Goal: Task Accomplishment & Management: Manage account settings

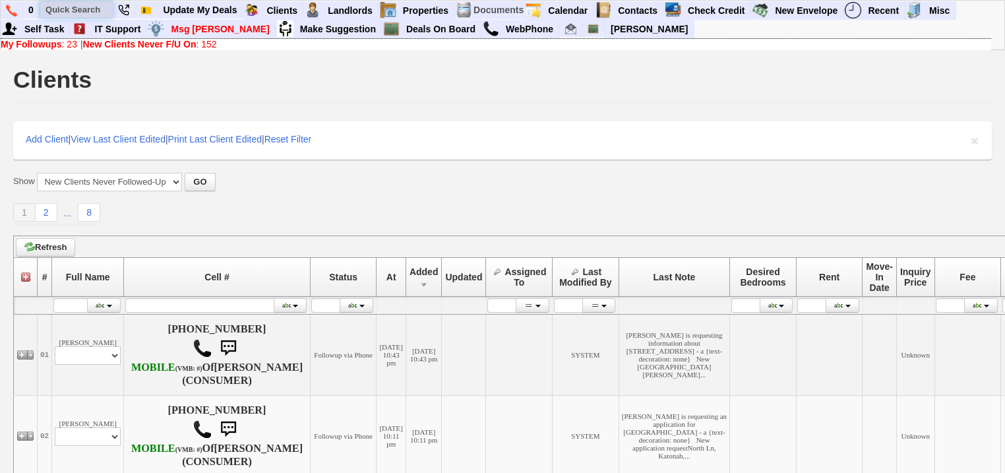
click at [78, 11] on input "text" at bounding box center [76, 9] width 73 height 16
click at [698, 7] on link "Check Credit" at bounding box center [716, 10] width 68 height 17
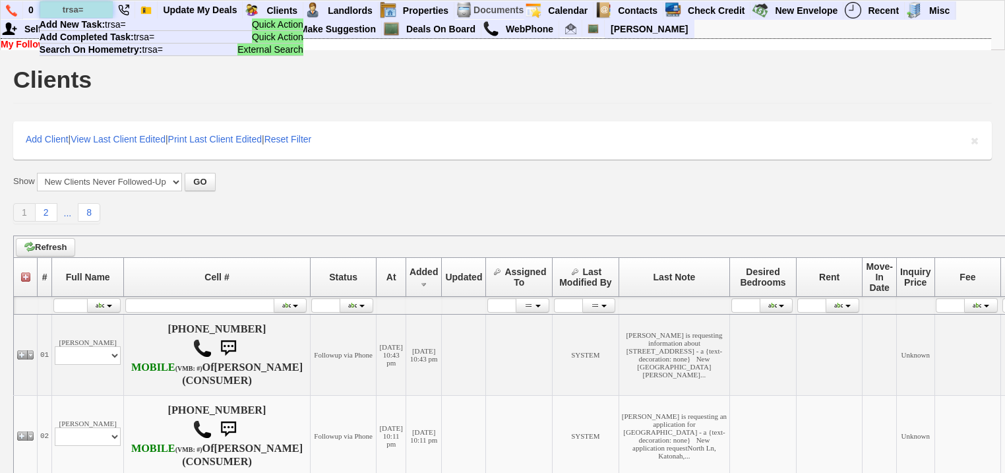
click at [102, 10] on input "trsa=" at bounding box center [76, 9] width 73 height 16
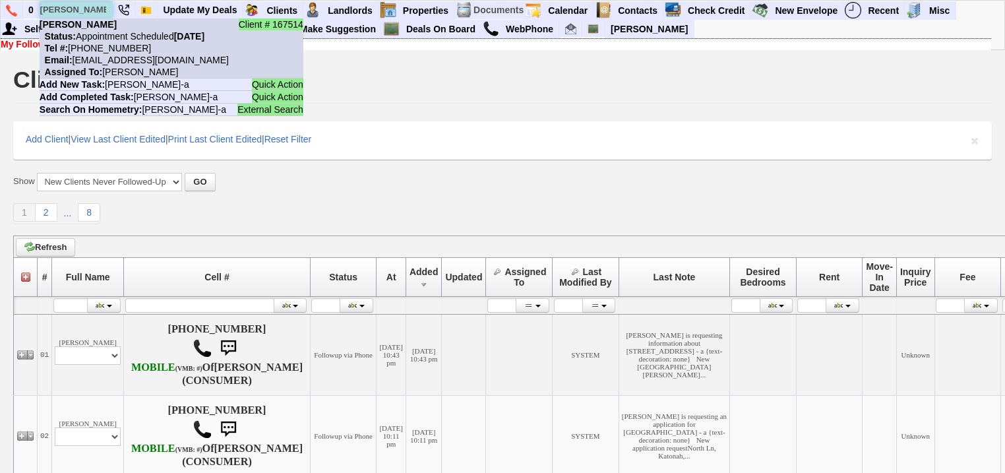
type input "tresa-a"
click at [104, 29] on li "Client # 167514 Tresa-ann Weir Status: Appointment Scheduled Thursday, August 2…" at bounding box center [172, 48] width 264 height 60
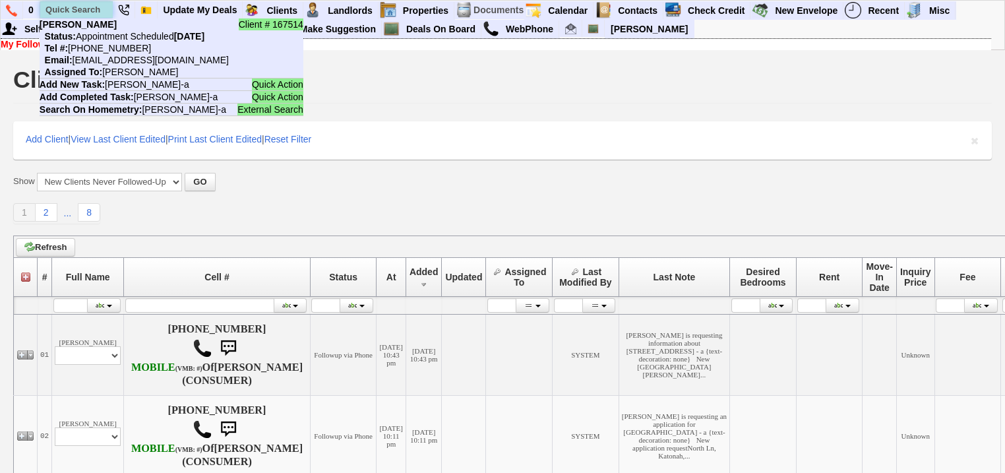
click at [92, 13] on input "text" at bounding box center [76, 9] width 73 height 16
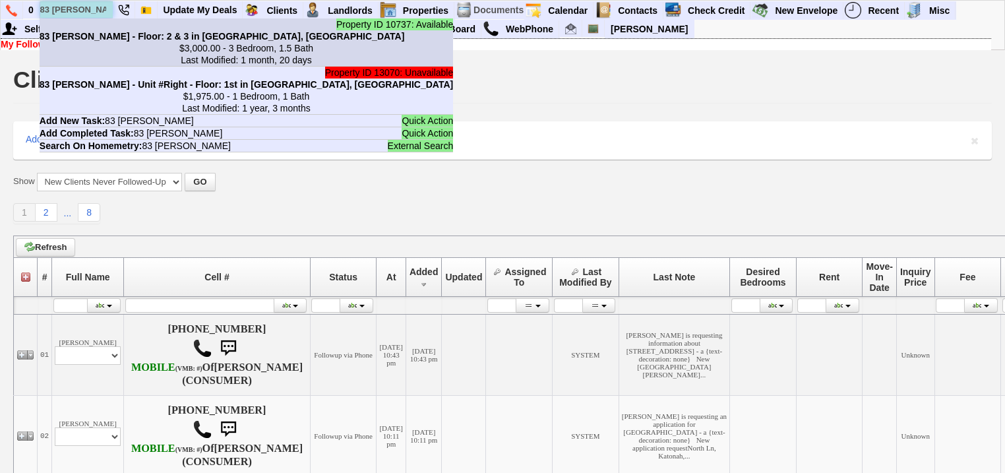
type input "83 elissa l"
click at [93, 40] on b "83 Elissa Ln - Floor: 2 & 3 in Yonkers, NY" at bounding box center [222, 36] width 365 height 11
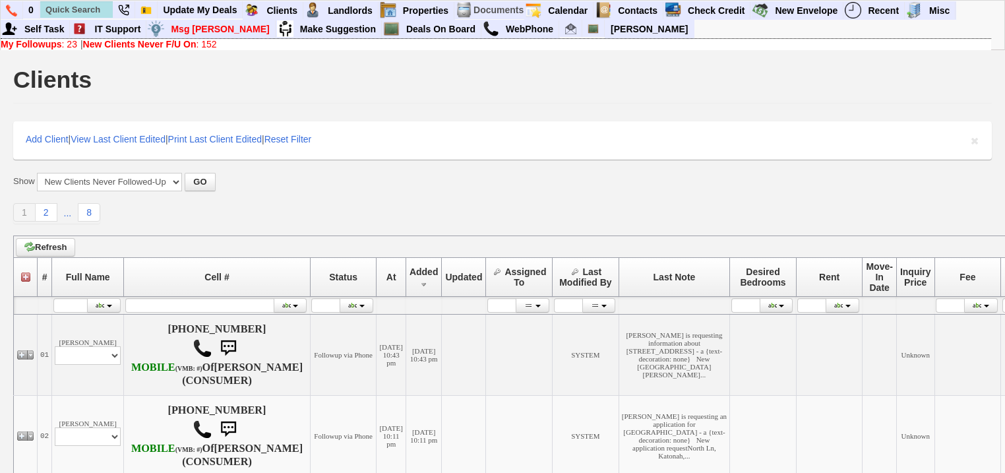
click at [203, 42] on link "New Clients Never F/U On : 152" at bounding box center [150, 44] width 134 height 11
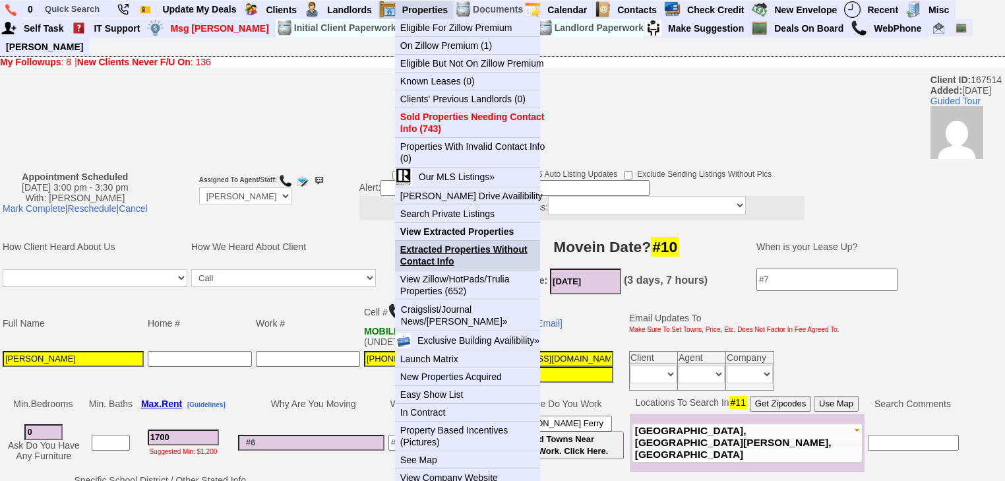
scroll to position [316, 0]
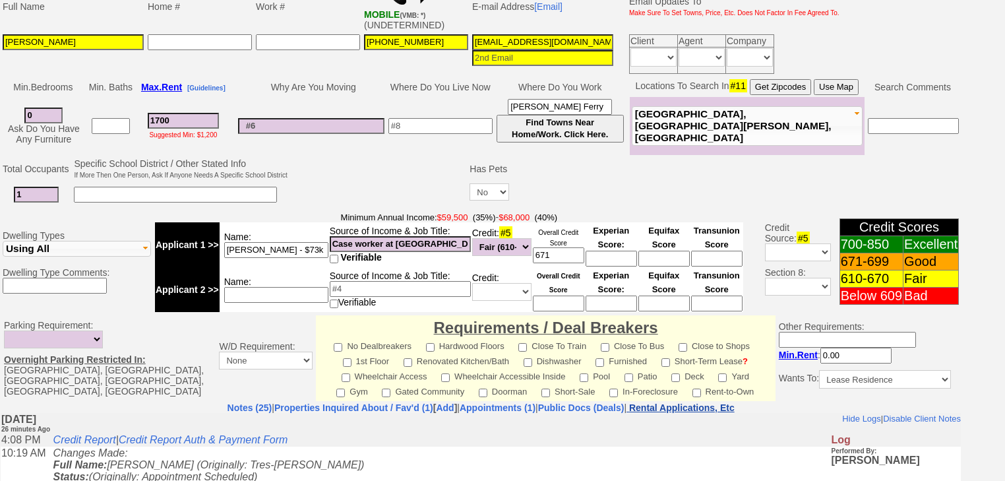
click at [708, 402] on nobr "Rental Applications, Etc" at bounding box center [681, 407] width 105 height 11
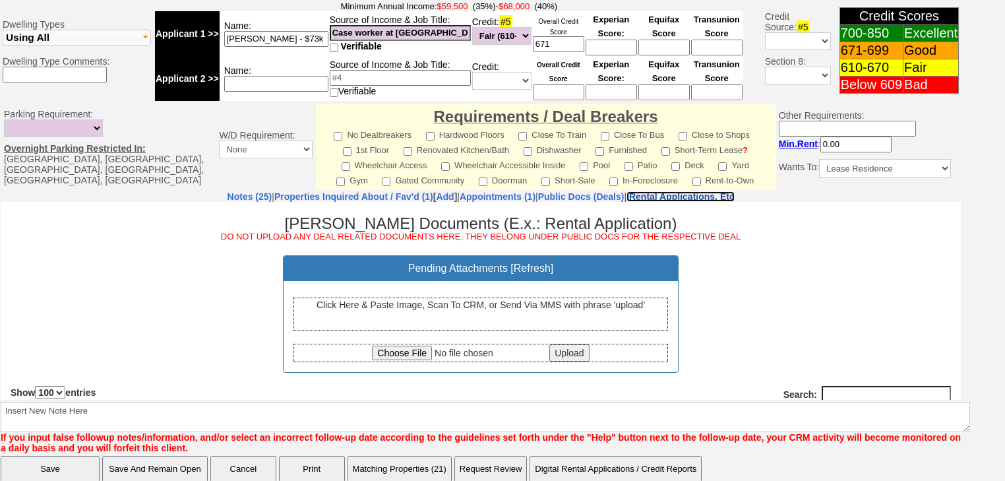
scroll to position [158, 0]
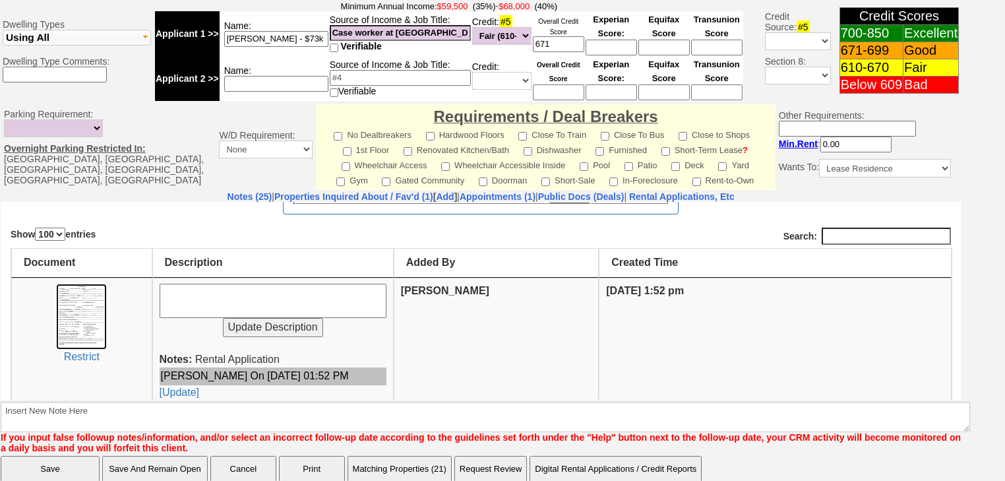
click at [84, 295] on img at bounding box center [81, 316] width 51 height 66
click at [65, 313] on img at bounding box center [81, 316] width 51 height 66
click at [701, 191] on nobr "Rental Applications, Etc" at bounding box center [681, 196] width 105 height 11
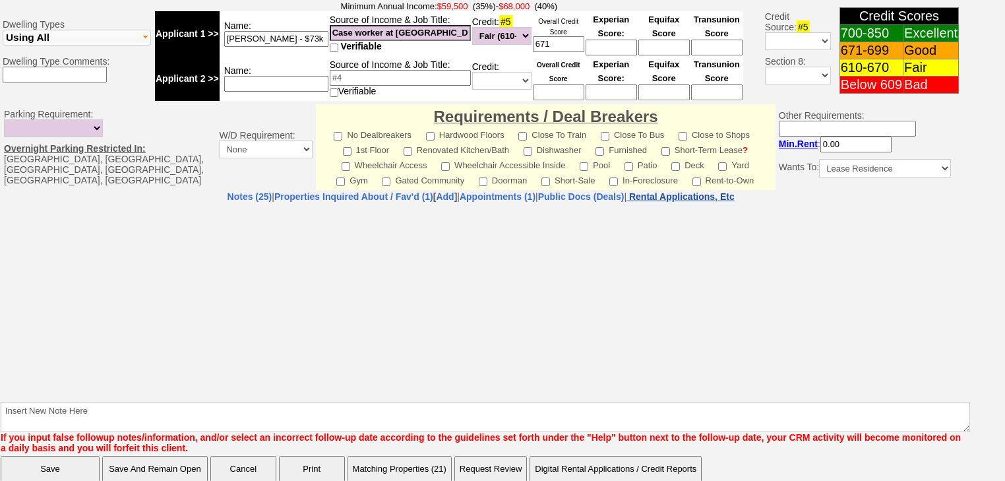
select select "100"
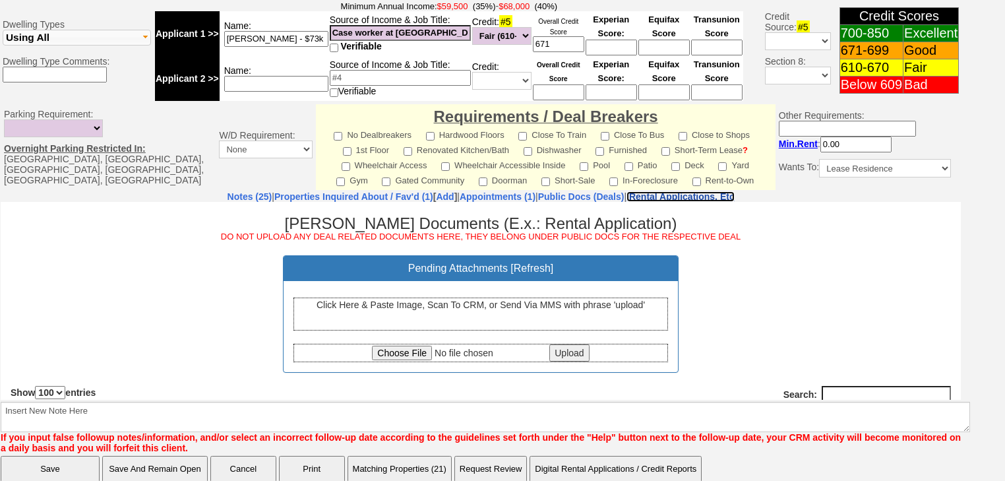
scroll to position [0, 0]
click at [398, 353] on input "file" at bounding box center [459, 352] width 175 height 15
type input "C:\fakepath\Tresa-Ann Weir Credit Report.pdf"
click at [557, 355] on input "Upload" at bounding box center [569, 352] width 40 height 17
click at [554, 36] on input "671" at bounding box center [558, 44] width 51 height 16
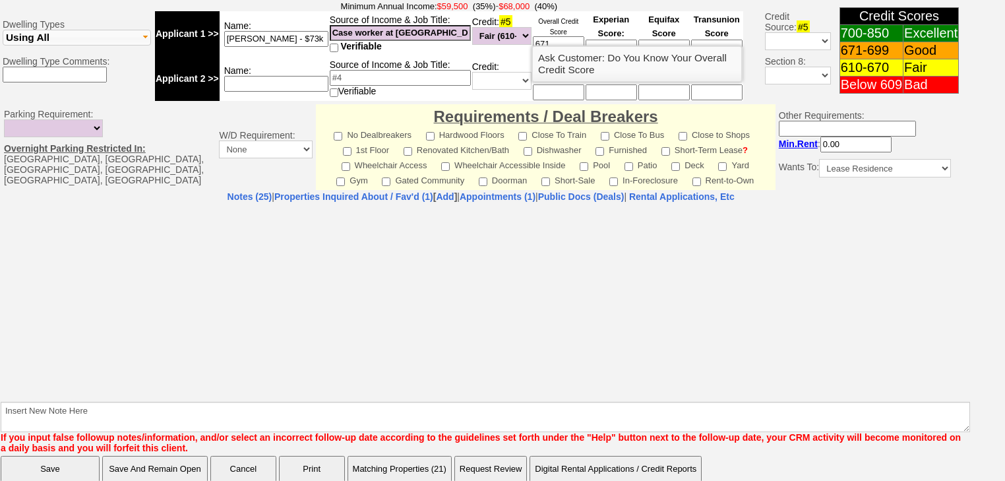
select select "100"
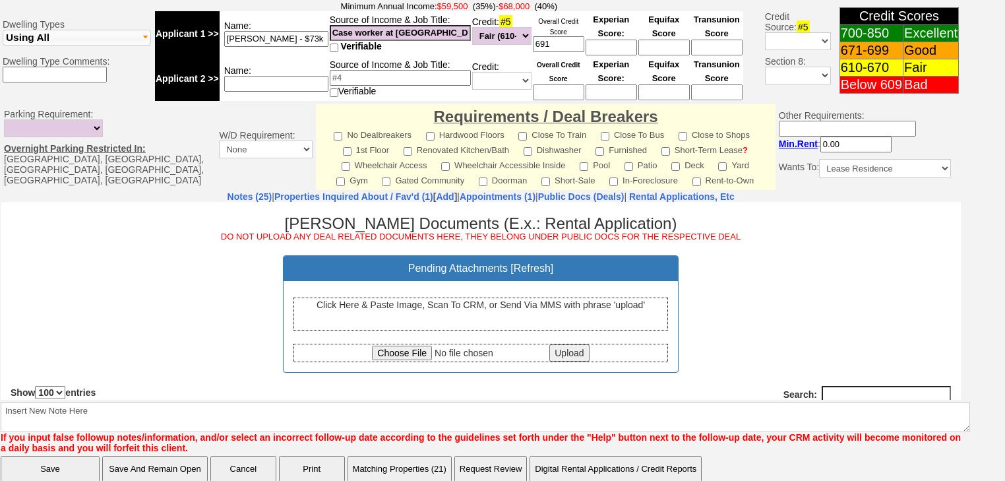
type input "691"
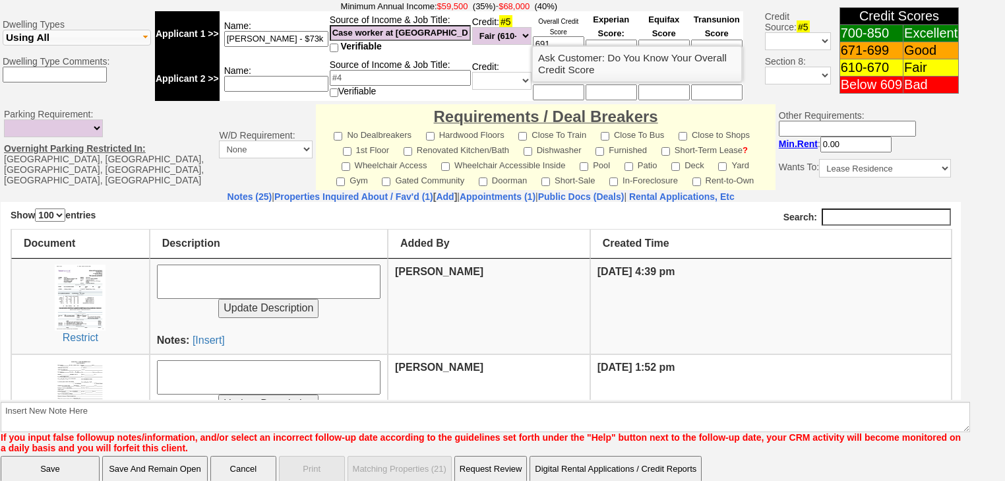
scroll to position [264, 0]
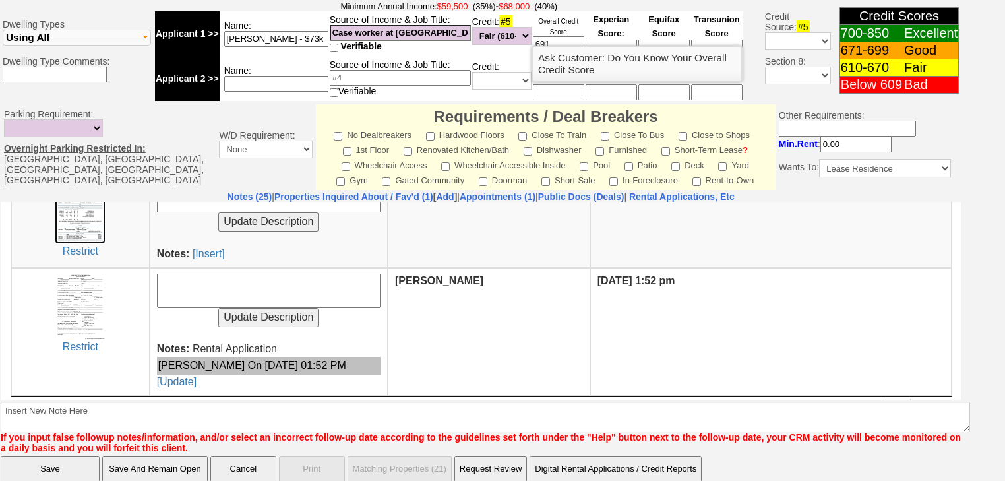
click at [93, 216] on img at bounding box center [80, 210] width 51 height 66
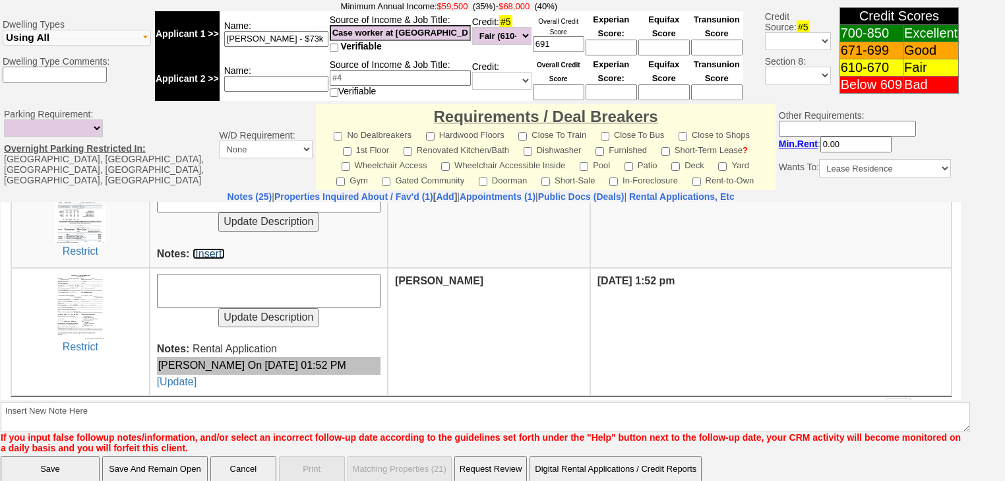
click at [206, 247] on link "[Insert]" at bounding box center [209, 252] width 32 height 11
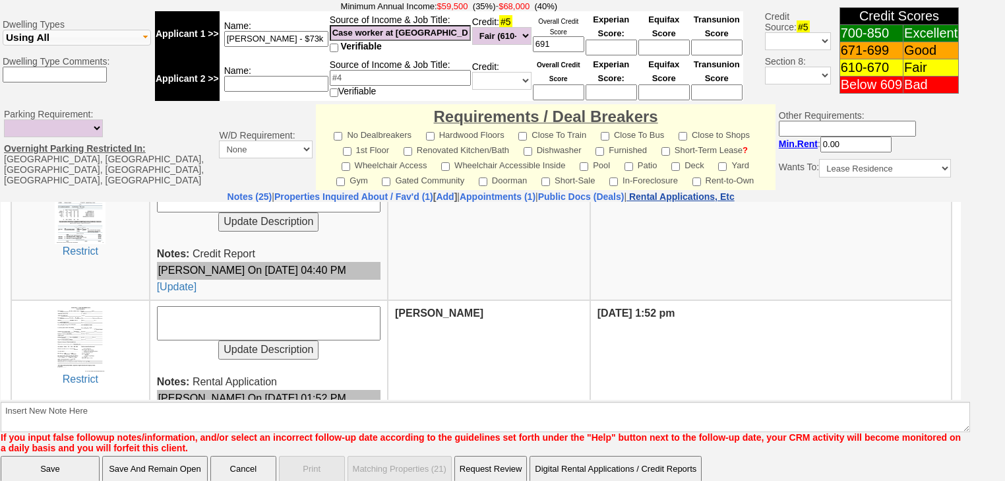
click at [722, 191] on nobr "Rental Applications, Etc" at bounding box center [681, 196] width 105 height 11
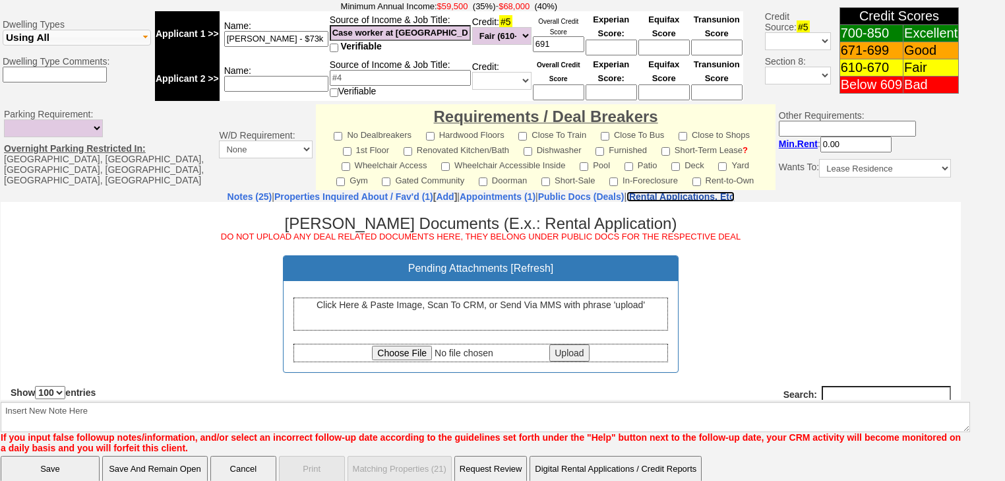
scroll to position [0, 0]
click at [522, 311] on div "Click Here & Paste Image, Scan To CRM, or Send Via MMS with phrase 'upload'" at bounding box center [480, 313] width 375 height 33
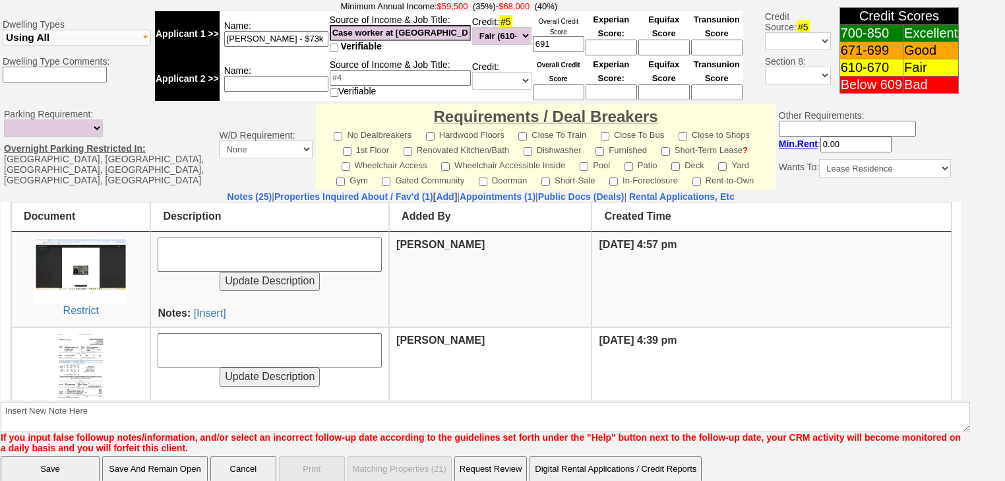
scroll to position [211, 0]
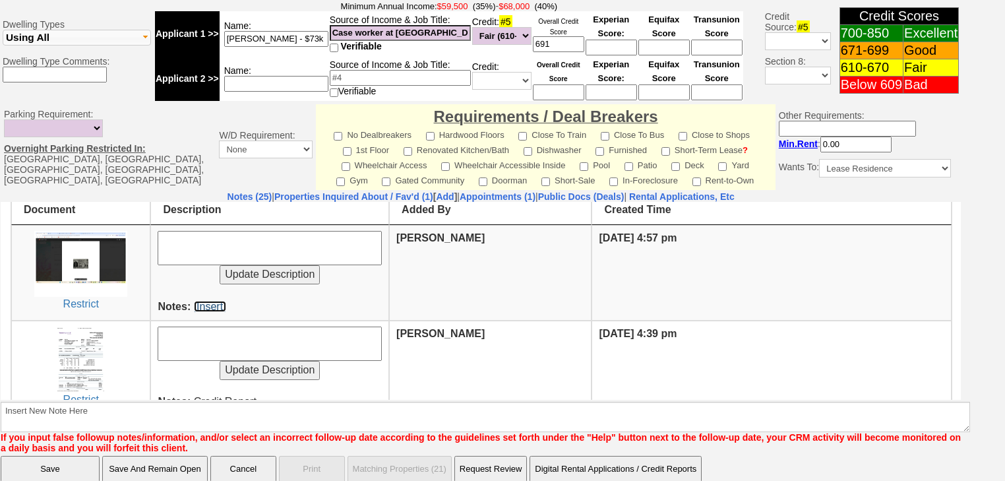
click at [205, 300] on link "[Insert]" at bounding box center [210, 305] width 32 height 11
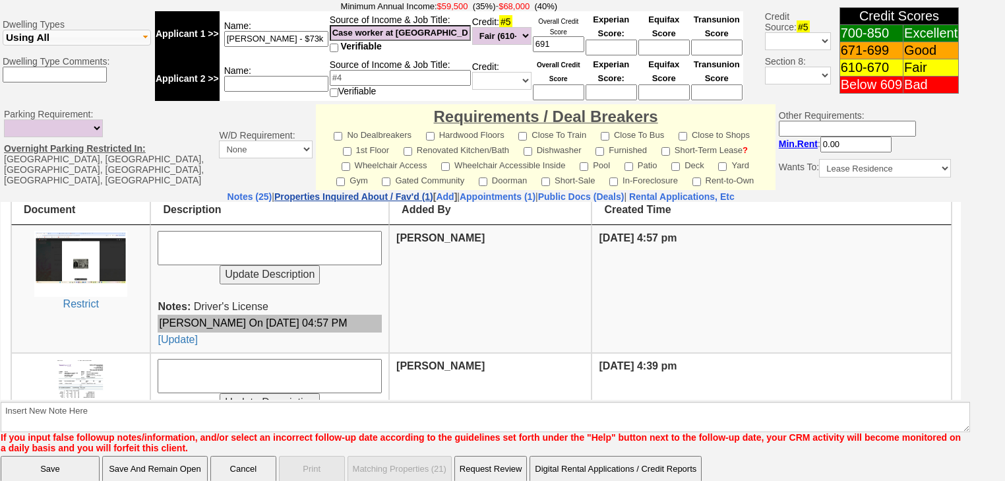
click at [320, 191] on link "Properties Inquired About / Fav'd (1)" at bounding box center [353, 196] width 159 height 11
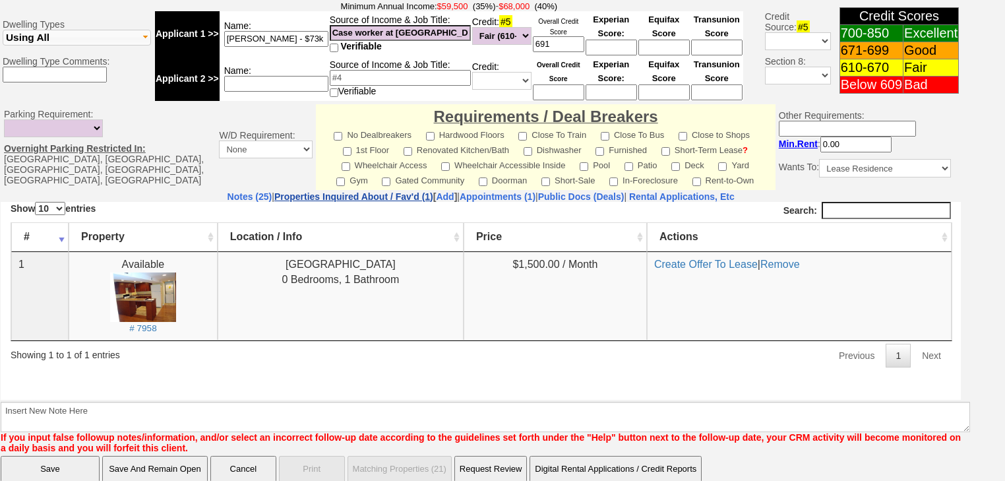
scroll to position [0, 0]
click at [153, 323] on small "# 7958" at bounding box center [143, 327] width 28 height 10
click at [709, 191] on nobr "Rental Applications, Etc" at bounding box center [681, 196] width 105 height 11
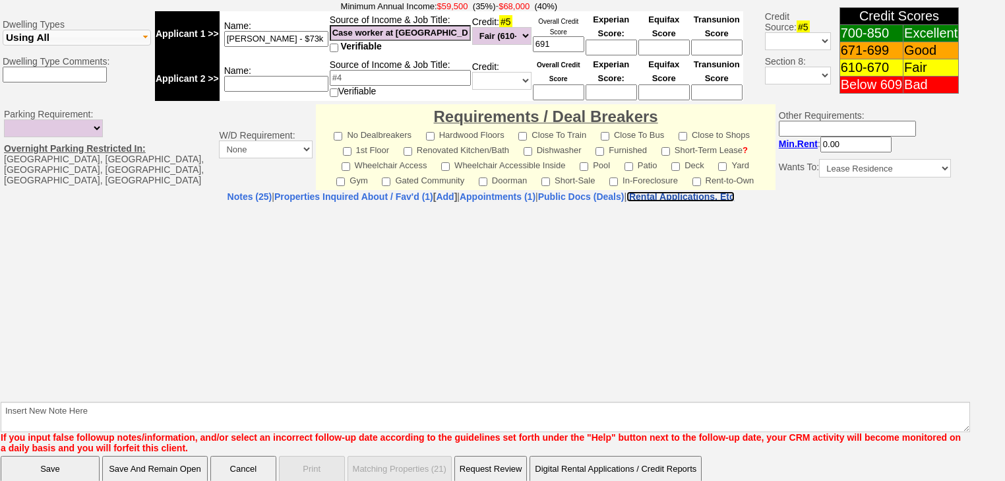
select select "100"
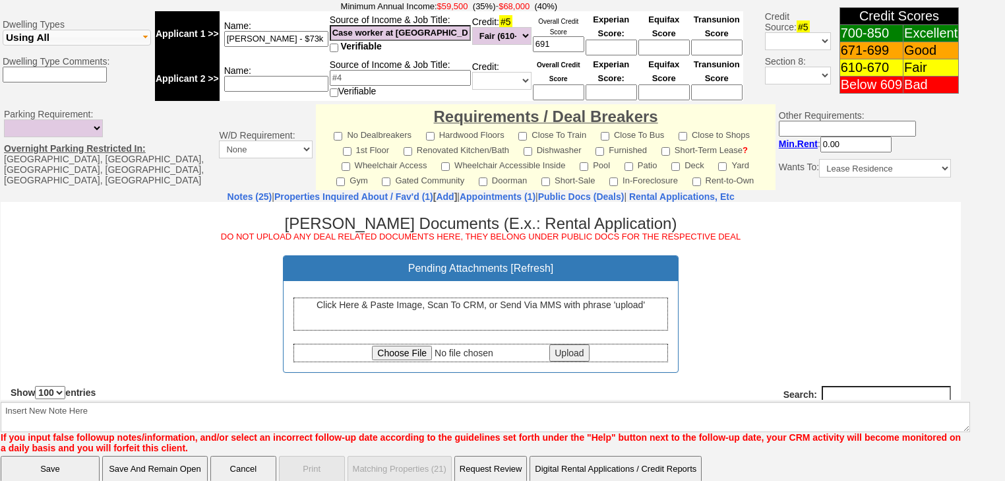
click at [415, 349] on input "file" at bounding box center [459, 352] width 175 height 15
type input "C:\fakepath\Listing.pdf"
drag, startPoint x: 569, startPoint y: 351, endPoint x: 220, endPoint y: 208, distance: 376.7
click at [569, 351] on input "Upload" at bounding box center [569, 352] width 40 height 17
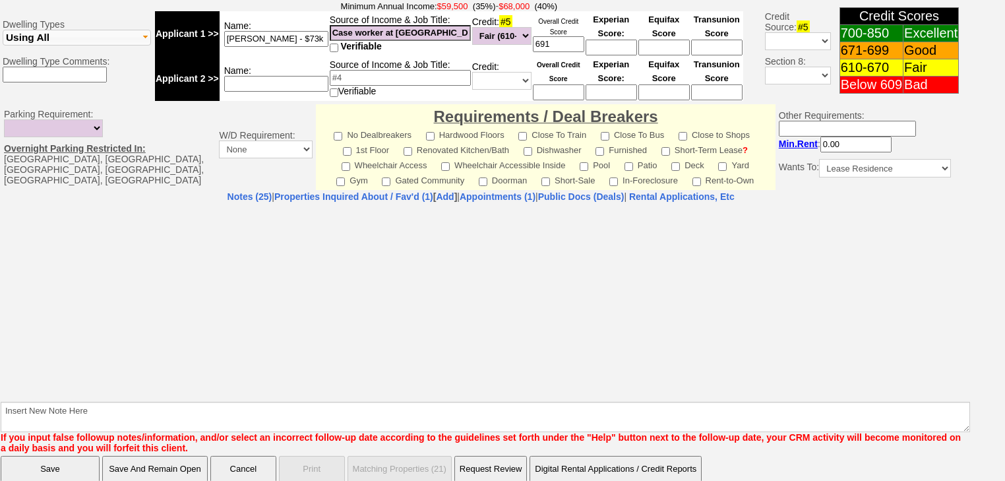
select select "100"
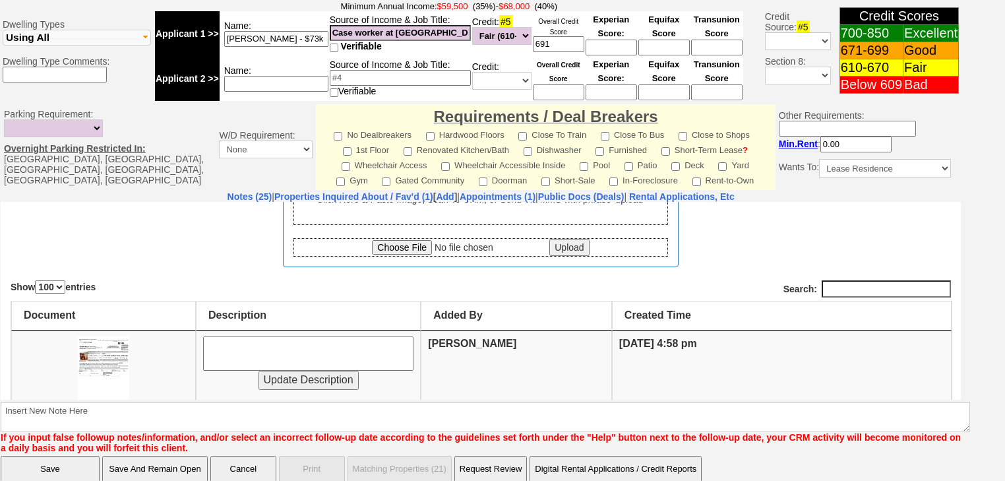
scroll to position [211, 0]
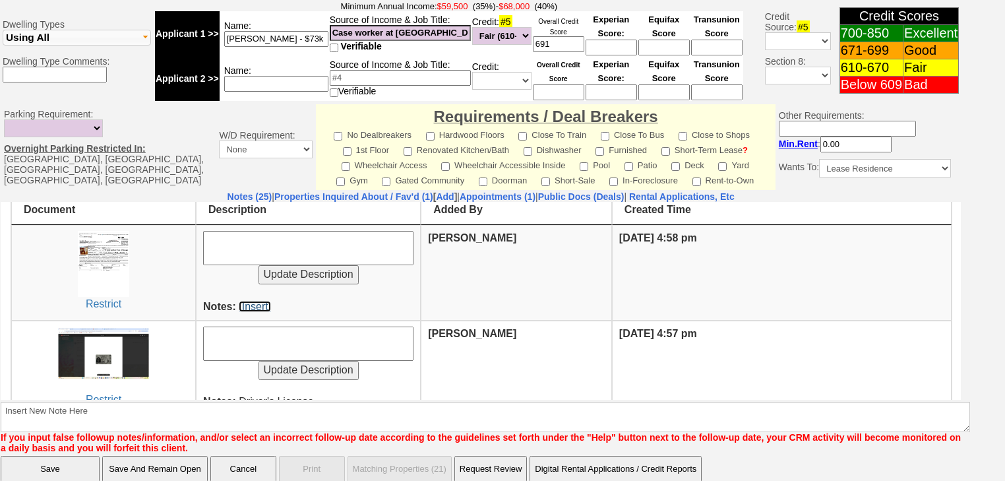
click at [253, 305] on link "[Insert]" at bounding box center [255, 305] width 32 height 11
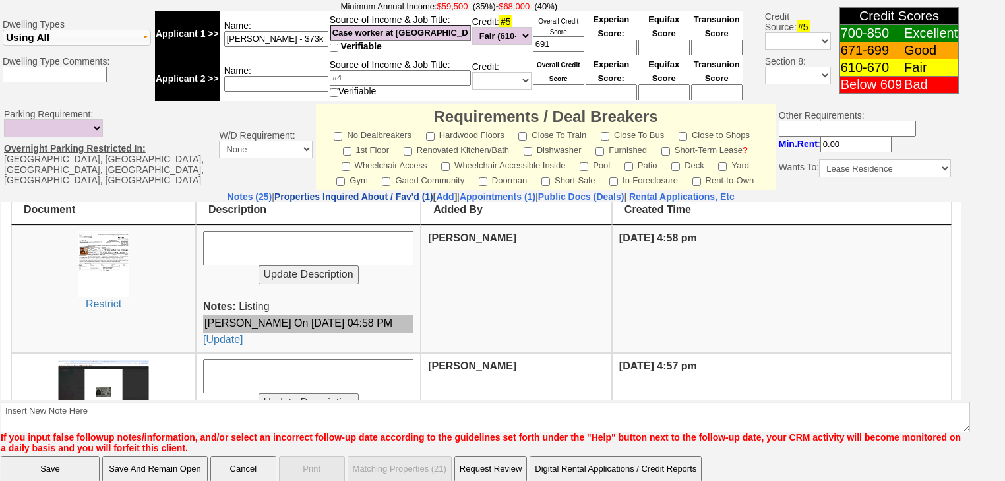
click at [340, 191] on link "Properties Inquired About / Fav'd (1)" at bounding box center [353, 196] width 159 height 11
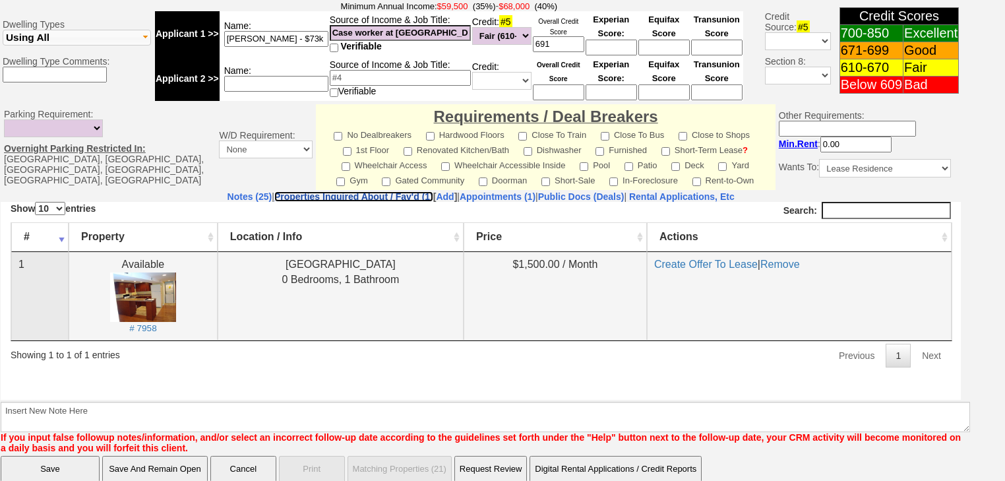
scroll to position [0, 0]
click at [698, 266] on link "Create Offer To Lease" at bounding box center [706, 263] width 104 height 11
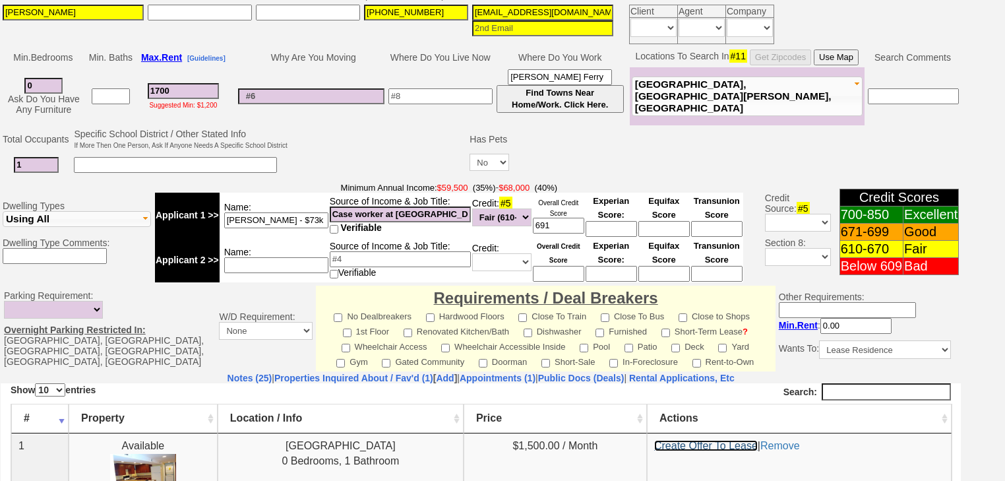
scroll to position [264, 0]
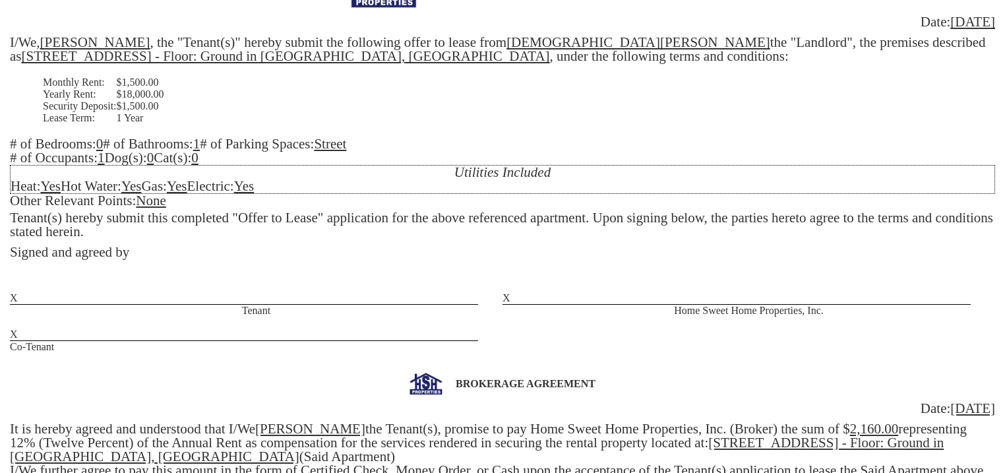
scroll to position [211, 0]
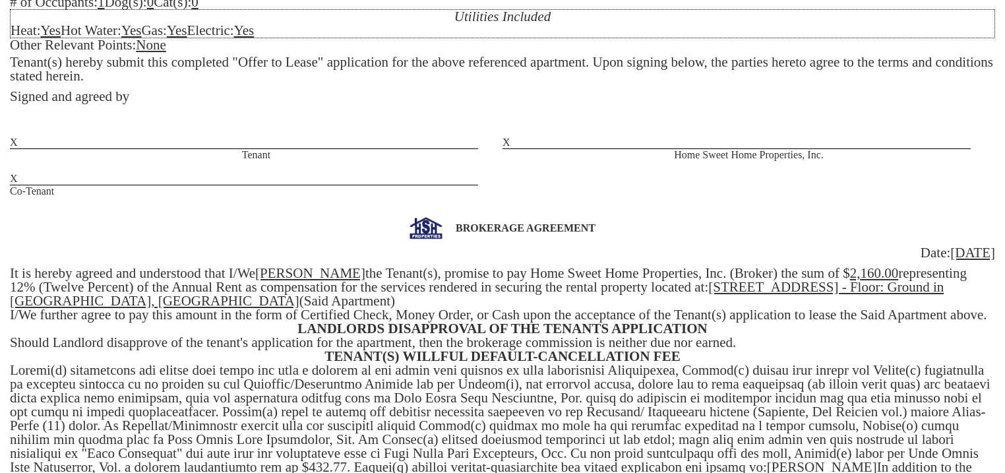
click at [860, 279] on u "2,160.00" at bounding box center [874, 273] width 49 height 16
click at [968, 272] on div "BROKERAGE AGREEMENT Date: [DATE] It is hereby agreed and understood that I/We […" at bounding box center [502, 446] width 985 height 458
click at [53, 290] on div "BROKERAGE AGREEMENT Date: [DATE] It is hereby agreed and understood that I/We […" at bounding box center [502, 446] width 985 height 458
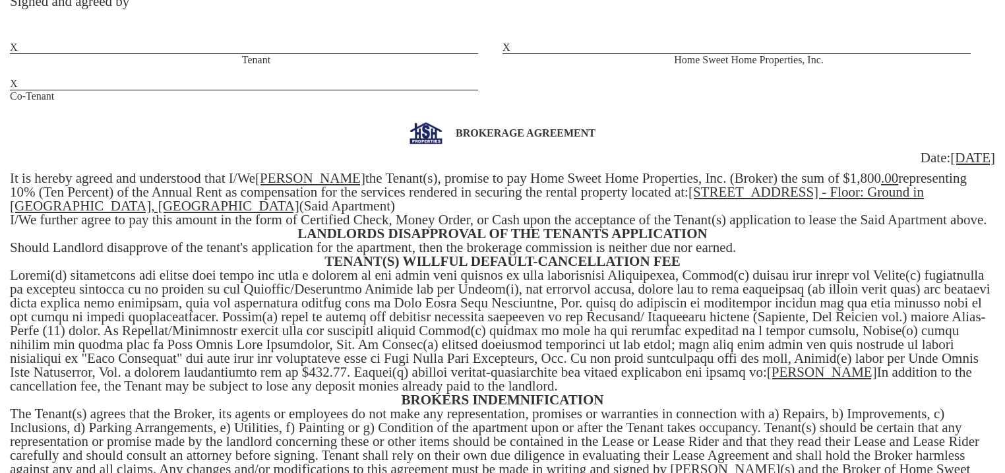
scroll to position [519, 0]
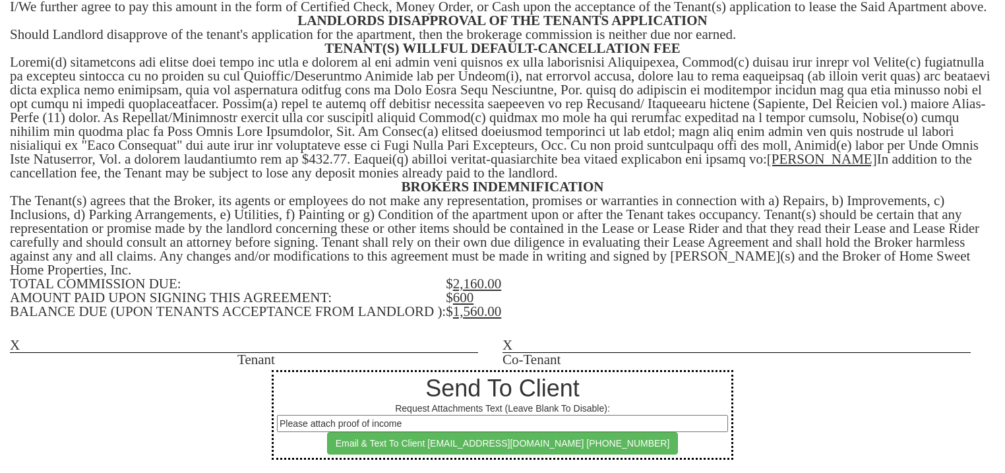
click at [483, 285] on u "2,160.00" at bounding box center [477, 284] width 49 height 16
click at [475, 299] on td "$ 600" at bounding box center [720, 298] width 549 height 14
click at [485, 313] on u "1,560.00" at bounding box center [477, 311] width 49 height 16
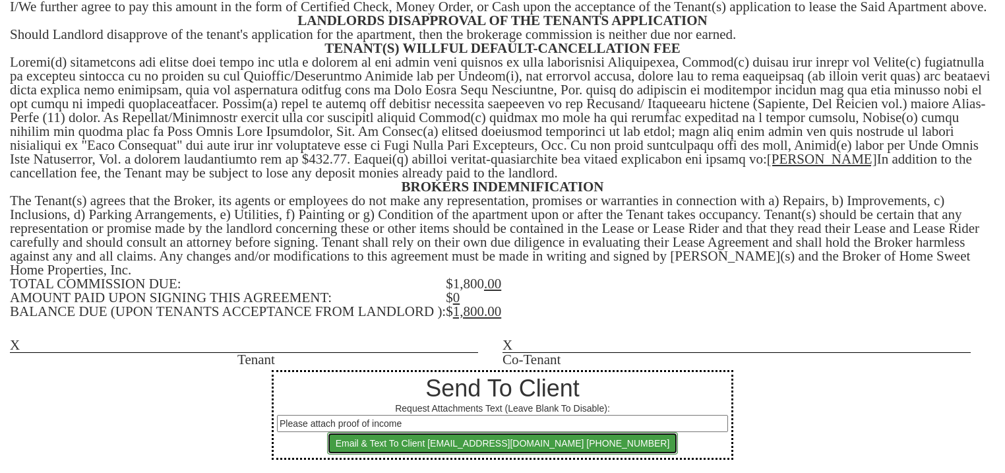
click at [488, 439] on button "Email & Text To Client [EMAIL_ADDRESS][DOMAIN_NAME] [PHONE_NUMBER]" at bounding box center [502, 443] width 351 height 22
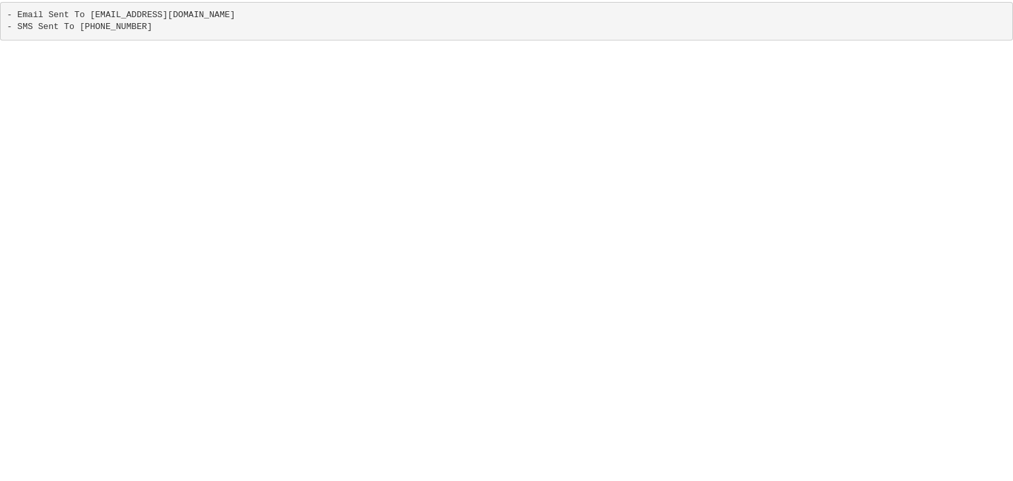
scroll to position [0, 0]
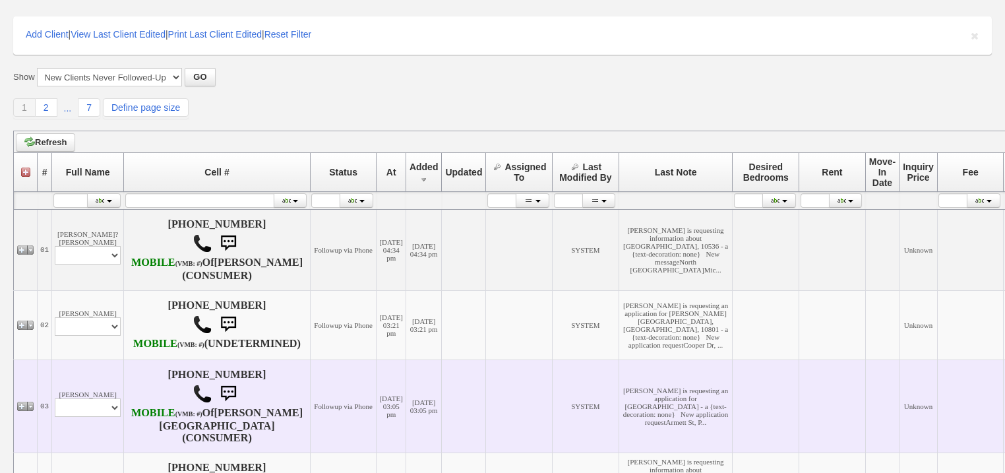
scroll to position [211, 0]
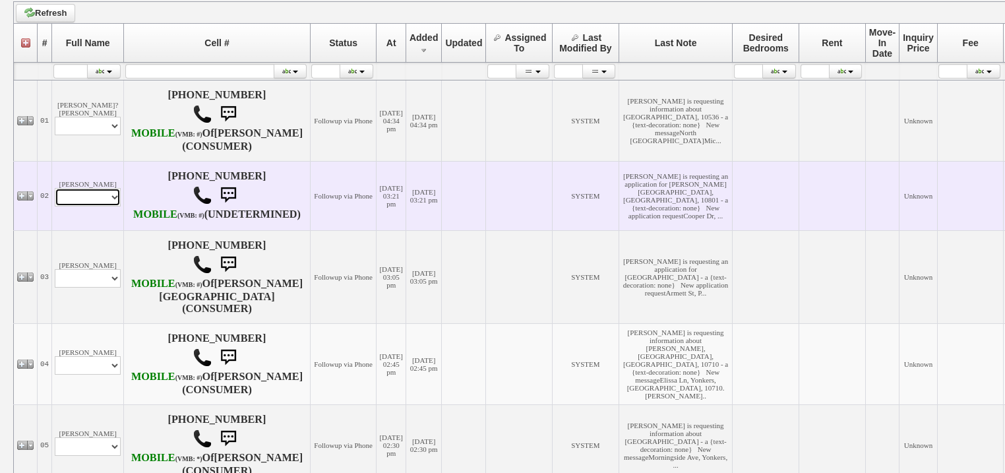
click at [102, 206] on select "Profile Edit Print Email Externally (Will Not Be Tracked In CRM) Closed Deals" at bounding box center [88, 197] width 66 height 18
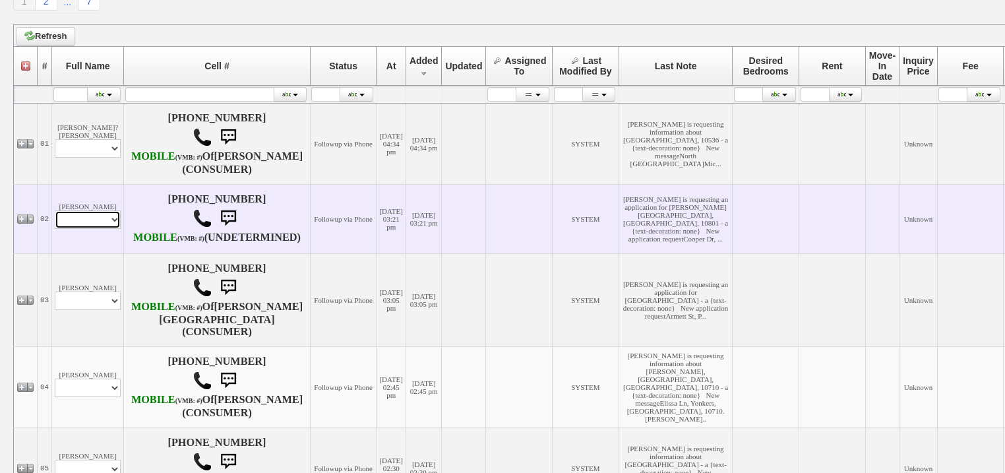
scroll to position [233, 0]
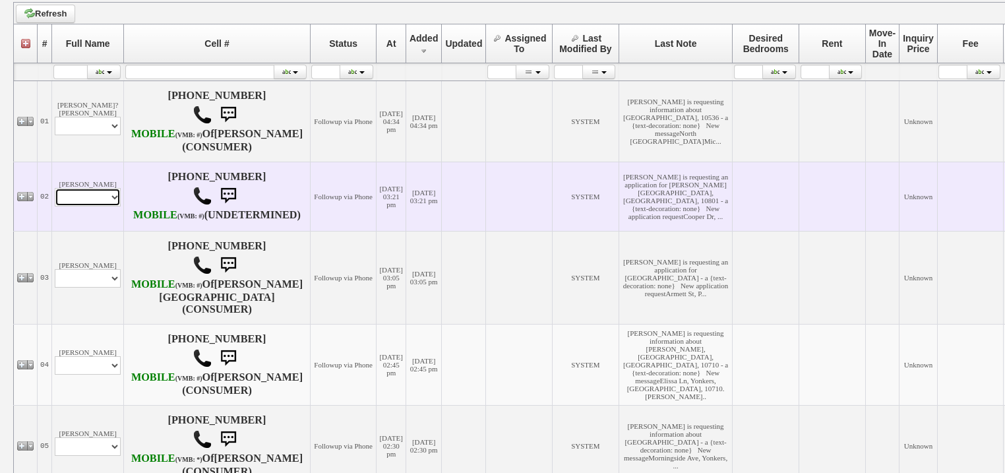
select select "ChangeURL,/crm/custom/edit_client_form.php?redirect=%2Fcrm%2Fclients.php&id=167…"
click at [55, 206] on select "Profile Edit Print Email Externally (Will Not Be Tracked In CRM) Closed Deals" at bounding box center [88, 197] width 66 height 18
select select
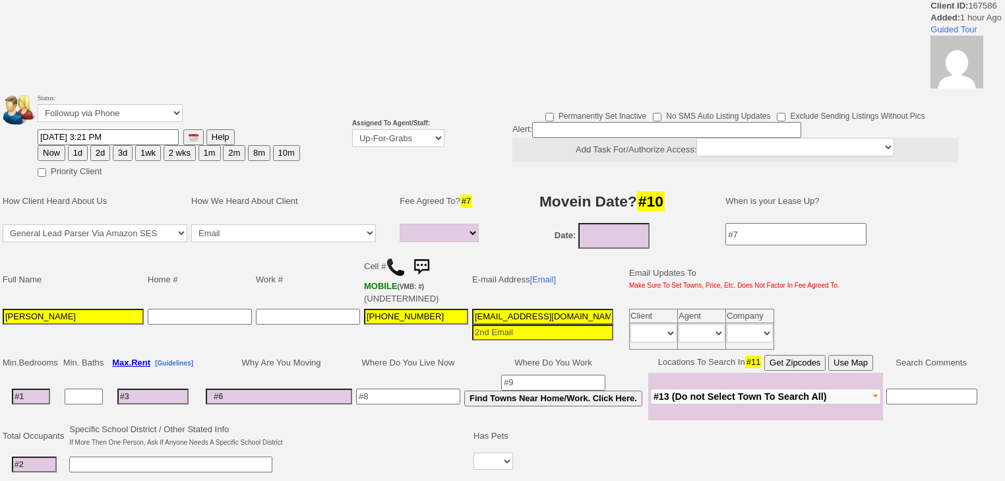
select select
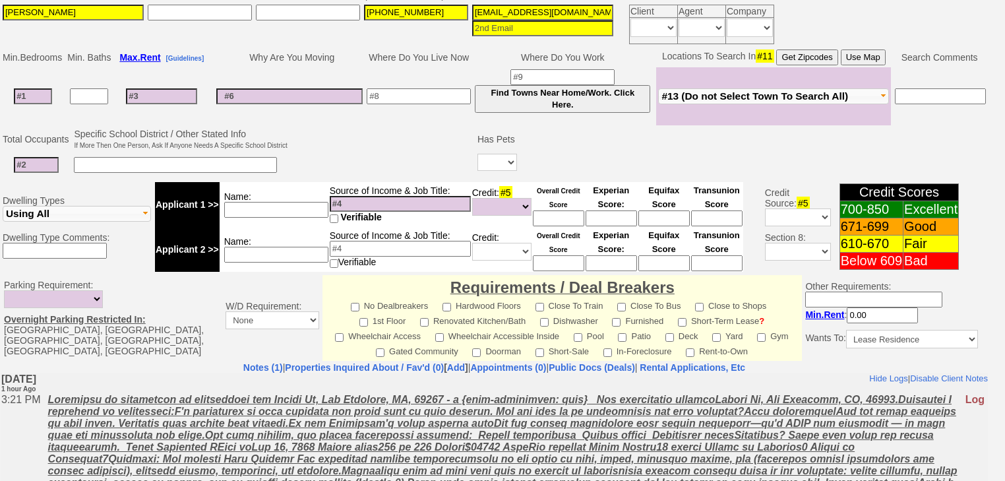
scroll to position [417, 0]
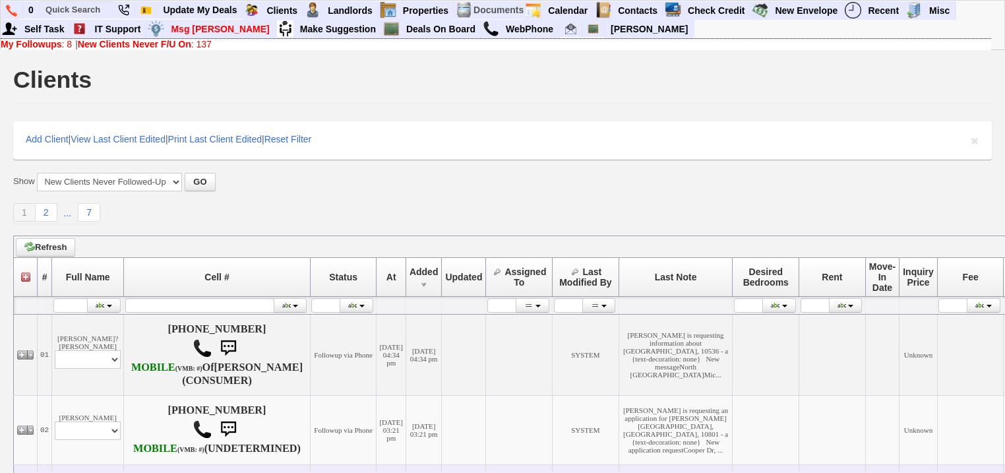
scroll to position [233, 0]
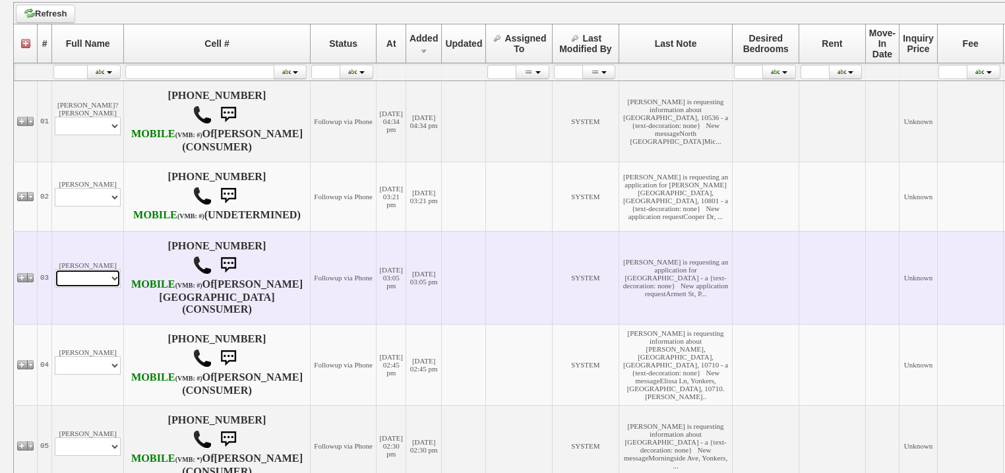
click at [116, 287] on select "Profile Edit Print Email Externally (Will Not Be Tracked In CRM) Closed Deals" at bounding box center [88, 278] width 66 height 18
select select "ChangeURL,/crm/custom/edit_client_form.php?redirect=%2Fcrm%2Fclients.php&id=167…"
click at [55, 287] on select "Profile Edit Print Email Externally (Will Not Be Tracked In CRM) Closed Deals" at bounding box center [88, 278] width 66 height 18
select select
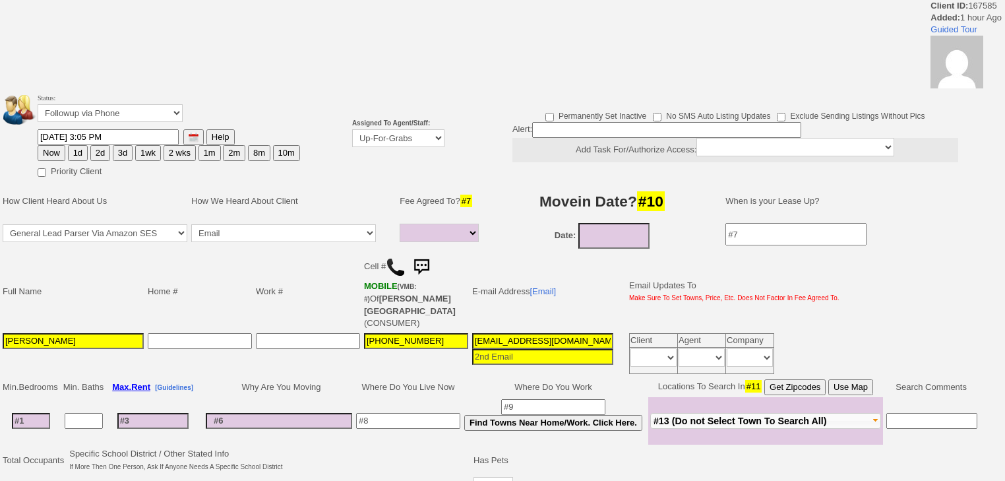
select select
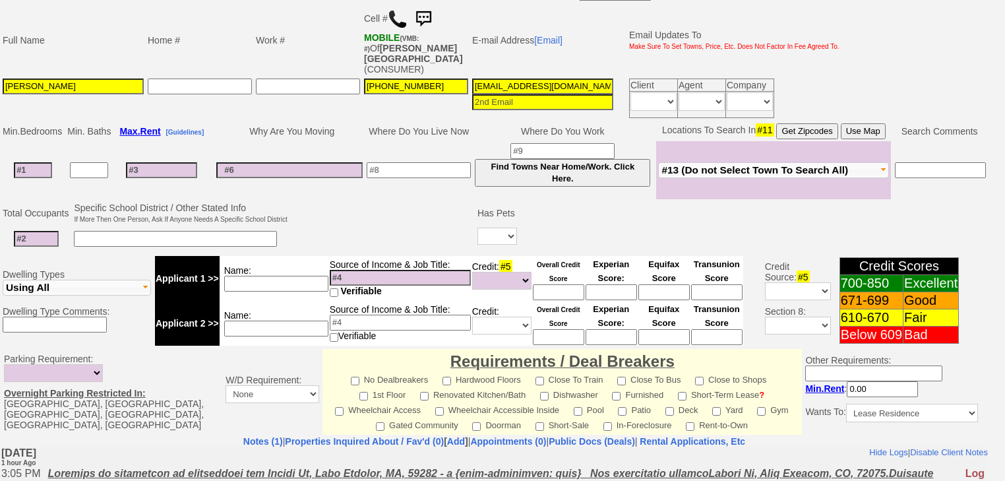
scroll to position [367, 0]
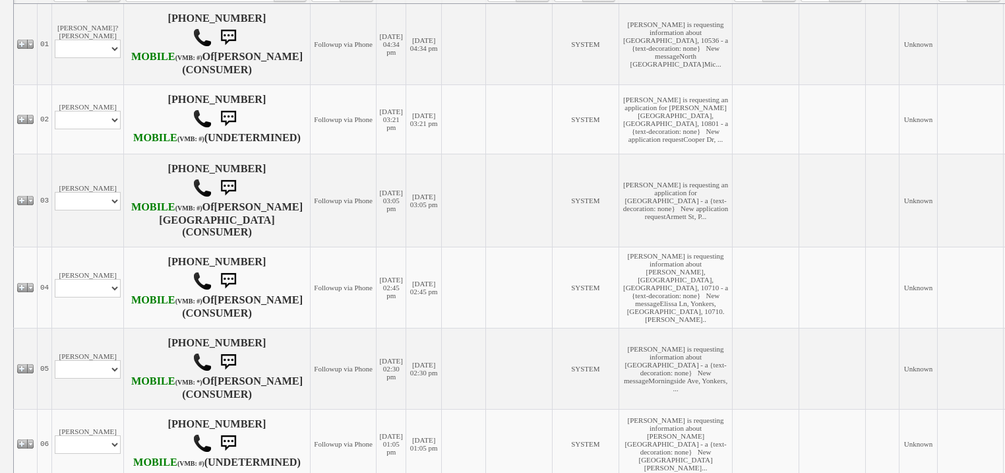
scroll to position [497, 0]
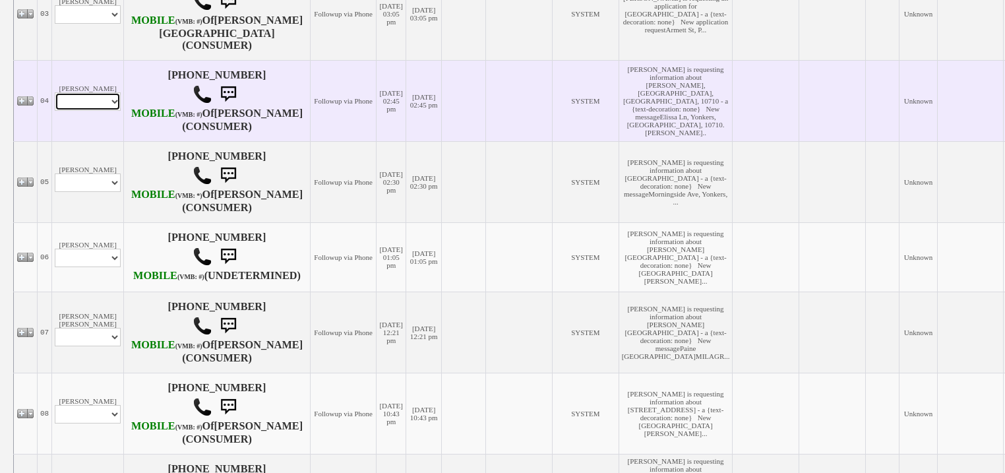
click at [95, 111] on select "Profile Edit Print Email Externally (Will Not Be Tracked In CRM) Closed Deals" at bounding box center [88, 101] width 66 height 18
select select "ChangeURL,/crm/custom/edit_client_form.php?redirect=%2Fcrm%2Fclients.php&id=167…"
click at [55, 111] on select "Profile Edit Print Email Externally (Will Not Be Tracked In CRM) Closed Deals" at bounding box center [88, 101] width 66 height 18
select select
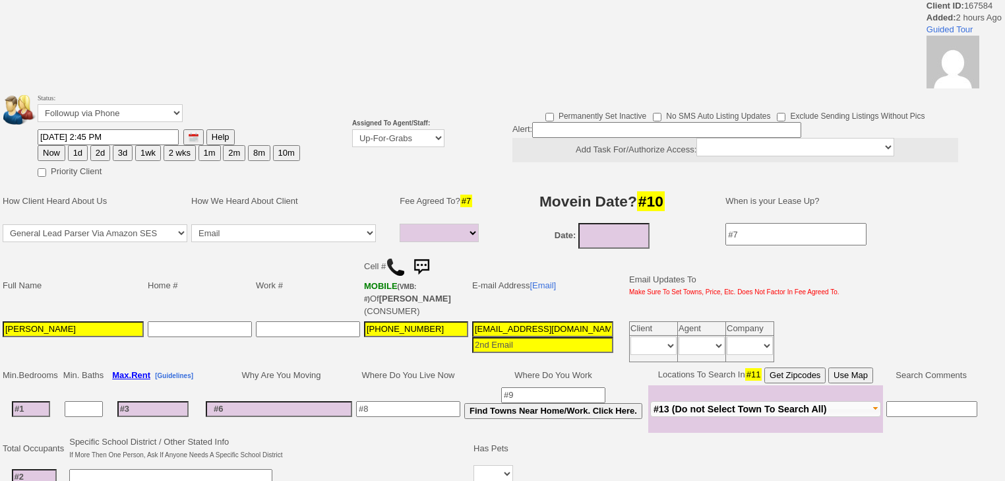
select select
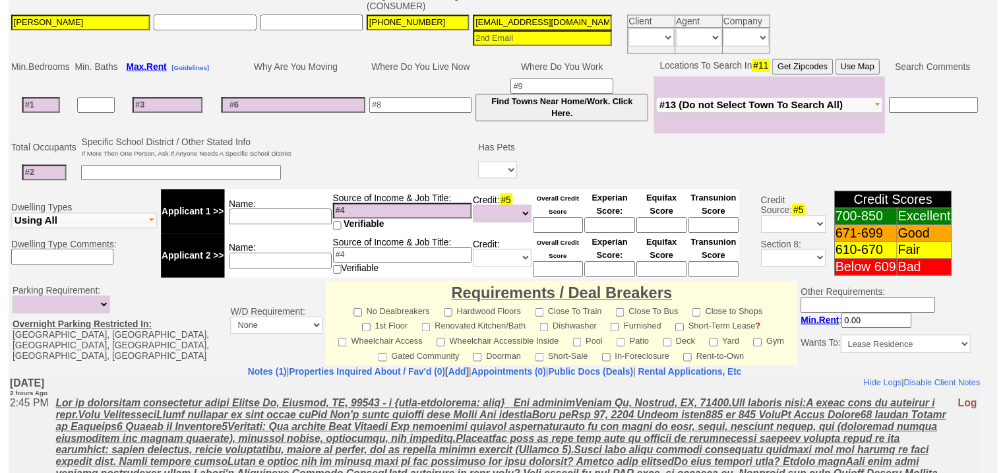
scroll to position [104, 0]
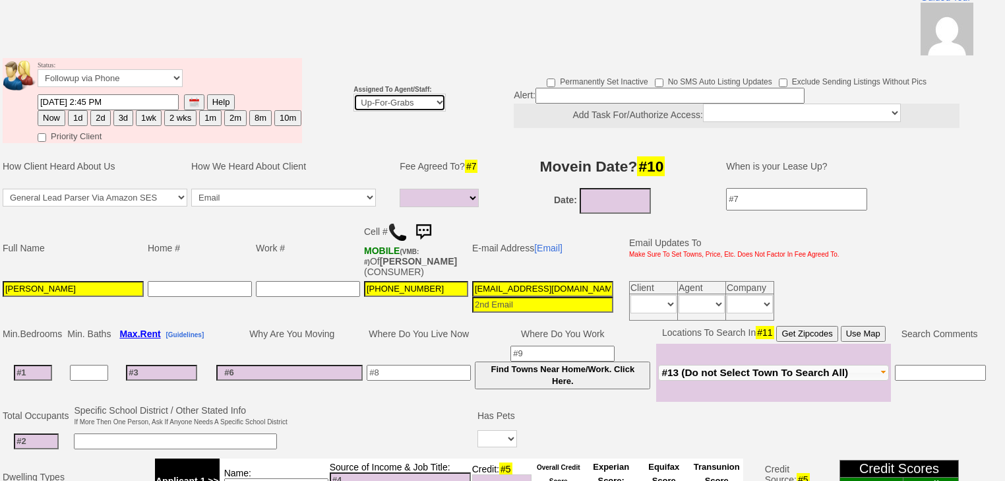
drag, startPoint x: 389, startPoint y: 84, endPoint x: 393, endPoint y: 91, distance: 8.3
click at [389, 94] on select "Up-For-Grabs ***** STAFF ***** [PERSON_NAME] [PHONE_NUMBER] [PERSON_NAME] [PHON…" at bounding box center [399, 103] width 92 height 18
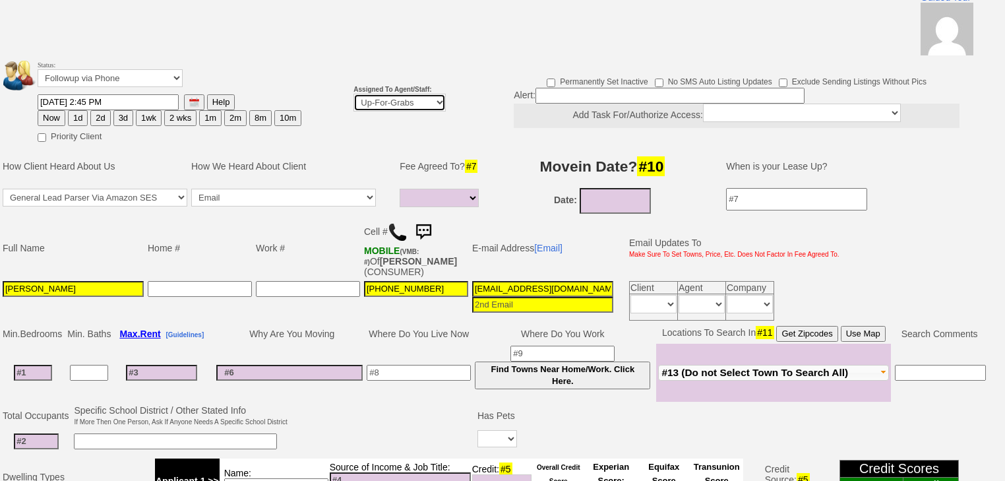
select select "227"
click at [353, 94] on select "Up-For-Grabs ***** STAFF ***** Bob Bruno 914-419-3579 Cristy Liberto 914-486-10…" at bounding box center [399, 103] width 92 height 18
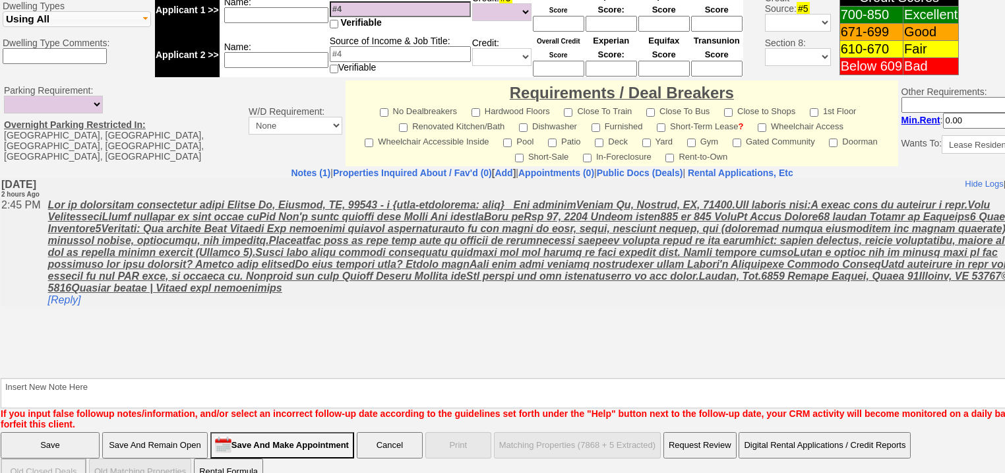
click at [38, 432] on input "Save" at bounding box center [50, 445] width 99 height 26
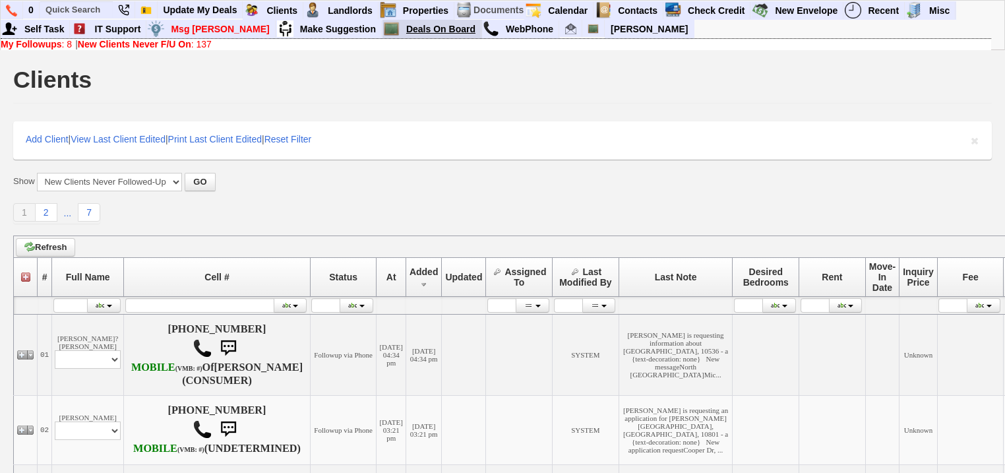
click at [401, 27] on link "Deals On Board" at bounding box center [441, 28] width 80 height 17
click at [76, 13] on input "text" at bounding box center [76, 9] width 73 height 16
click at [92, 13] on input "text" at bounding box center [76, 9] width 73 height 16
paste input "929) 623-9265"
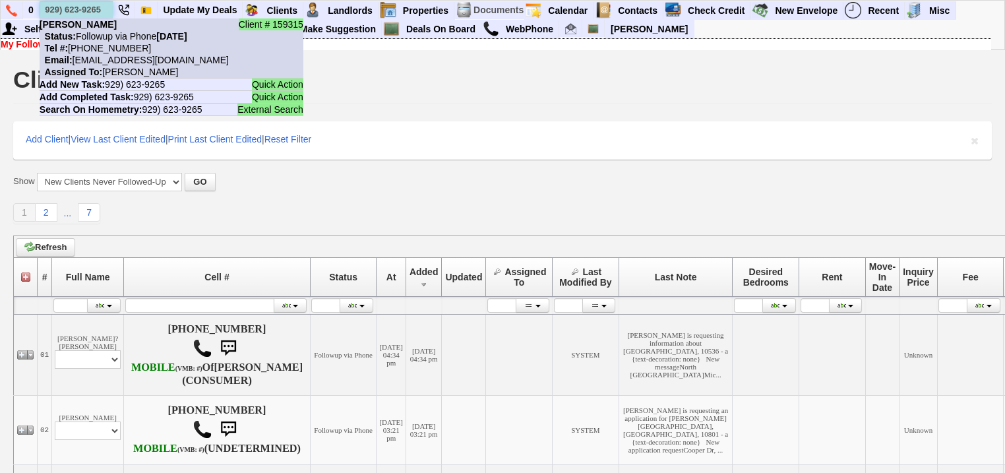
type input "929) 623-9265"
click at [102, 40] on nobr "Status: Followup via Phone [DATE]" at bounding box center [114, 36] width 148 height 11
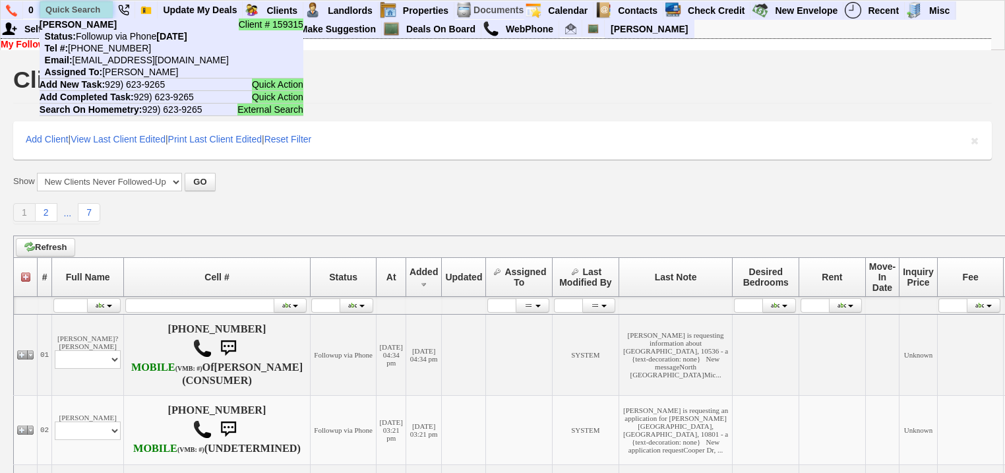
click at [90, 10] on input "text" at bounding box center [76, 9] width 73 height 16
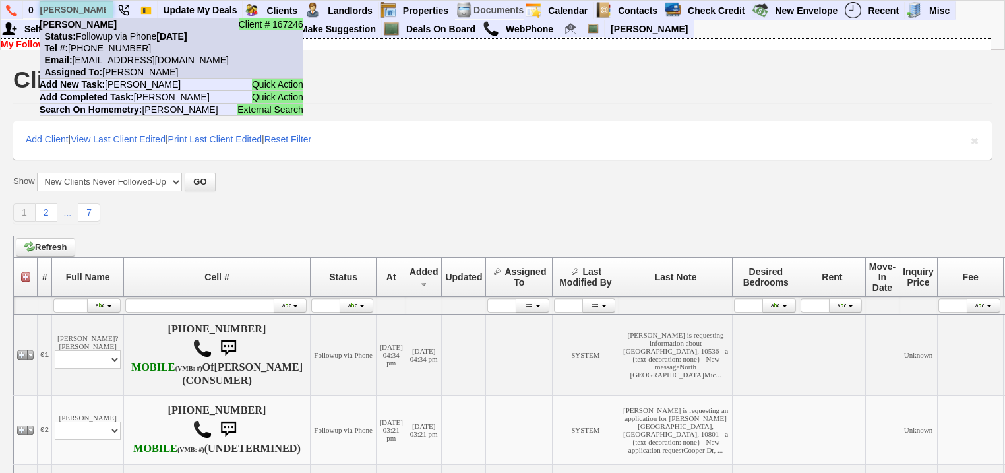
type input "[PERSON_NAME]"
click at [95, 25] on b "[PERSON_NAME]" at bounding box center [78, 24] width 77 height 11
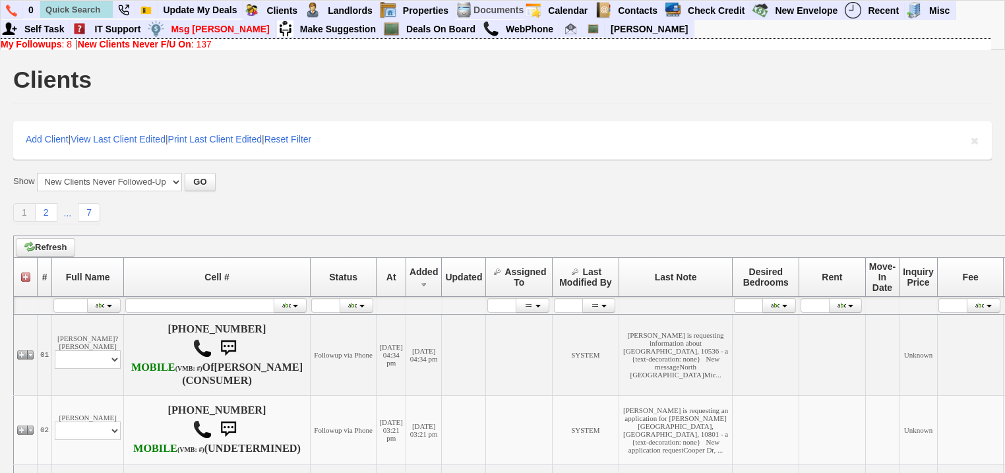
click at [55, 41] on b "My Followups" at bounding box center [31, 44] width 61 height 11
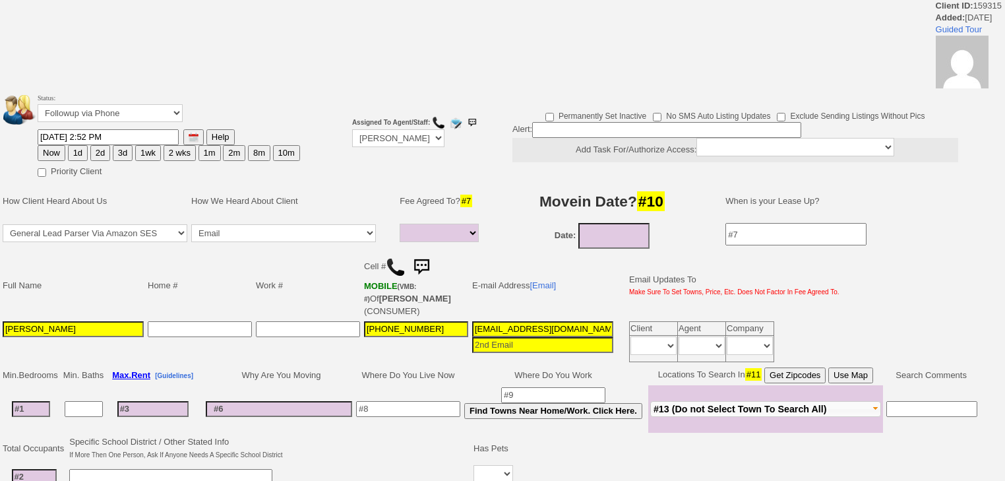
select select
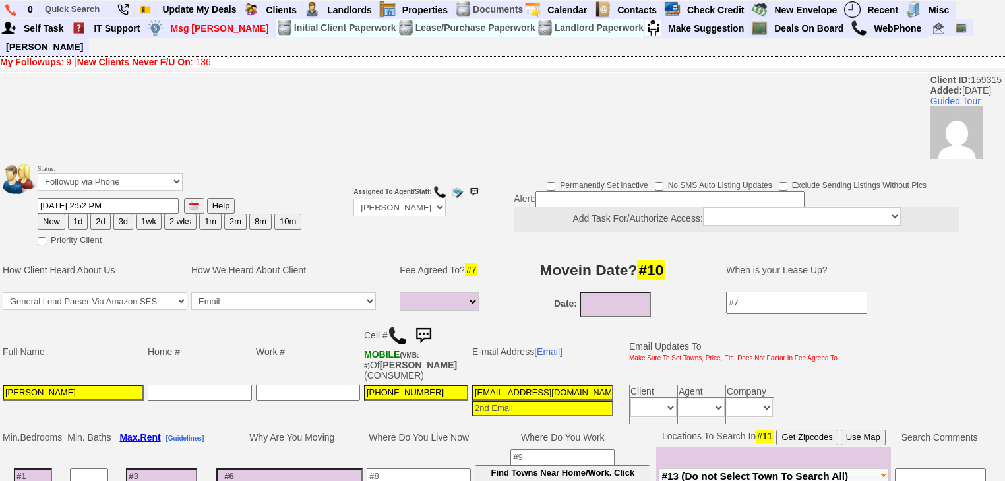
click at [397, 326] on img at bounding box center [398, 336] width 20 height 20
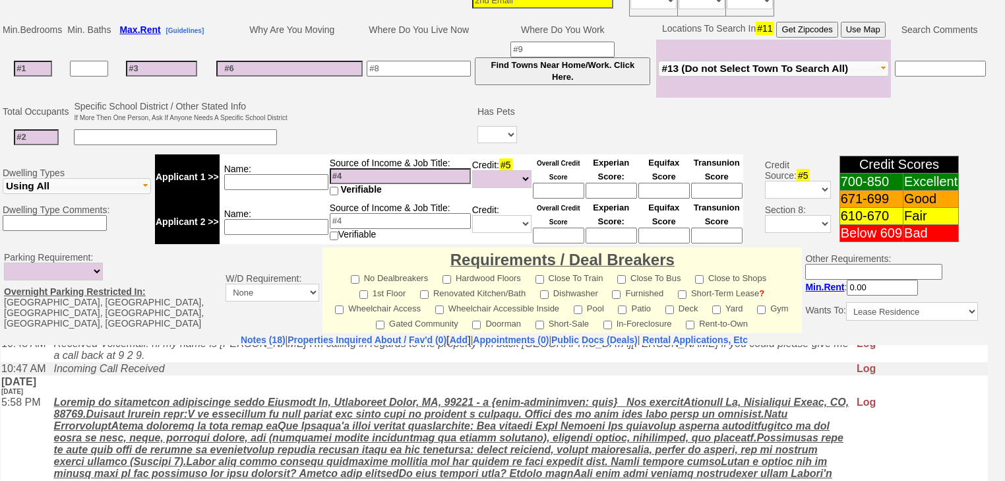
scroll to position [203, 0]
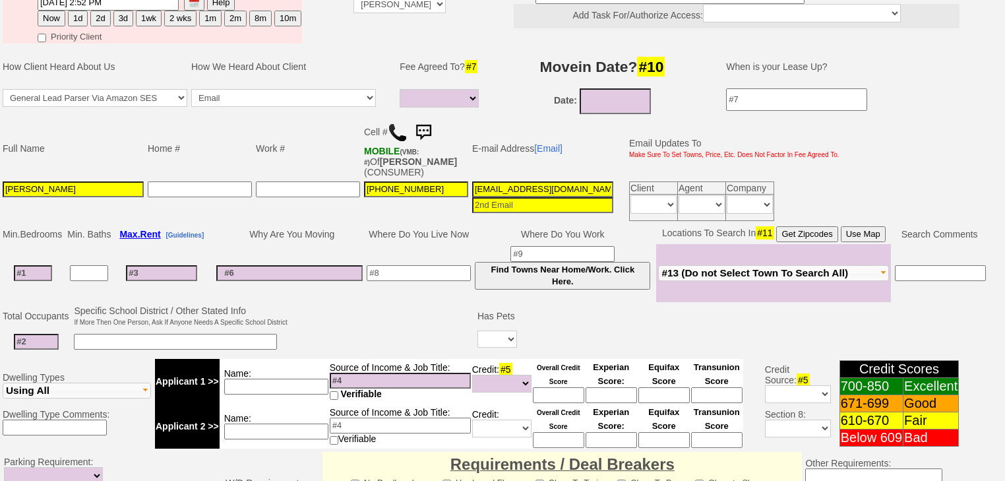
click at [126, 11] on button "3d" at bounding box center [123, 19] width 20 height 16
type input "08/31/2025 05:03 PM"
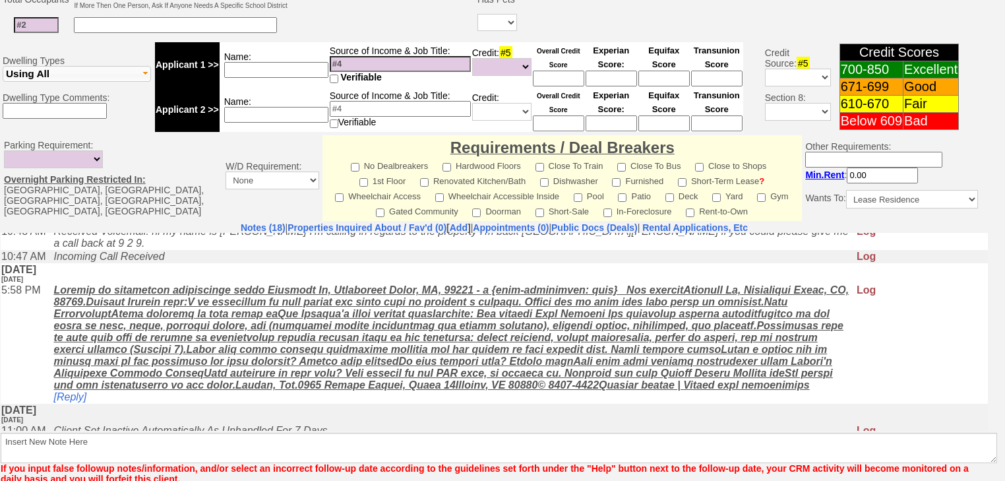
scroll to position [563, 0]
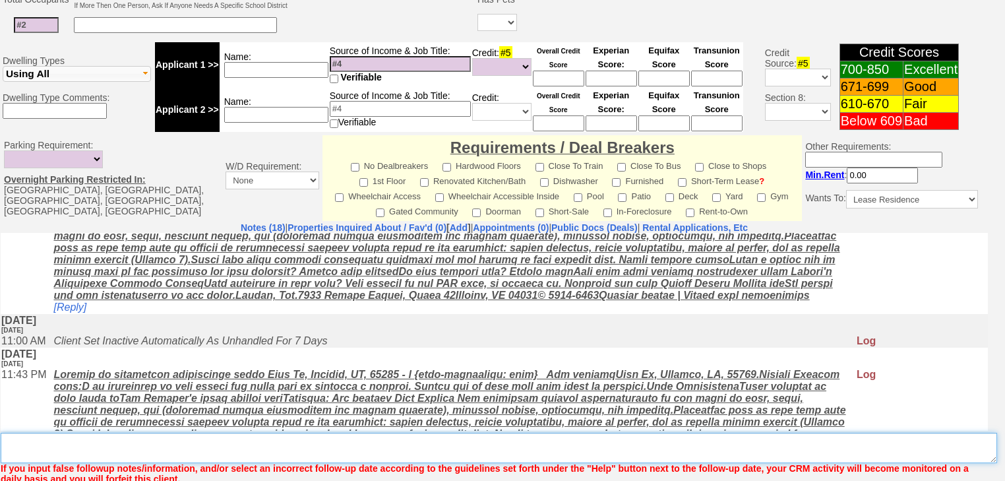
click at [242, 433] on textarea "Insert New Note Here" at bounding box center [499, 448] width 996 height 30
type textarea "Left VM to FU"
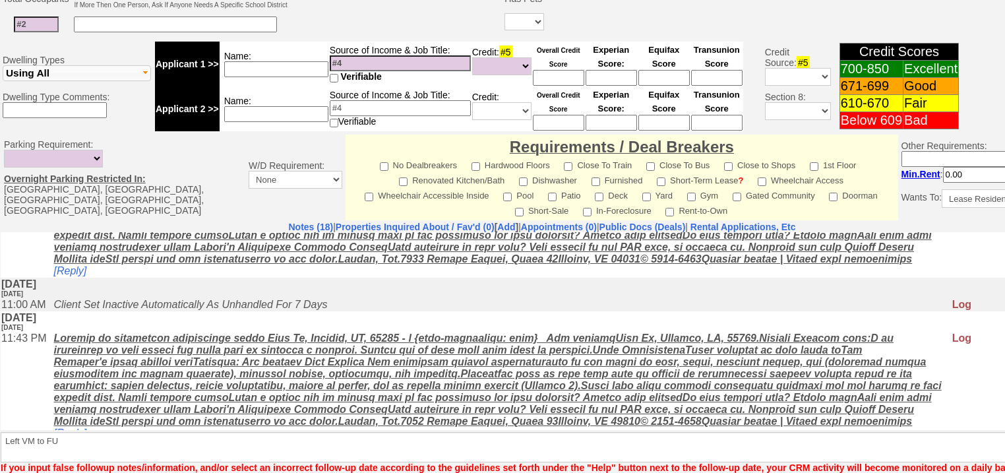
scroll to position [539, 0]
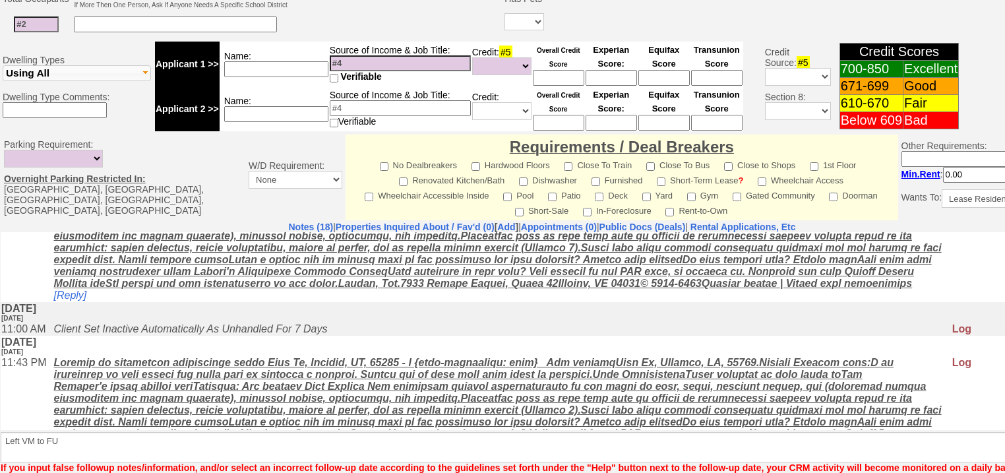
click at [72, 477] on html "0 Bookmark This Page Organize Update My Deals Clients Add New Client" at bounding box center [502, 21] width 1005 height 1058
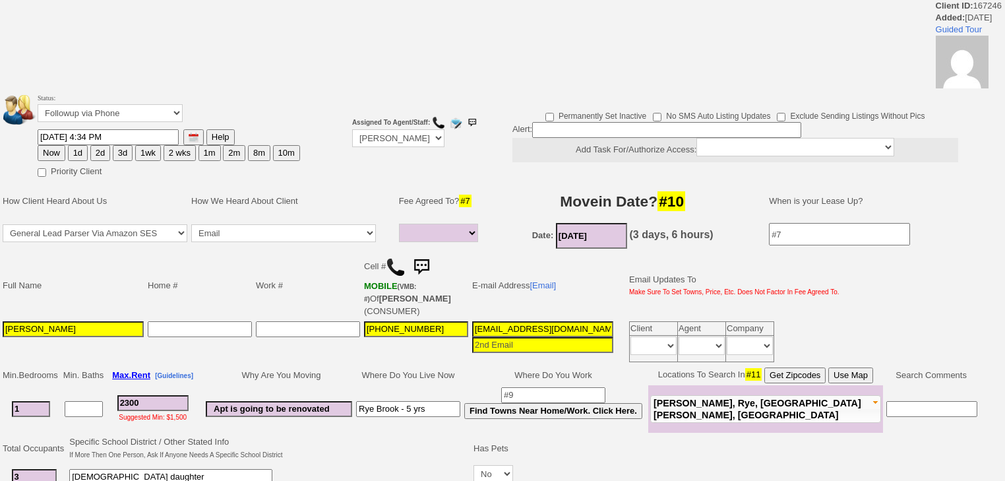
select select
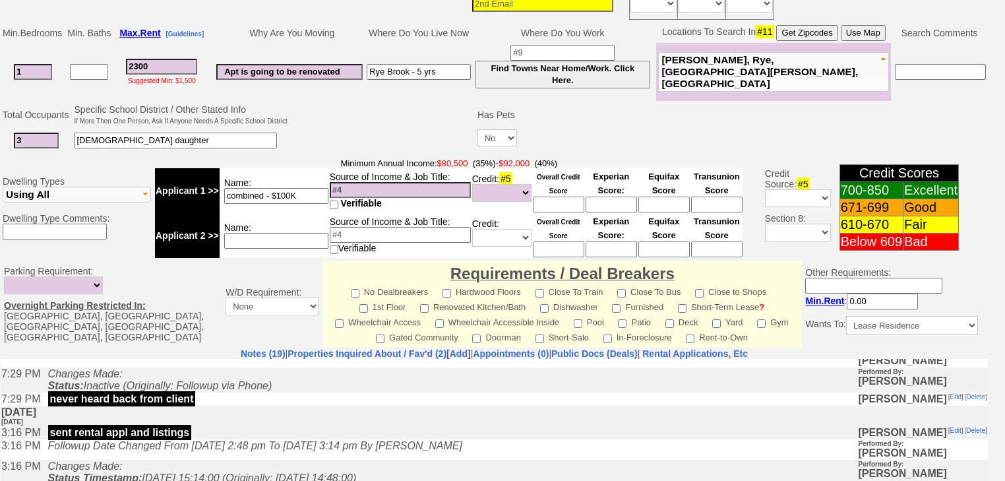
scroll to position [475, 0]
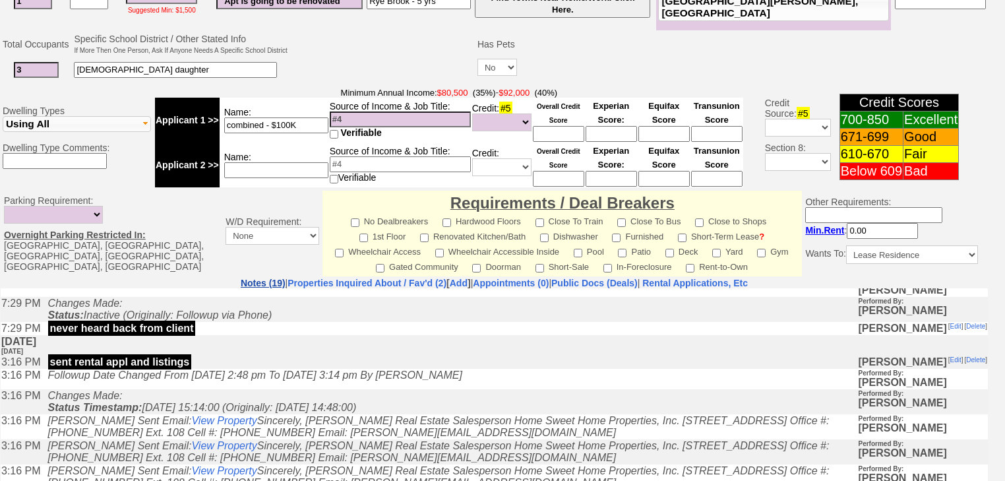
click at [241, 278] on link "Notes (19)" at bounding box center [263, 283] width 45 height 11
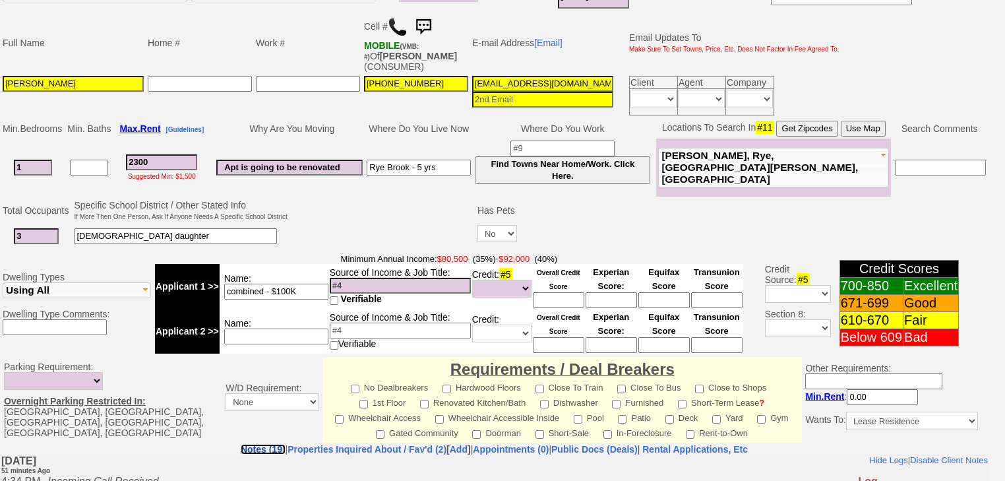
scroll to position [264, 0]
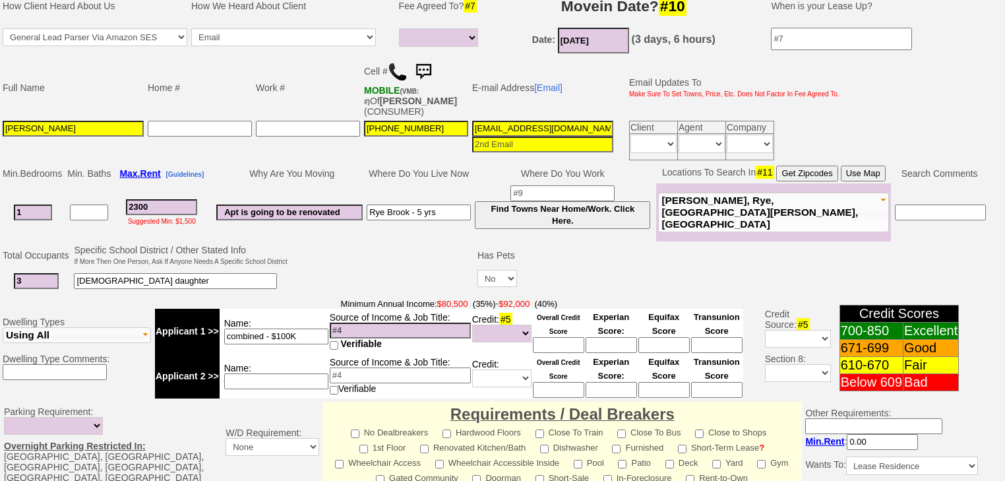
click at [394, 62] on img at bounding box center [398, 72] width 20 height 20
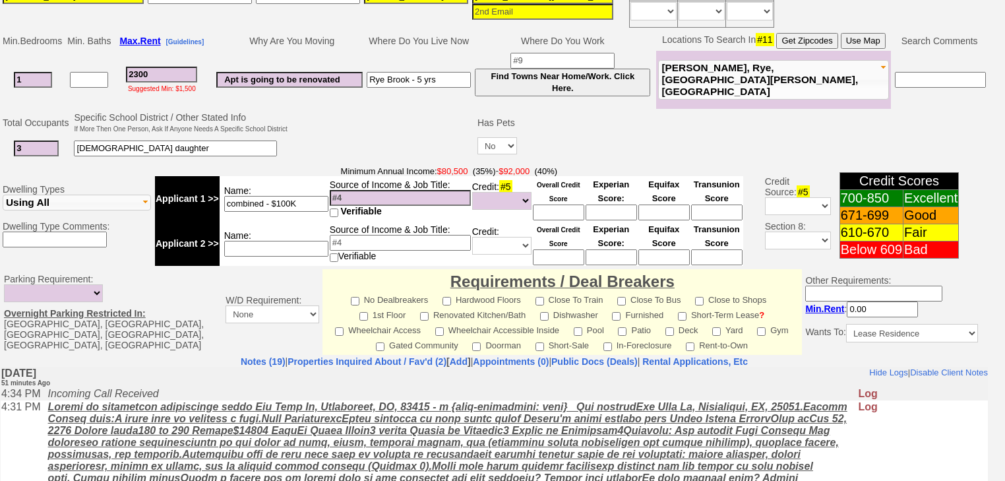
scroll to position [475, 0]
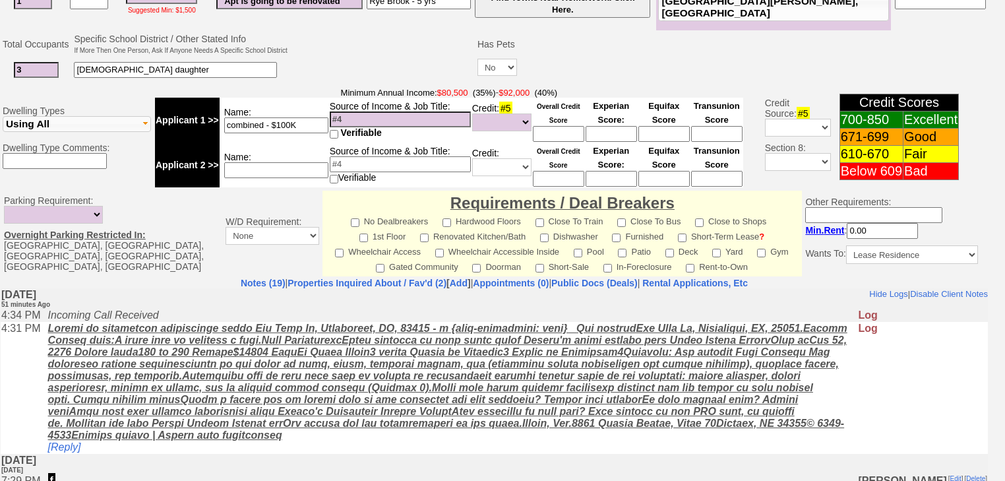
click at [382, 331] on u at bounding box center [447, 381] width 799 height 118
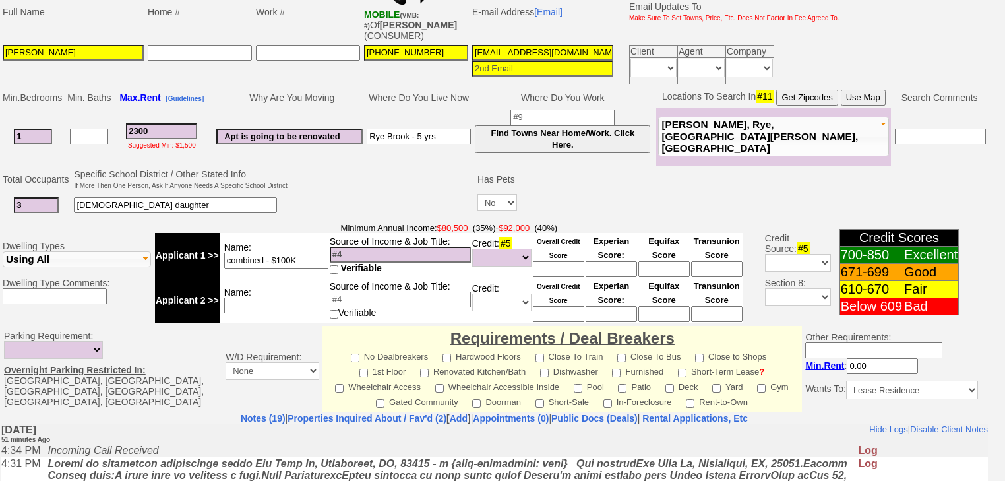
scroll to position [316, 0]
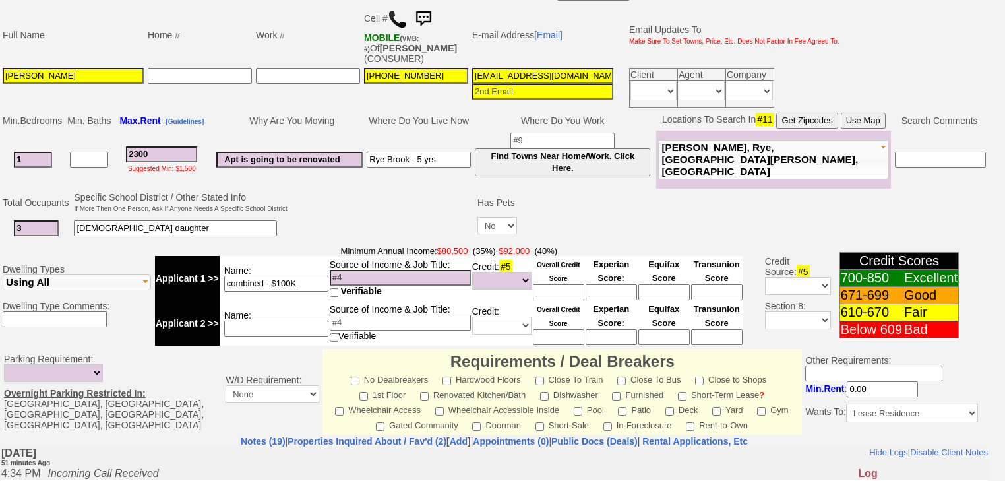
click at [154, 146] on input "2300" at bounding box center [161, 154] width 71 height 16
click at [140, 146] on input "2300" at bounding box center [161, 154] width 71 height 16
type input "200"
select select
type input "2000"
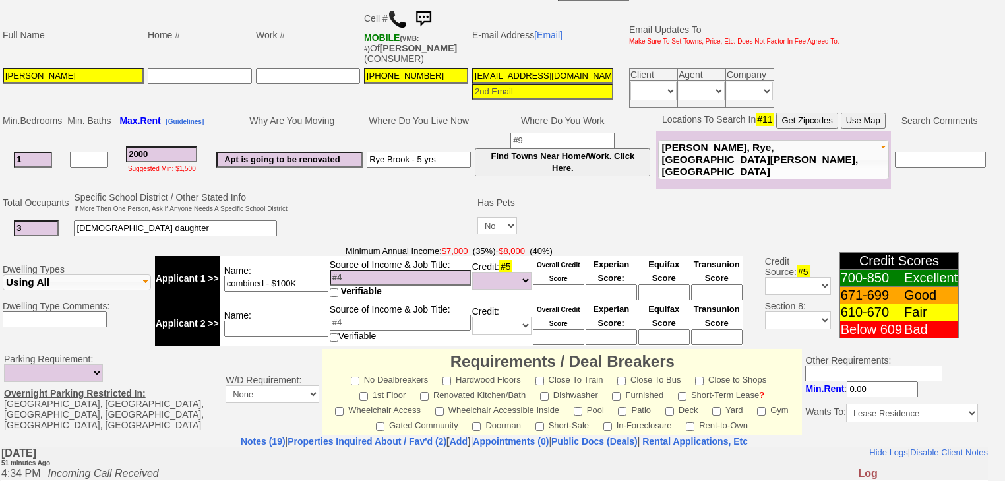
select select
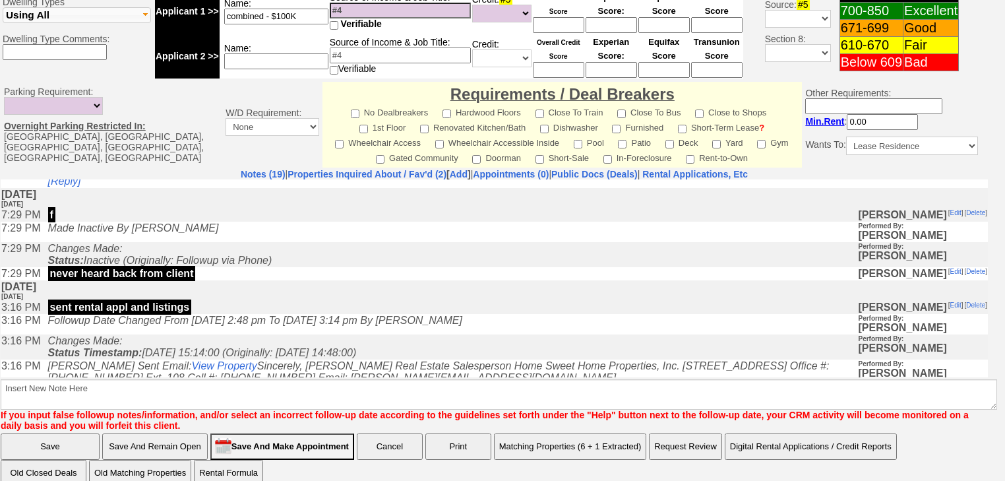
scroll to position [264, 0]
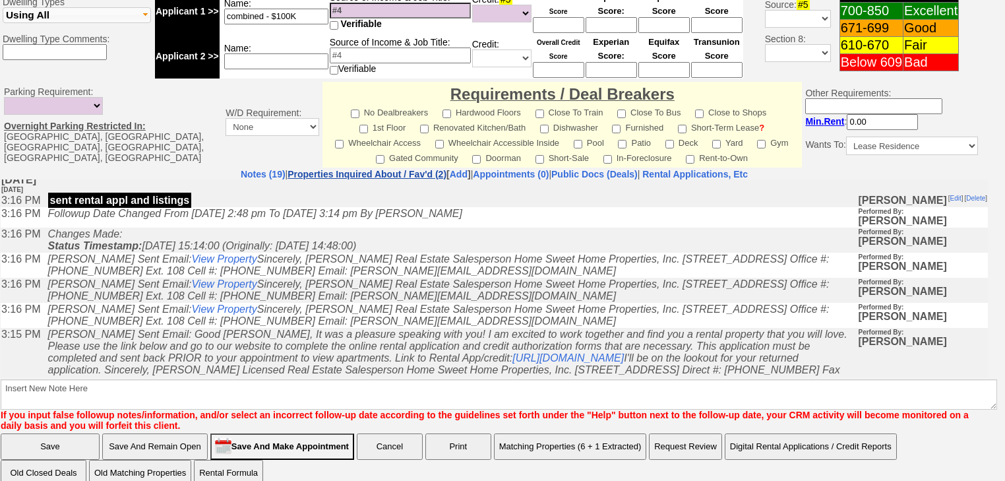
type input "2000"
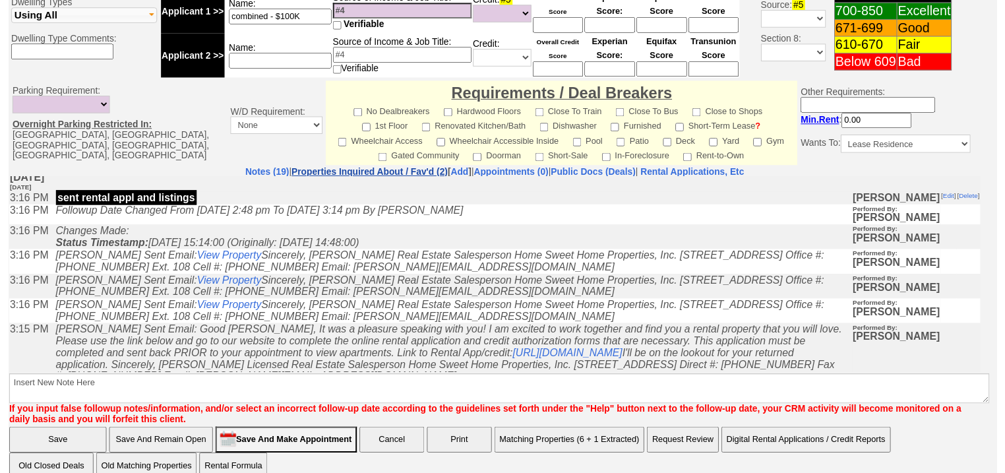
scroll to position [251, 0]
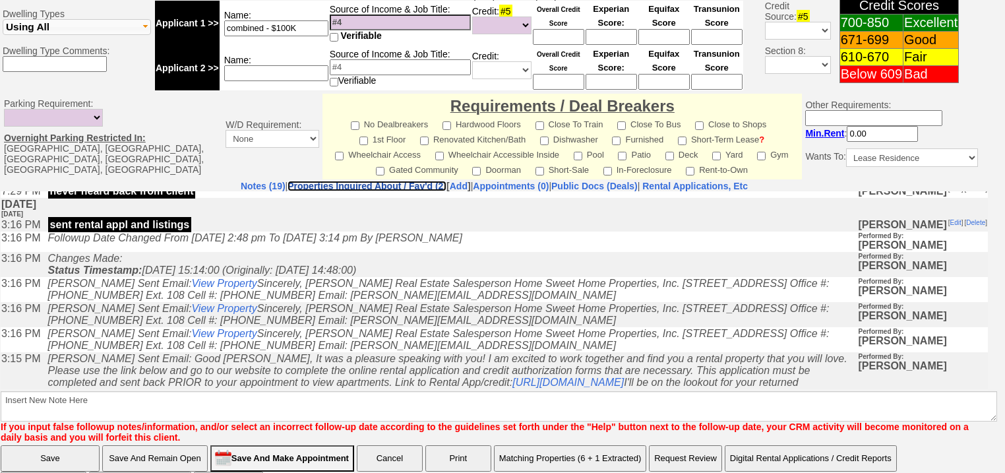
select select
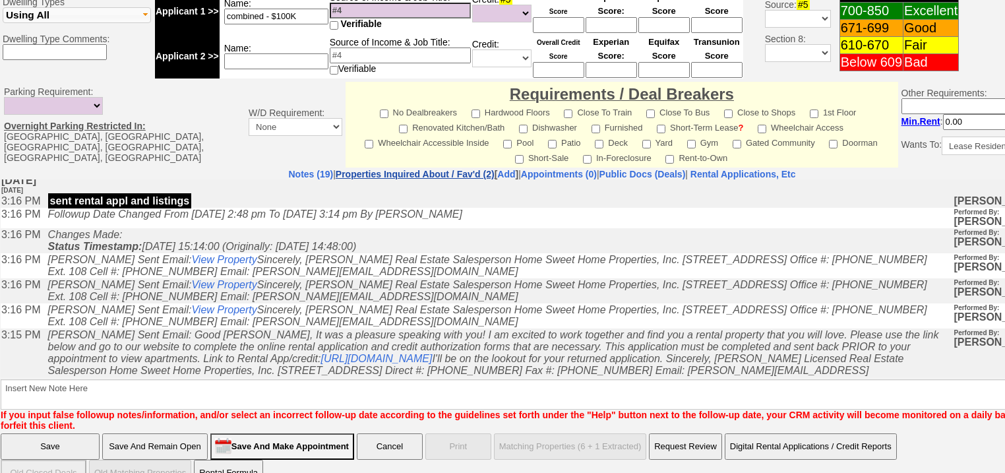
click at [360, 169] on link "Properties Inquired About / Fav'd (2)" at bounding box center [415, 174] width 159 height 11
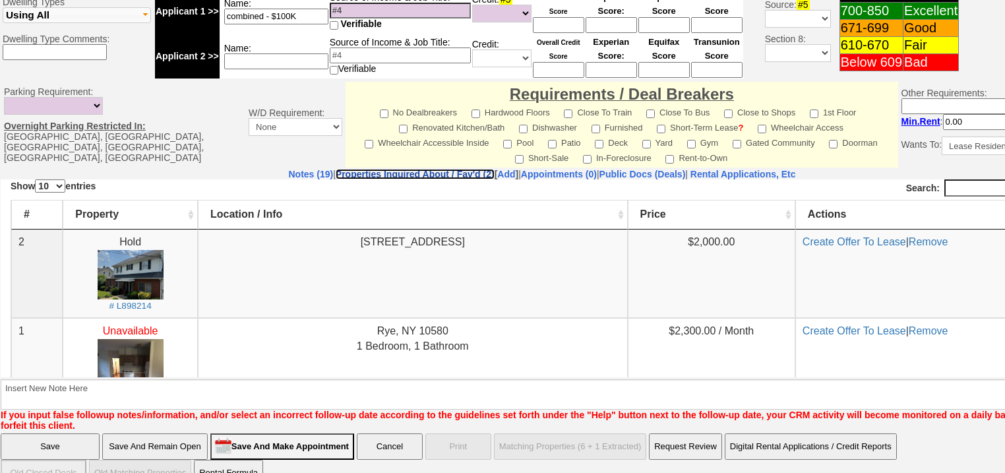
scroll to position [0, 0]
click at [288, 169] on link "Notes (19)" at bounding box center [310, 174] width 45 height 11
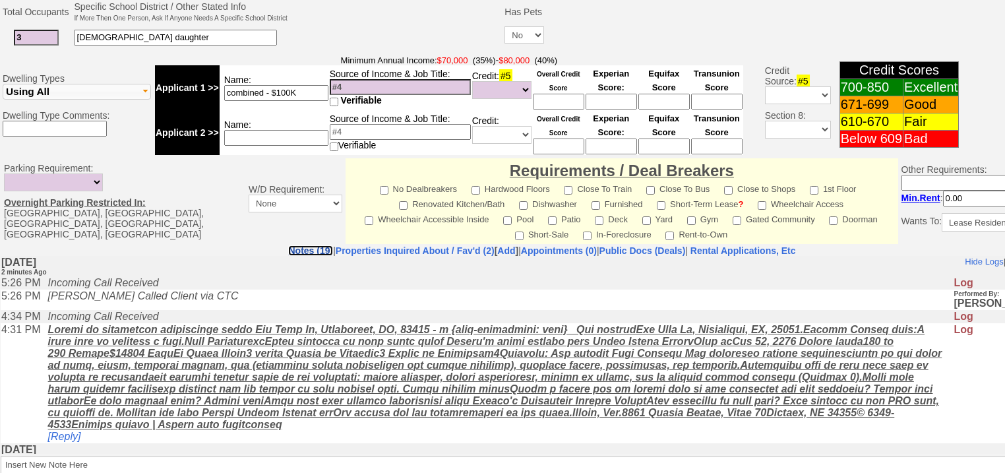
scroll to position [310, 0]
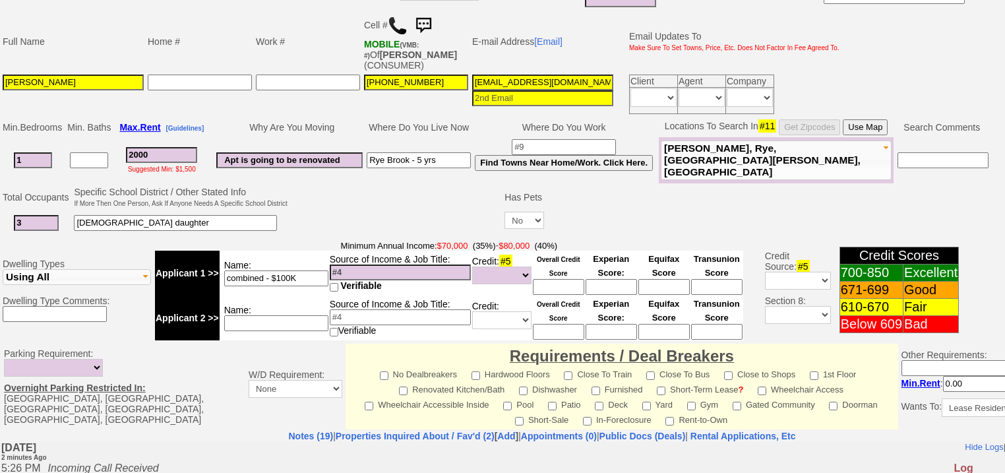
click at [746, 142] on span "Harrison, Rye, Port Chester, Rye Brook" at bounding box center [762, 159] width 196 height 35
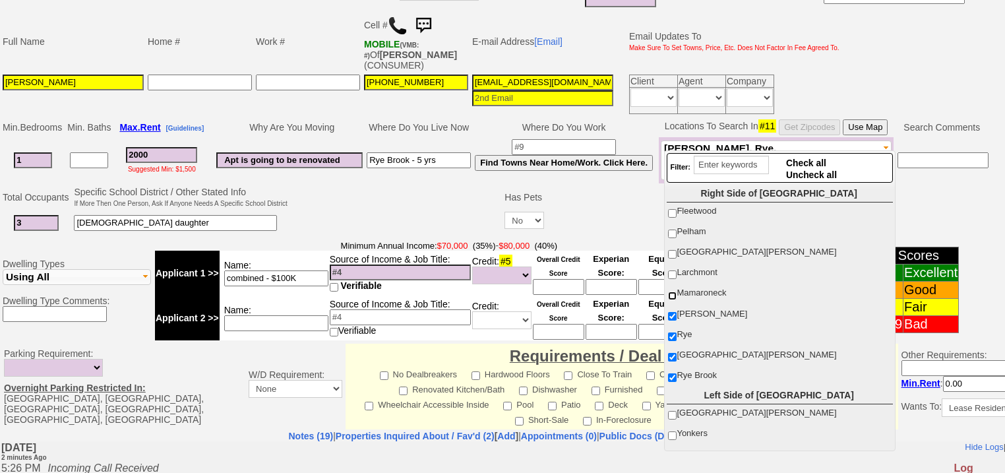
click at [673, 291] on input "Mamaroneck" at bounding box center [672, 295] width 9 height 9
checkbox input "true"
click at [675, 270] on input "Larchmont" at bounding box center [672, 274] width 9 height 9
checkbox input "true"
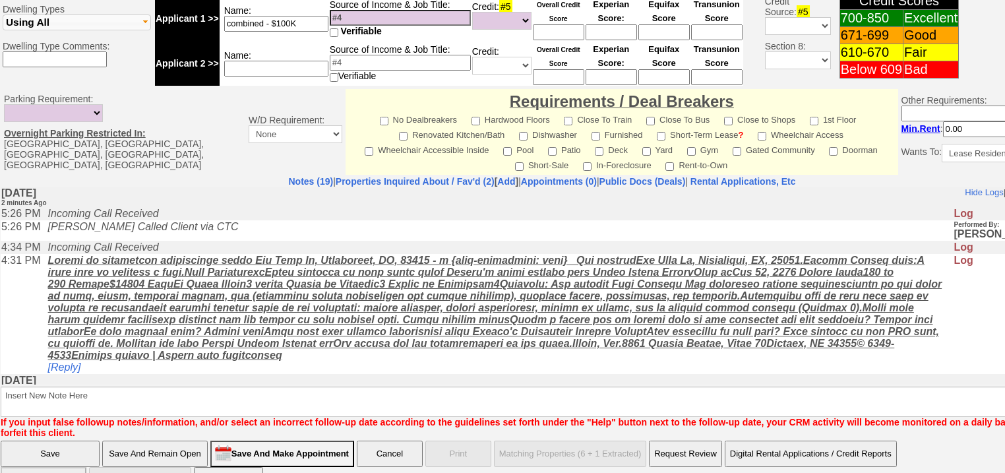
click at [199, 440] on input "Save And Remain Open" at bounding box center [154, 453] width 105 height 26
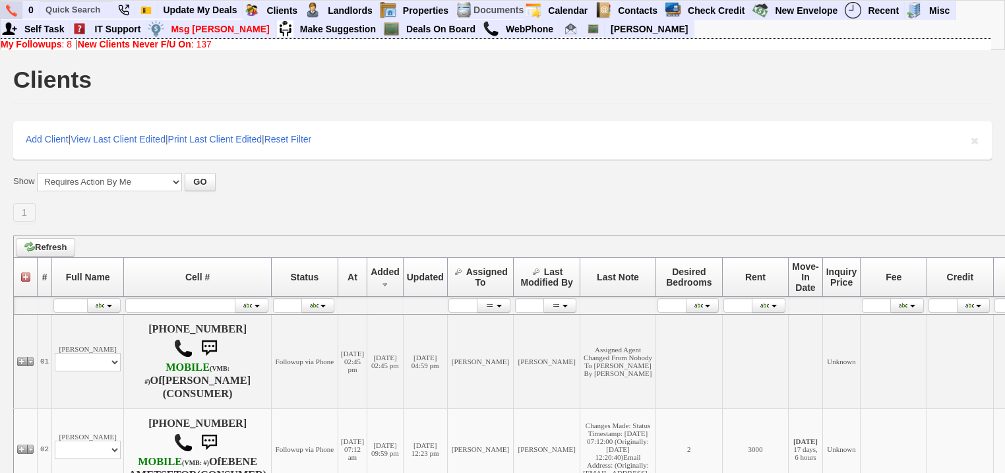
click at [13, 8] on img at bounding box center [11, 11] width 11 height 12
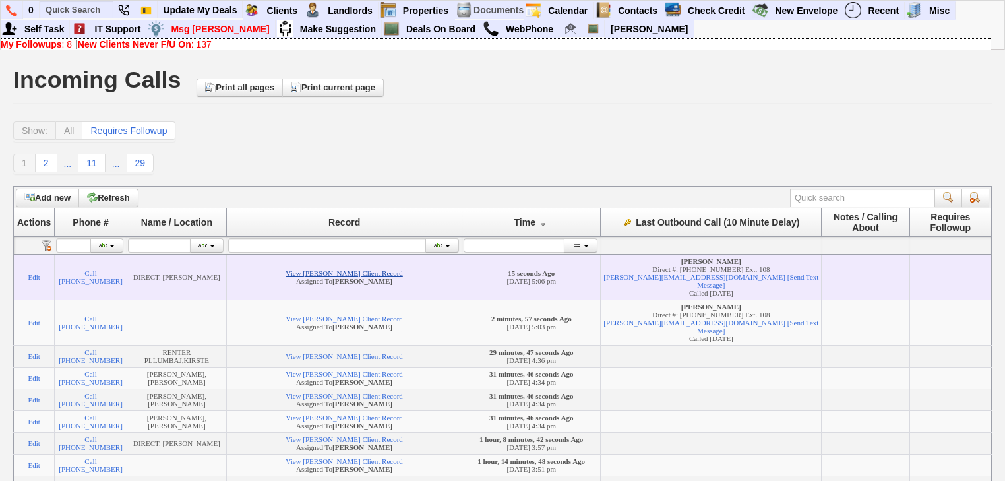
click at [322, 277] on link "View [PERSON_NAME] Client Record" at bounding box center [343, 273] width 117 height 8
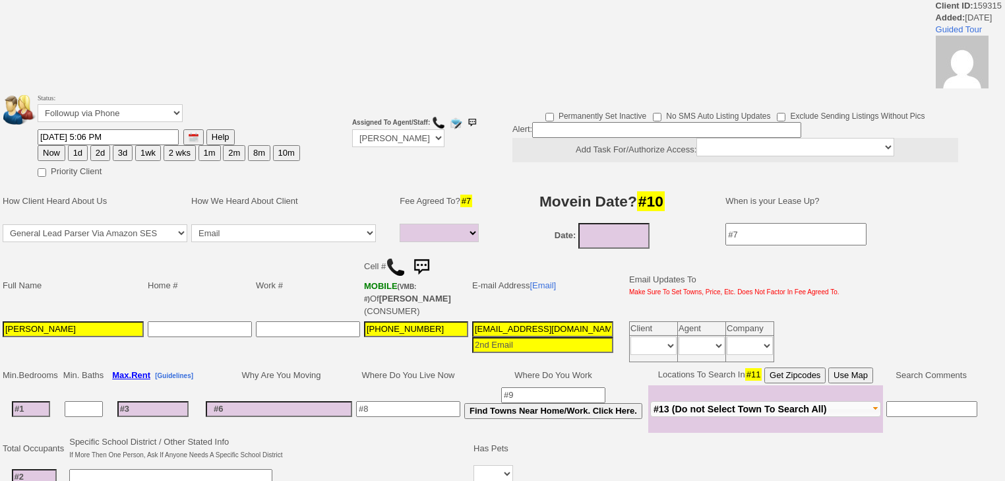
select select
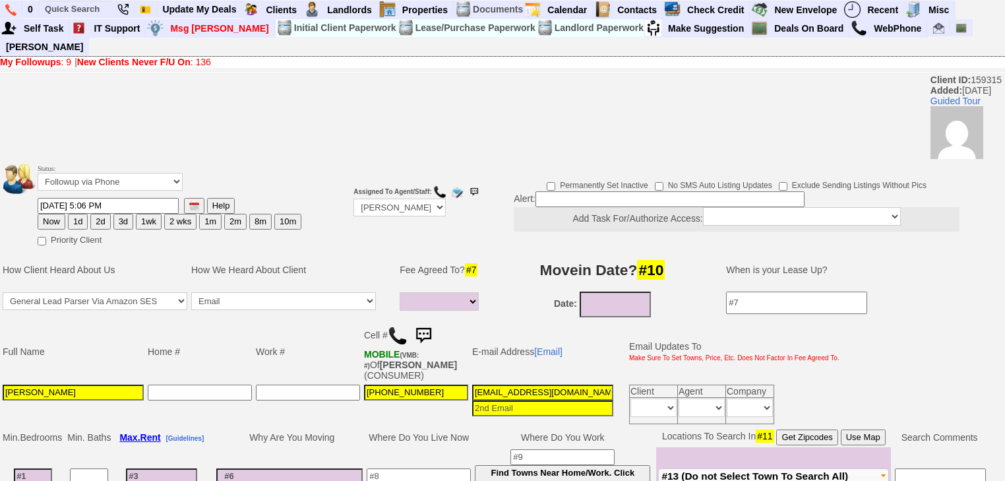
click at [396, 326] on img at bounding box center [398, 336] width 20 height 20
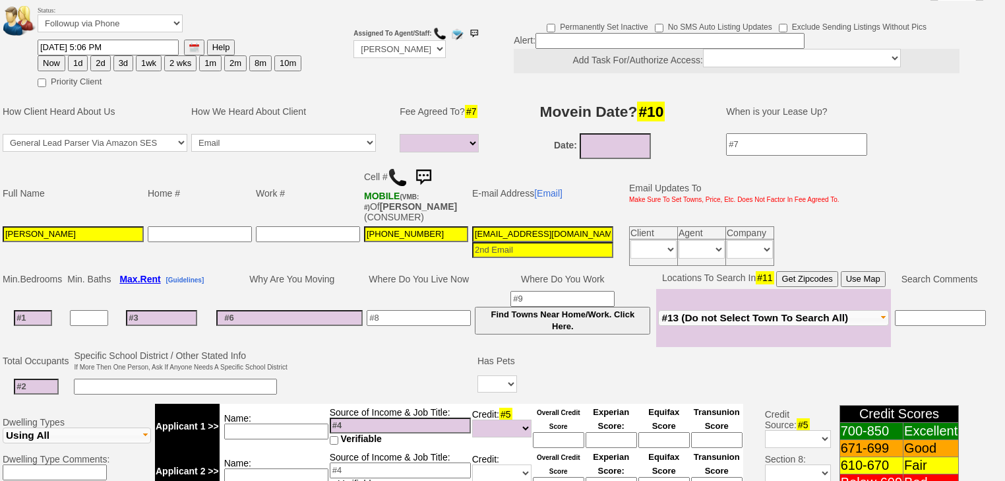
scroll to position [0, 51]
drag, startPoint x: 469, startPoint y: 216, endPoint x: 643, endPoint y: 220, distance: 173.4
click at [643, 224] on tr "Tiffany Serrano 929-623-9265 ndrf4ba1160xi1wkczvmcds8hg@convo.trulia.com Client…" at bounding box center [421, 246] width 841 height 44
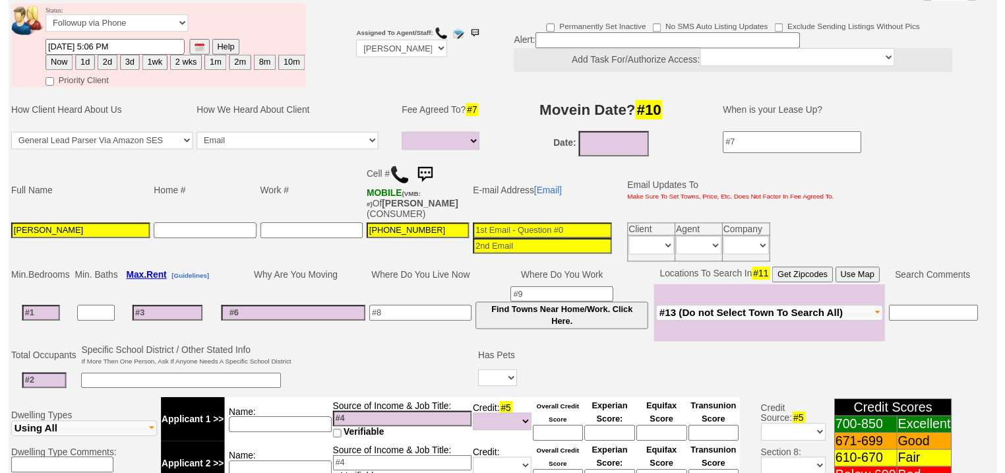
scroll to position [0, 0]
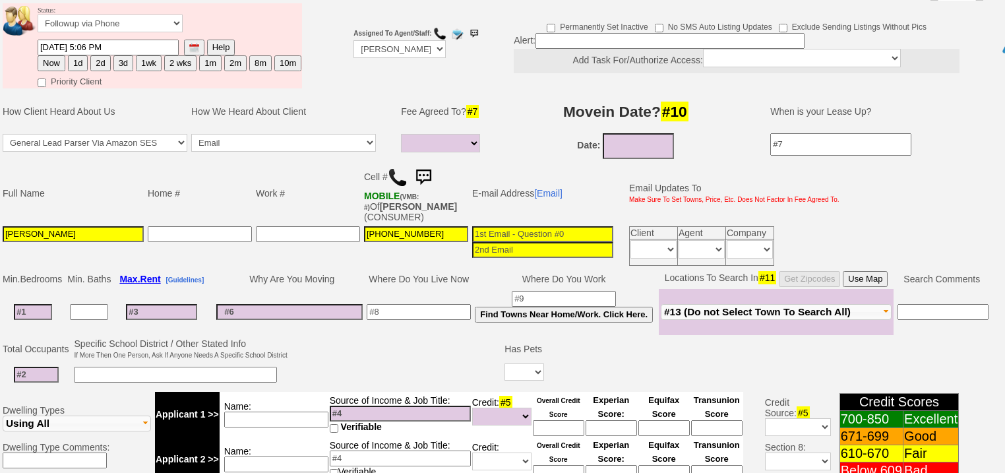
type input "08/28/2025"
click at [610, 133] on input "08/28/2025" at bounding box center [638, 146] width 71 height 26
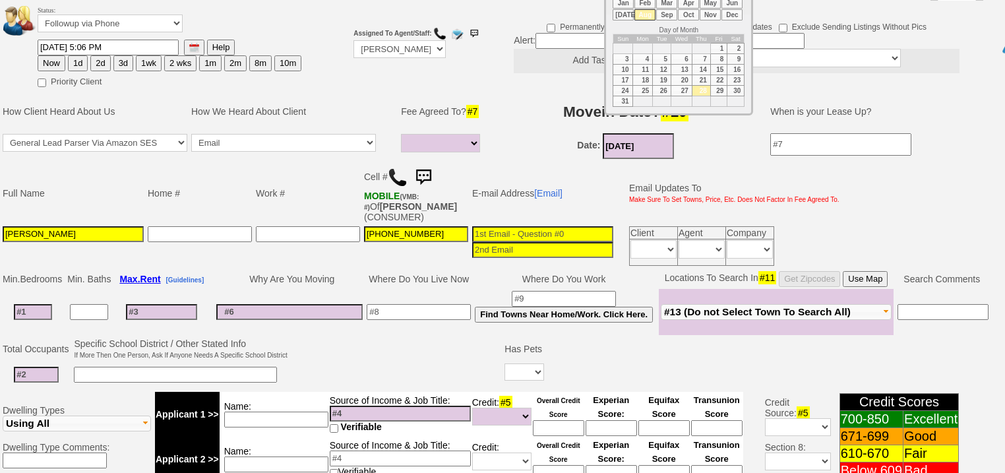
click at [541, 33] on input at bounding box center [669, 41] width 269 height 16
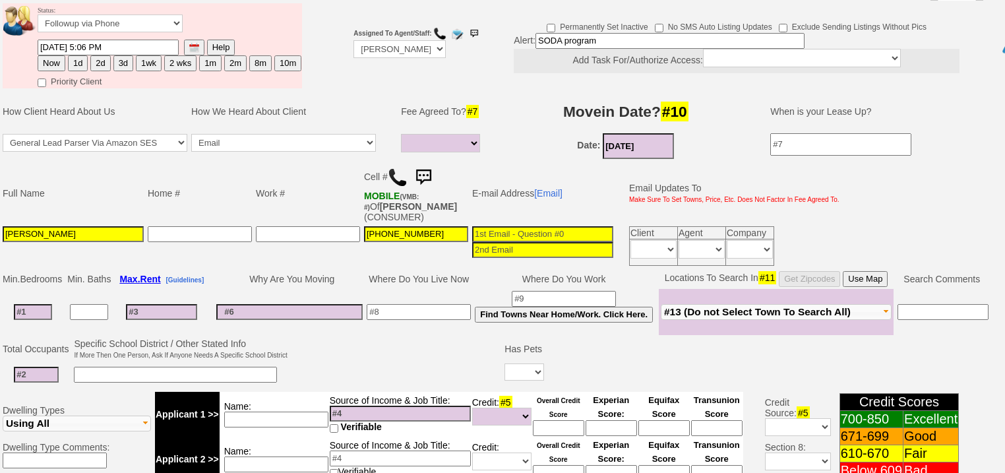
type input "SODA program"
click at [386, 40] on select "Up-For-Grabs ***** STAFF ***** Bob Bruno 914-419-3579 Cristy Liberto 914-486-10…" at bounding box center [399, 49] width 92 height 18
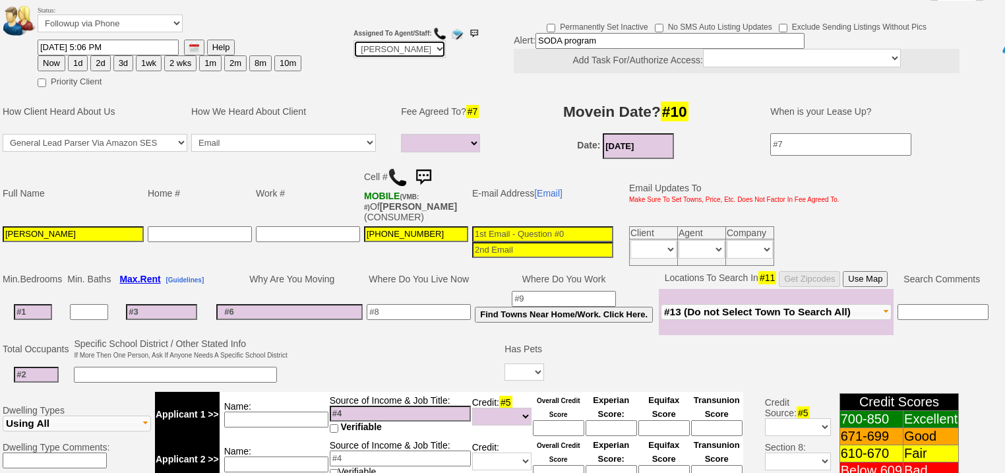
select select "Up-For-Grabs"
click at [353, 40] on select "Up-For-Grabs ***** STAFF ***** Bob Bruno 914-419-3579 Cristy Liberto 914-486-10…" at bounding box center [399, 49] width 92 height 18
click at [372, 405] on input at bounding box center [400, 413] width 141 height 16
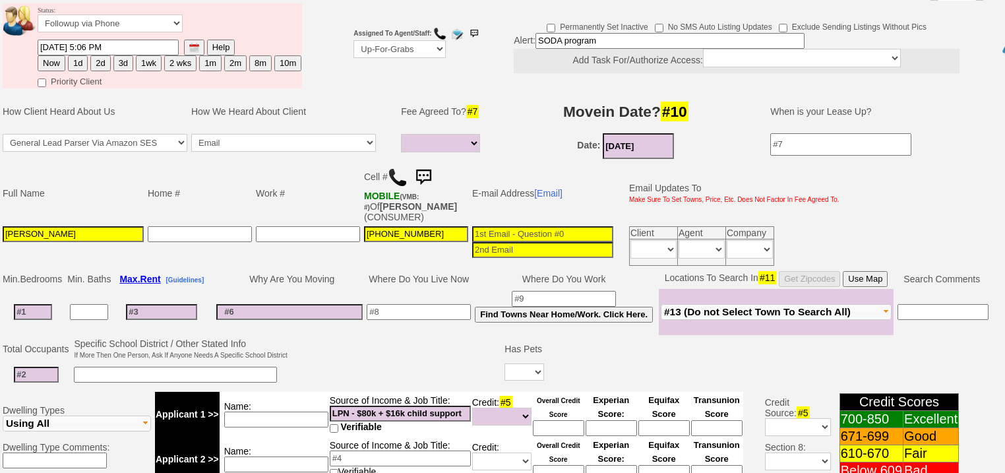
type input "LPN - $80k + $16k child support"
click at [504, 407] on select "Unknown Bad (Below 609) Fair (610-670) Good (671-699) Excellent (700-850) None" at bounding box center [501, 416] width 59 height 18
select select "Bad"
click at [472, 407] on select "Unknown Bad (Below 609) Fair (610-670) Good (671-699) Excellent (700-850) None" at bounding box center [501, 416] width 59 height 18
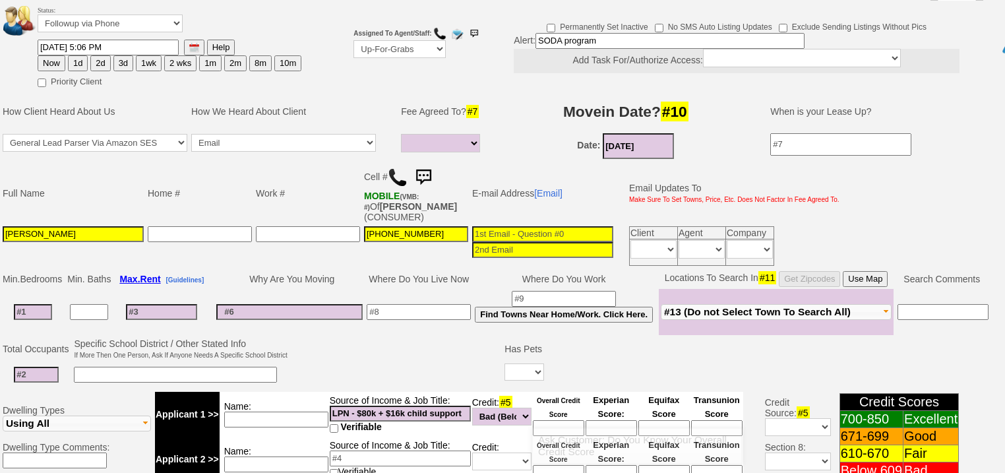
click at [565, 420] on input at bounding box center [558, 428] width 51 height 16
type input "550"
click at [602, 420] on input at bounding box center [610, 428] width 51 height 16
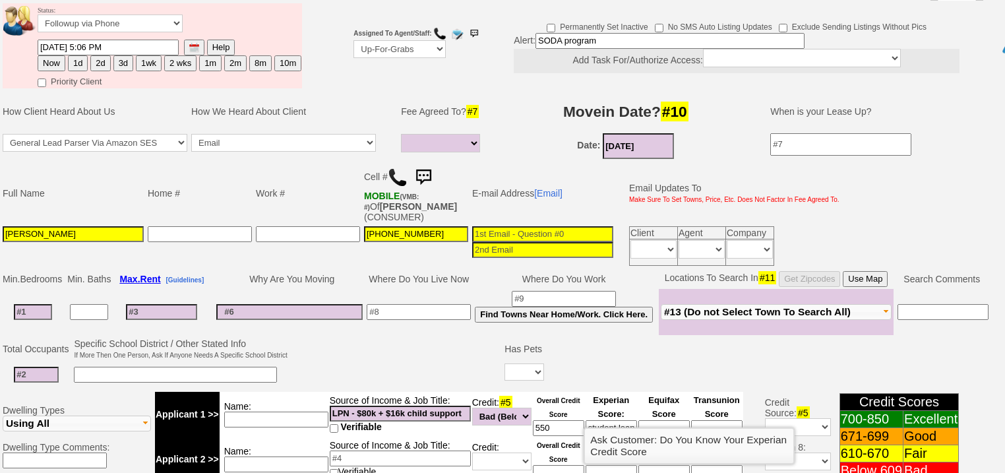
scroll to position [0, 5]
type input "student loans"
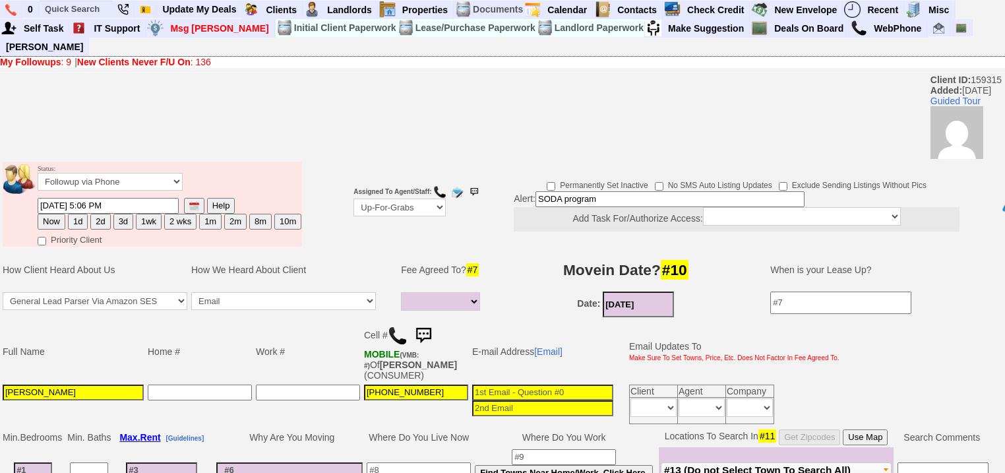
scroll to position [158, 0]
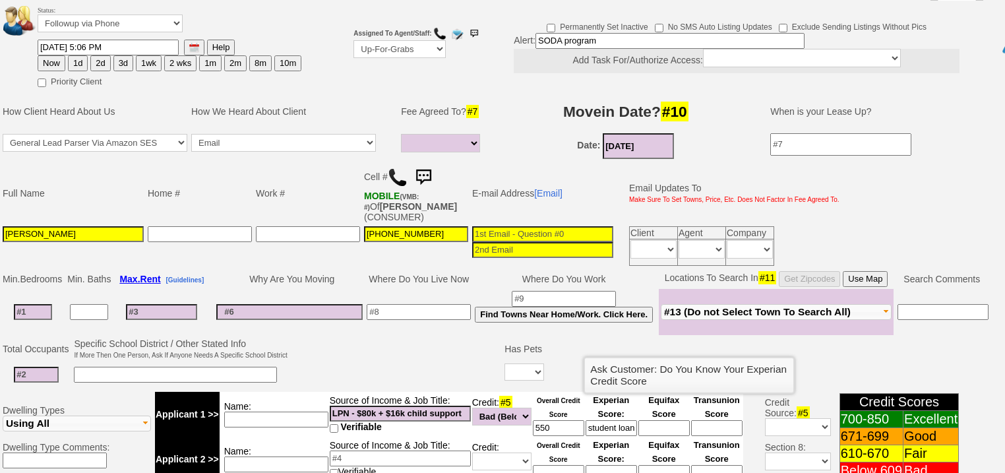
click at [42, 304] on input at bounding box center [33, 312] width 38 height 16
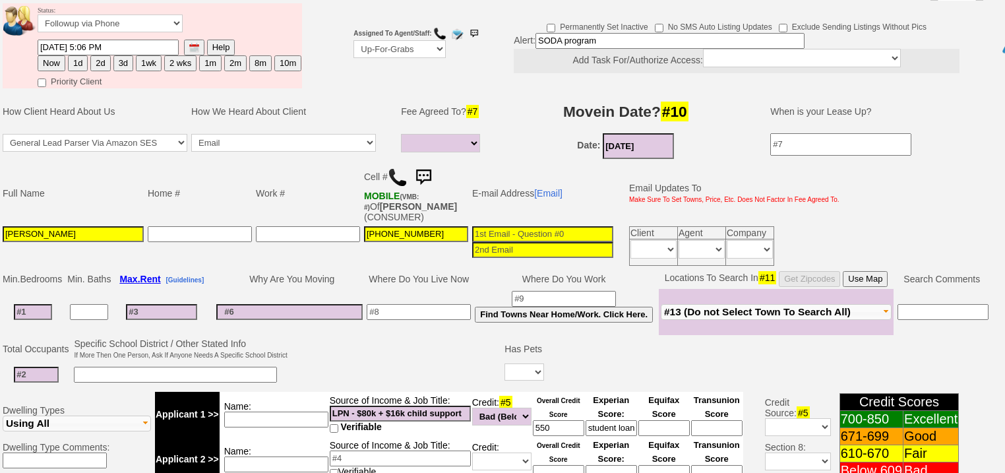
type input "2"
select select
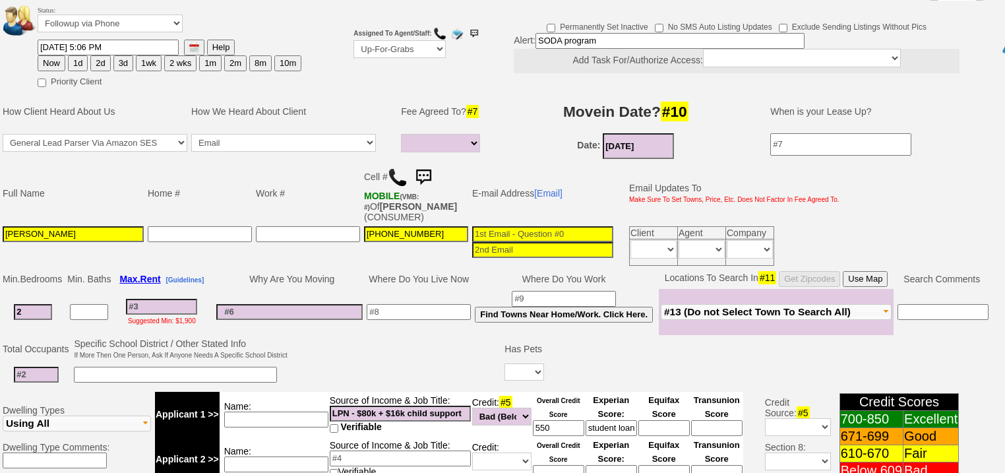
type input "2"
select select
click at [145, 299] on input at bounding box center [161, 307] width 71 height 16
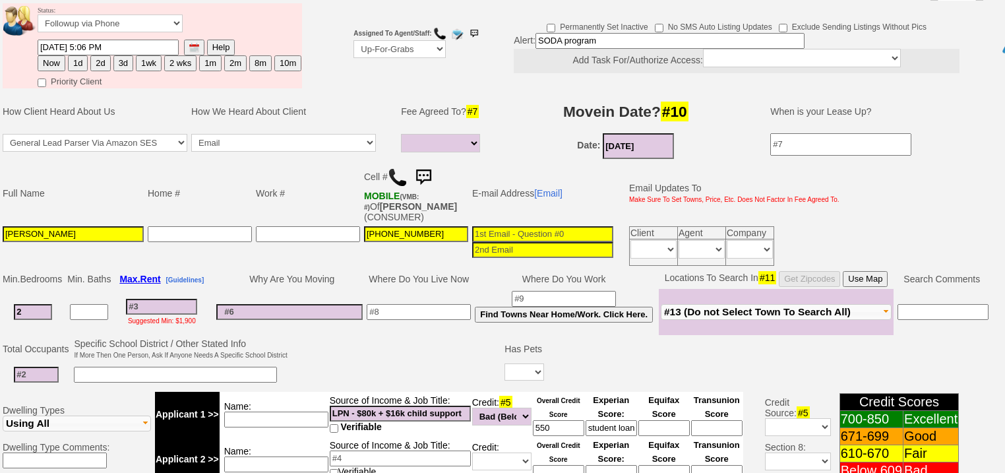
click at [723, 306] on span "#13 (Do not Select Town To Search All)" at bounding box center [757, 311] width 187 height 11
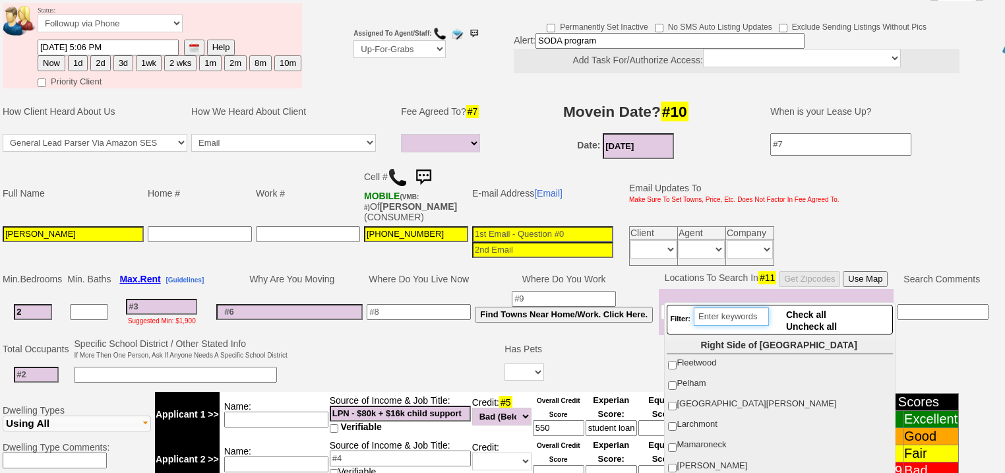
click at [723, 312] on input "search" at bounding box center [731, 316] width 75 height 18
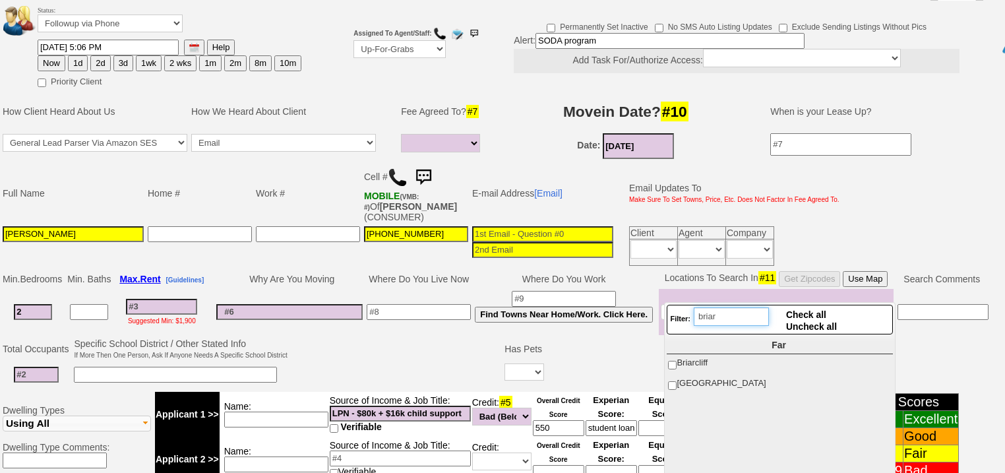
type input "briar"
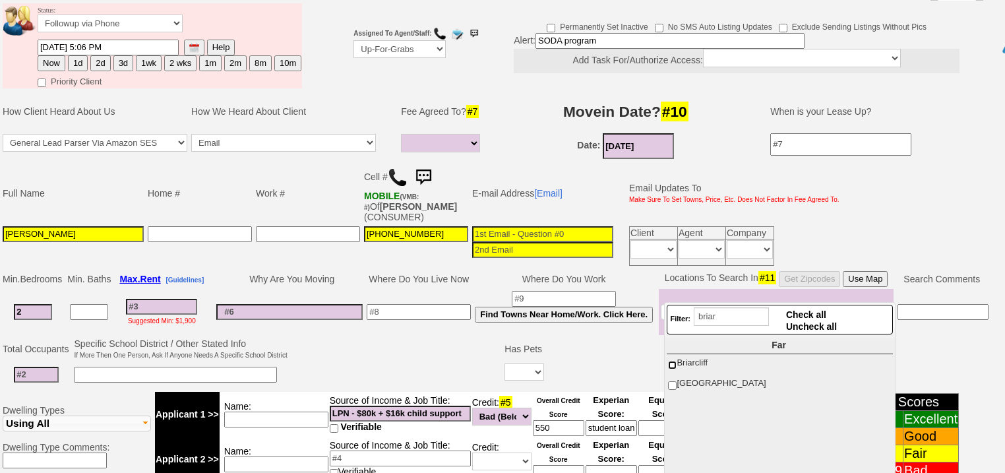
click at [673, 362] on input "Briarcliff" at bounding box center [672, 365] width 9 height 9
checkbox input "true"
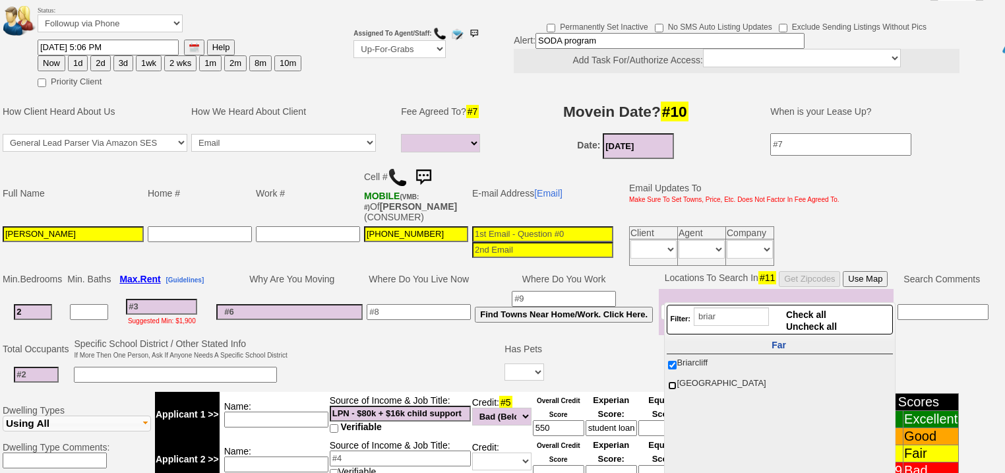
drag, startPoint x: 672, startPoint y: 383, endPoint x: 740, endPoint y: 336, distance: 82.9
click at [679, 380] on label "[GEOGRAPHIC_DATA]" at bounding box center [779, 383] width 224 height 17
click at [676, 381] on input "[GEOGRAPHIC_DATA]" at bounding box center [672, 385] width 9 height 9
checkbox input "true"
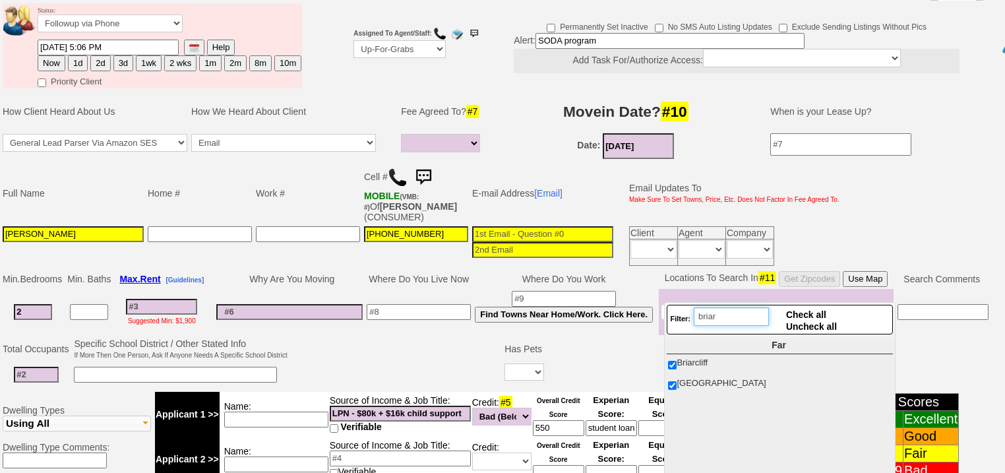
drag, startPoint x: 742, startPoint y: 319, endPoint x: 694, endPoint y: 316, distance: 48.9
click at [694, 316] on div "Filter: briar" at bounding box center [719, 319] width 99 height 24
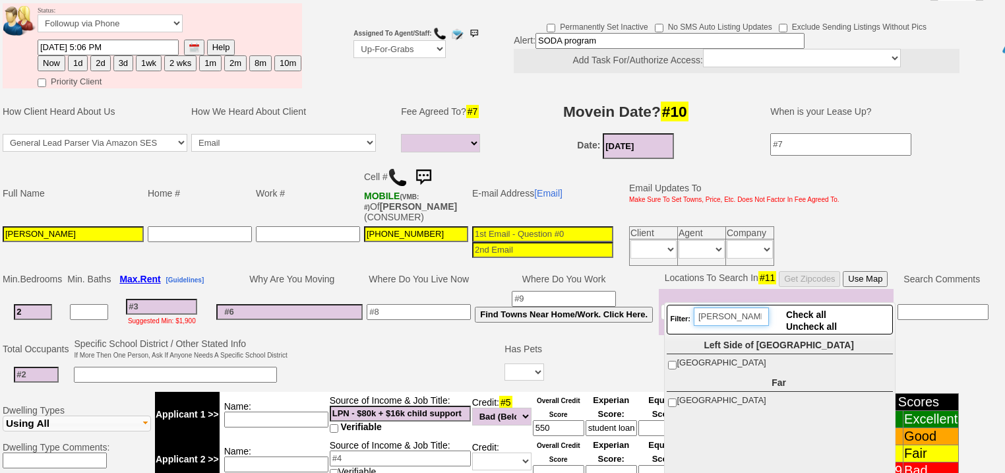
type input "tarr"
drag, startPoint x: 671, startPoint y: 363, endPoint x: 688, endPoint y: 415, distance: 54.8
click at [673, 365] on input "[GEOGRAPHIC_DATA]" at bounding box center [672, 365] width 9 height 9
checkbox input "true"
drag, startPoint x: 672, startPoint y: 404, endPoint x: 687, endPoint y: 388, distance: 21.9
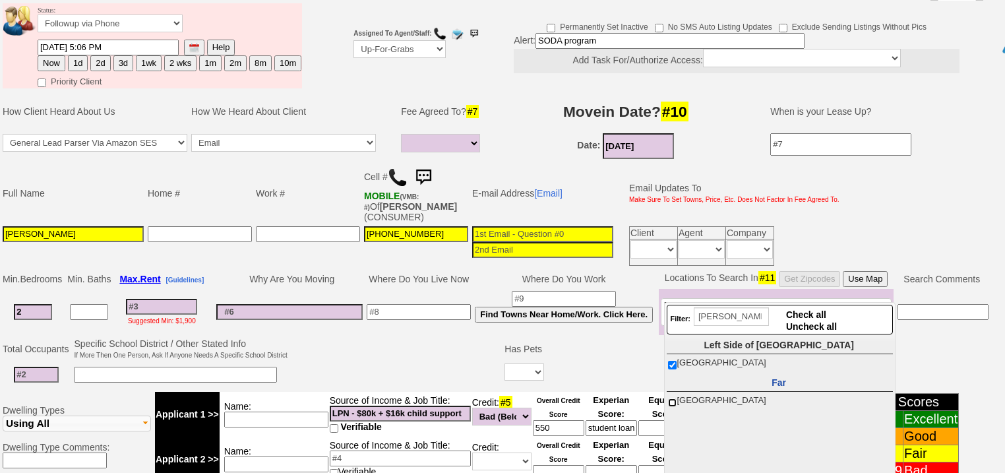
click at [678, 397] on label "[GEOGRAPHIC_DATA]" at bounding box center [779, 400] width 224 height 17
click at [676, 398] on input "[GEOGRAPHIC_DATA]" at bounding box center [672, 402] width 9 height 9
checkbox input "true"
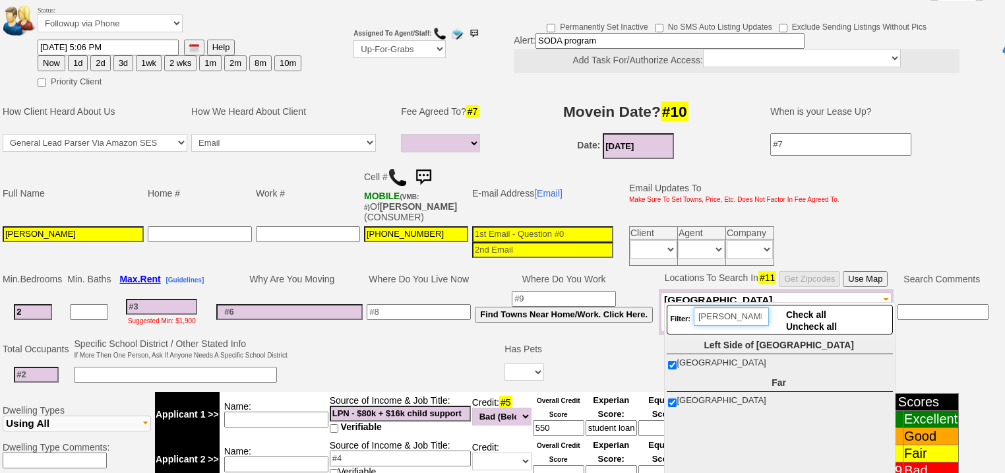
drag, startPoint x: 727, startPoint y: 309, endPoint x: 663, endPoint y: 311, distance: 63.4
click at [664, 311] on div "Filter: tarr Check all Uncheck all Right Side of Westchester Fleetwood Pelham N…" at bounding box center [779, 452] width 231 height 301
type input "white pl"
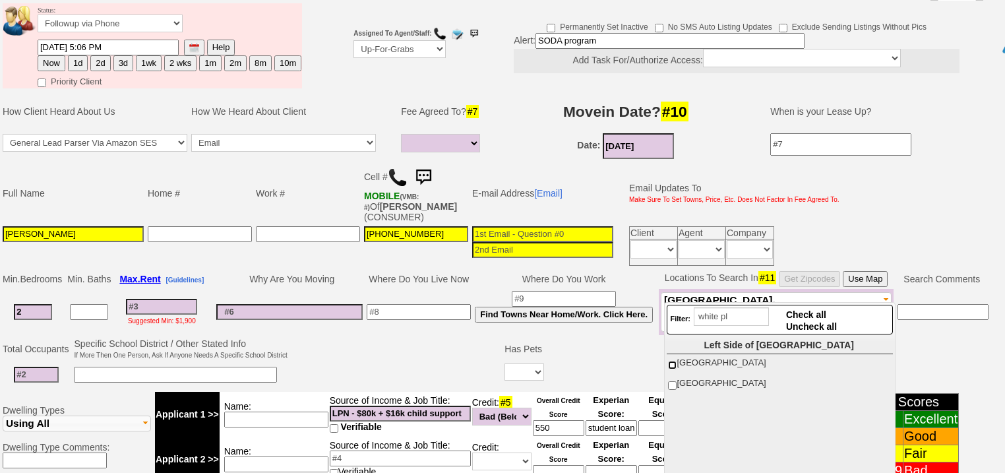
drag, startPoint x: 674, startPoint y: 363, endPoint x: 678, endPoint y: 390, distance: 28.0
click at [674, 364] on input "[GEOGRAPHIC_DATA]" at bounding box center [672, 365] width 9 height 9
checkbox input "true"
drag, startPoint x: 673, startPoint y: 385, endPoint x: 719, endPoint y: 341, distance: 64.4
click at [676, 382] on input "[GEOGRAPHIC_DATA]" at bounding box center [672, 385] width 9 height 9
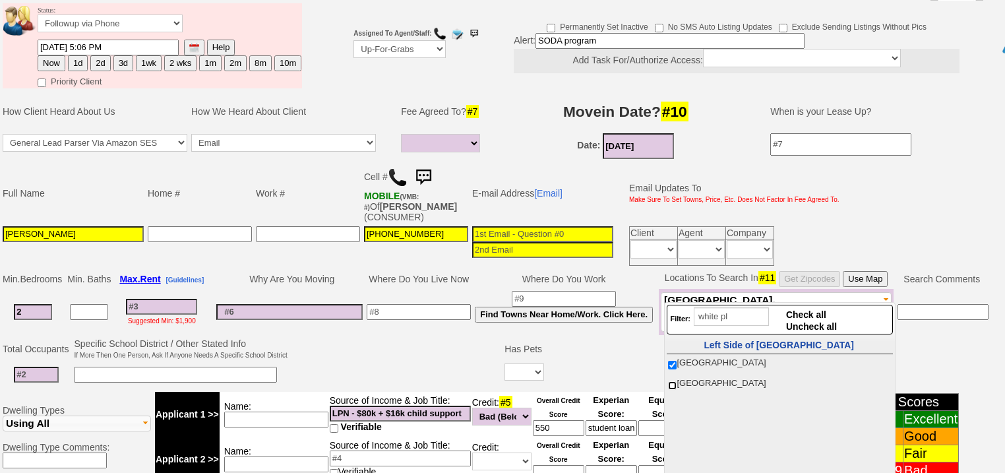
checkbox input "true"
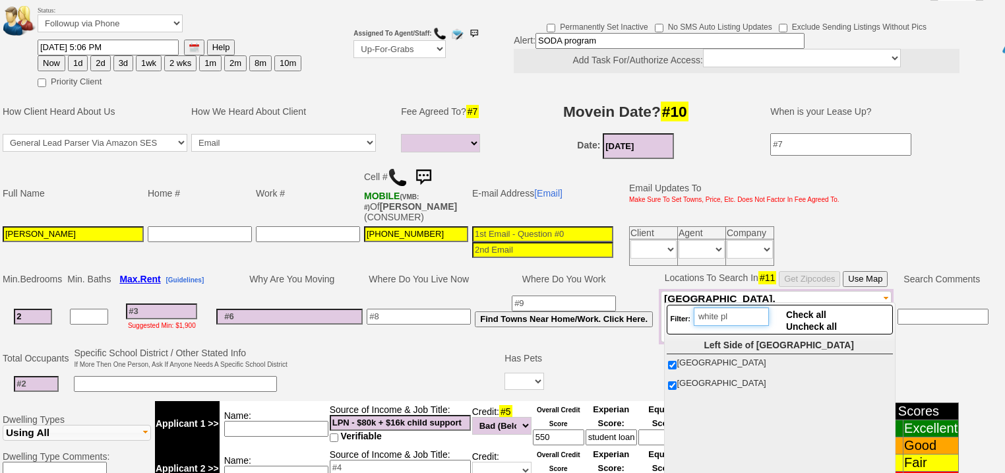
drag, startPoint x: 743, startPoint y: 312, endPoint x: 684, endPoint y: 314, distance: 59.4
click at [684, 314] on div "Filter: white pl" at bounding box center [719, 319] width 99 height 24
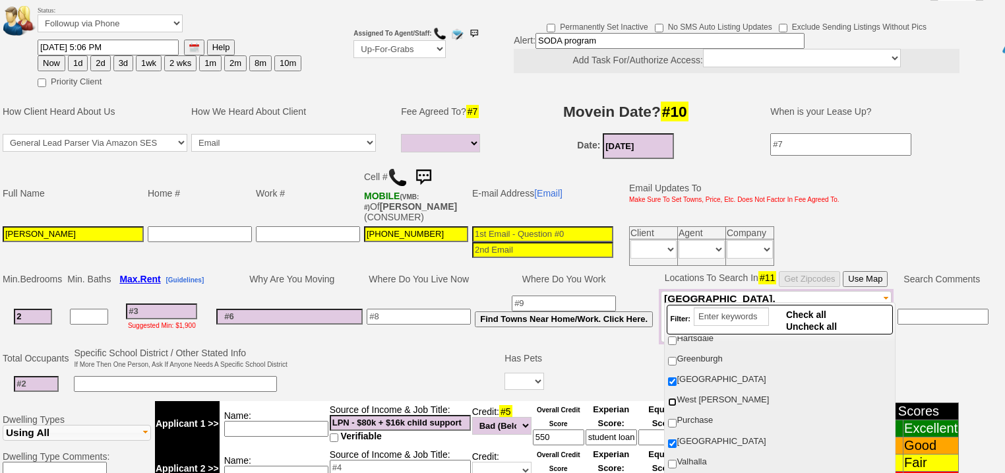
scroll to position [316, 0]
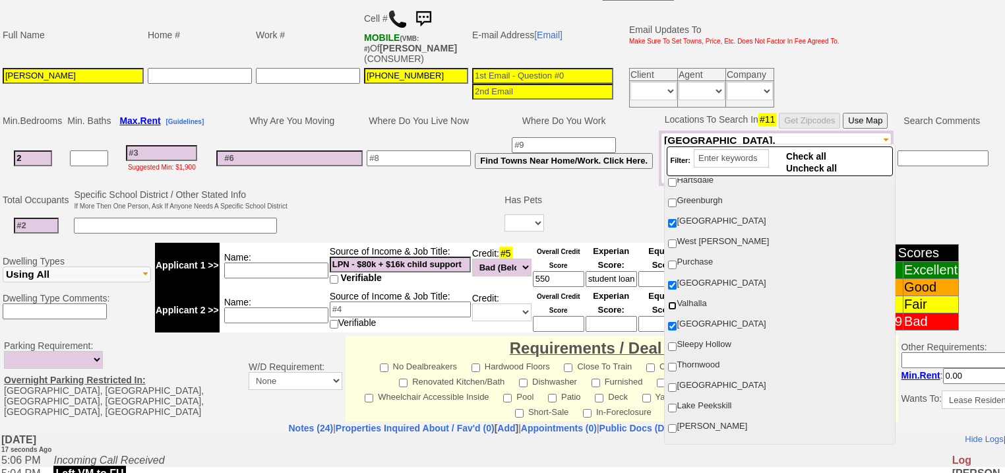
click at [675, 301] on input "Valhalla" at bounding box center [672, 305] width 9 height 9
checkbox input "true"
click at [676, 260] on input "Purchase" at bounding box center [672, 264] width 9 height 9
checkbox input "true"
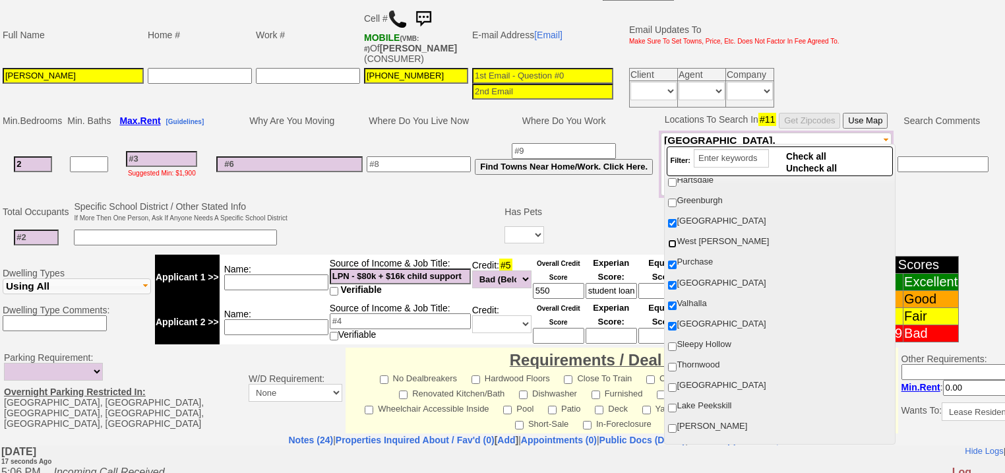
click at [675, 239] on input "West [PERSON_NAME]" at bounding box center [672, 243] width 9 height 9
checkbox input "true"
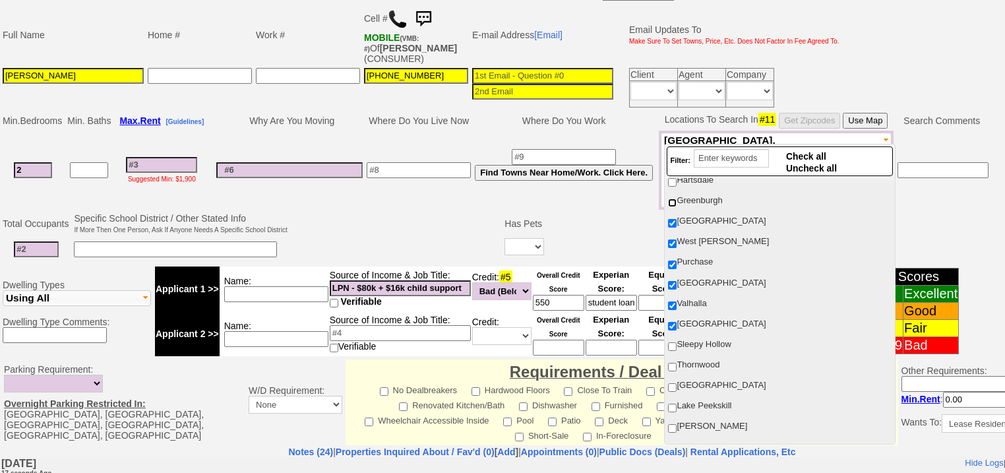
click at [675, 198] on input "Greenburgh" at bounding box center [672, 202] width 9 height 9
checkbox input "true"
click at [673, 342] on input "Sleepy Hollow" at bounding box center [672, 346] width 9 height 9
checkbox input "true"
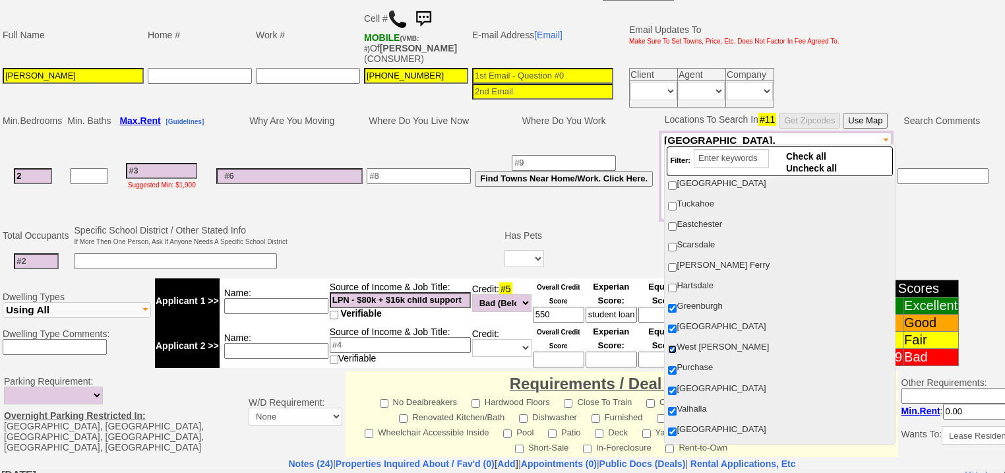
scroll to position [422, 0]
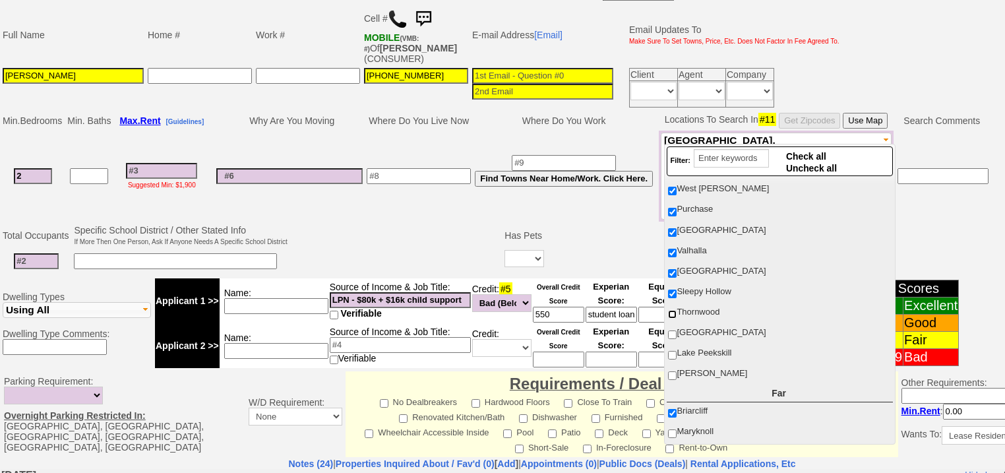
click at [672, 310] on input "Thornwood" at bounding box center [672, 314] width 9 height 9
checkbox input "true"
click at [146, 163] on input at bounding box center [161, 171] width 71 height 16
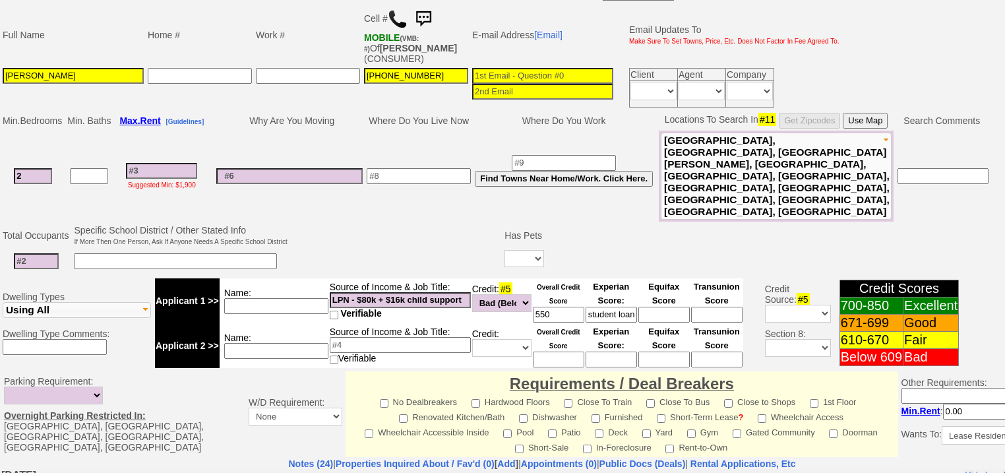
click at [274, 298] on input at bounding box center [276, 306] width 104 height 16
click at [175, 253] on input at bounding box center [175, 261] width 203 height 16
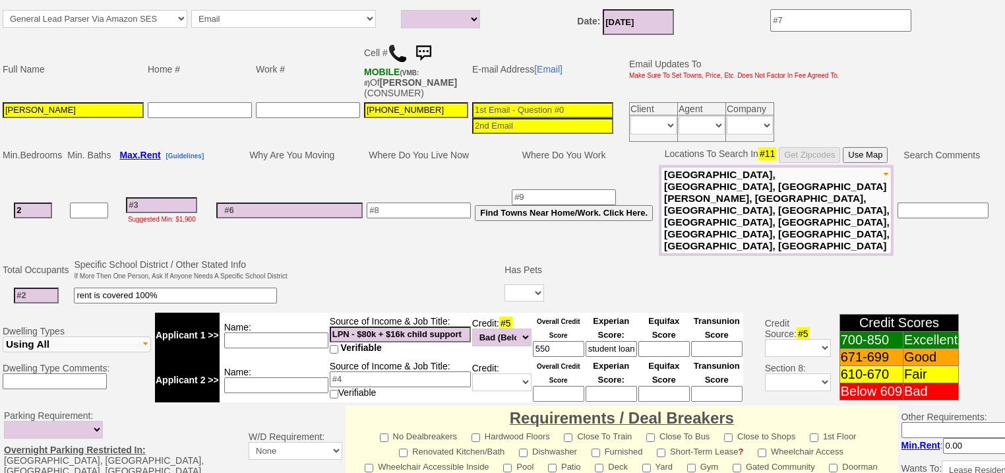
scroll to position [264, 0]
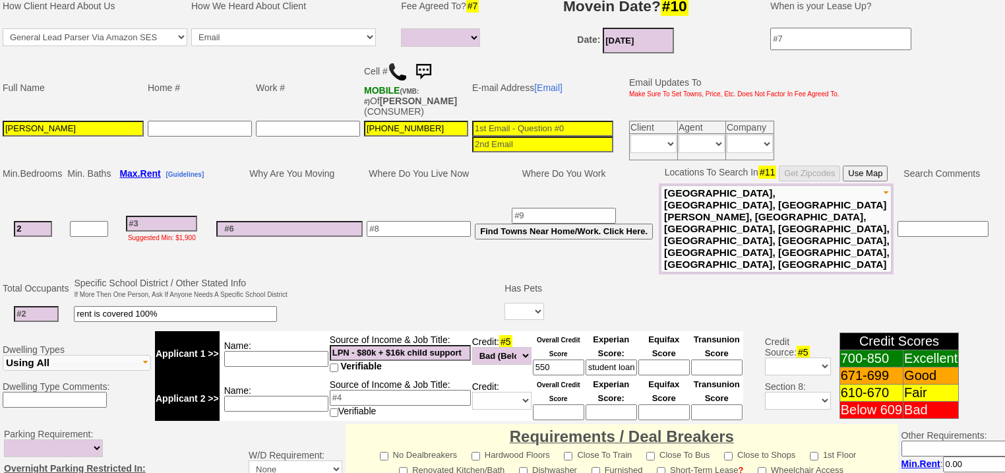
type input "rent is covered 100%"
click at [433, 28] on select "1 Month 1/2 Month Full Fee None Unknown" at bounding box center [440, 37] width 79 height 18
select select "Full Fee"
click at [401, 28] on select "1 Month 1/2 Month Full Fee None Unknown" at bounding box center [440, 37] width 79 height 18
click at [178, 216] on input at bounding box center [161, 224] width 71 height 16
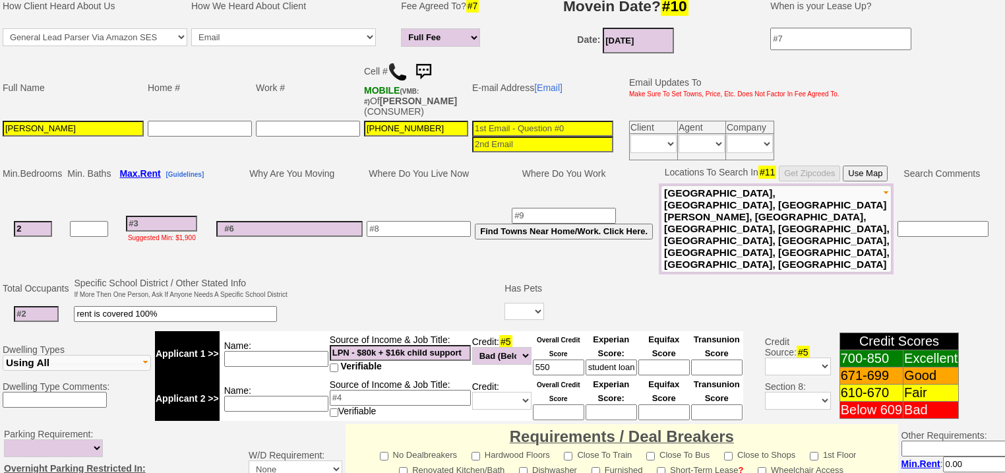
click at [160, 216] on input at bounding box center [161, 224] width 71 height 16
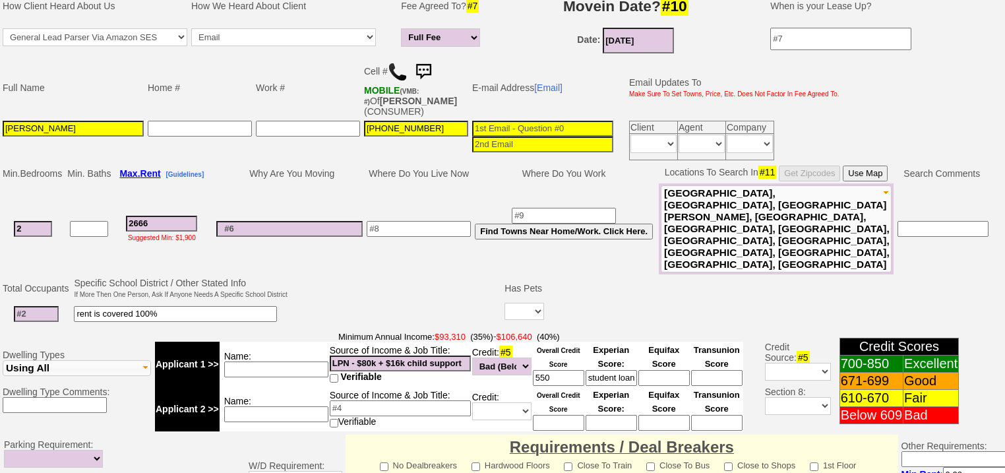
type input "2666"
click at [42, 306] on input at bounding box center [36, 314] width 45 height 16
type input "2"
click at [216, 306] on input "rent is covered 100%" at bounding box center [175, 314] width 203 height 16
type input "5 yr old son; rent is covered 100%"
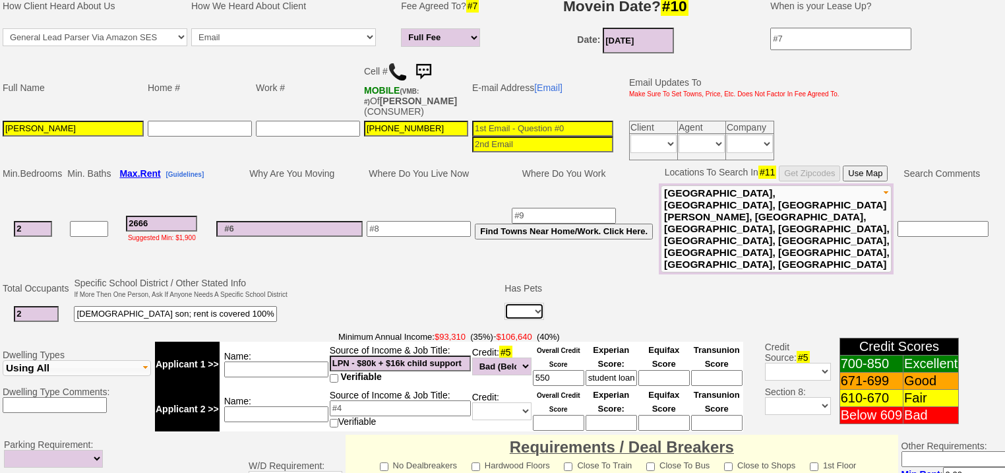
click at [533, 303] on select "Yes No" at bounding box center [524, 311] width 40 height 17
select select "No"
click at [504, 303] on select "Yes No" at bounding box center [524, 311] width 40 height 17
click at [518, 121] on input at bounding box center [542, 129] width 141 height 16
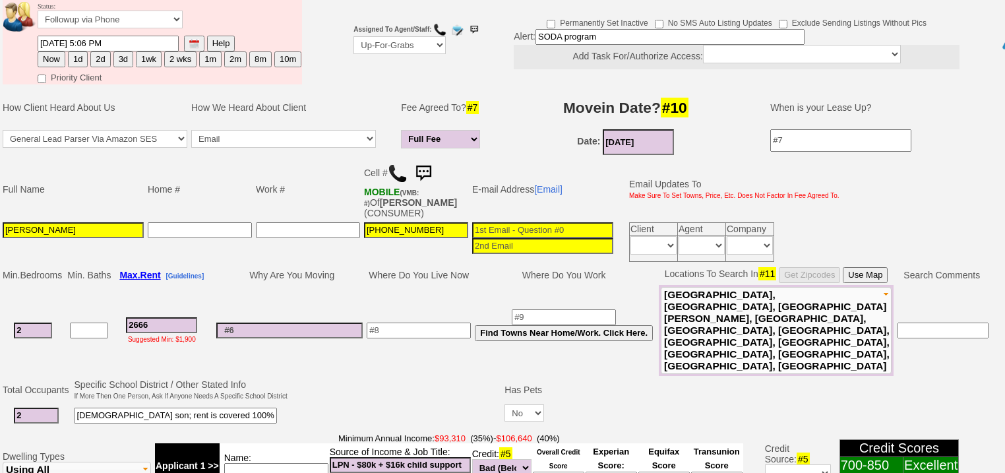
scroll to position [158, 0]
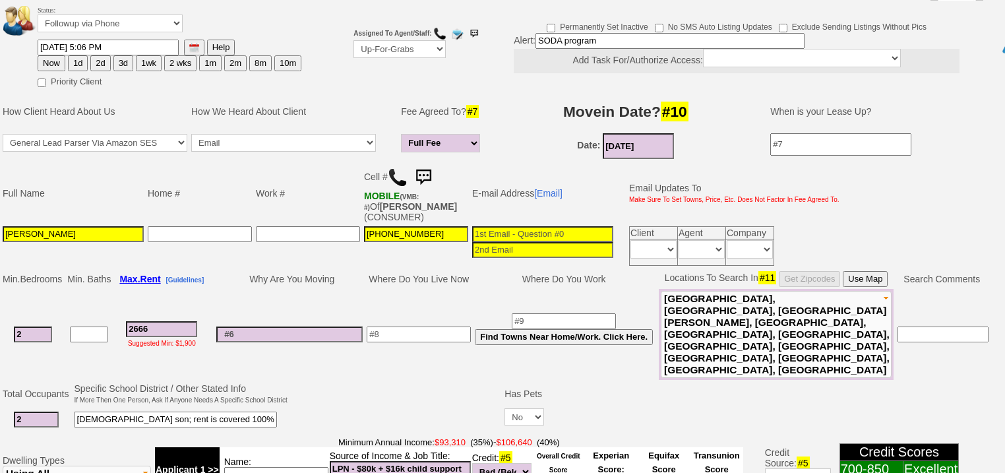
click at [516, 226] on input at bounding box center [542, 234] width 141 height 16
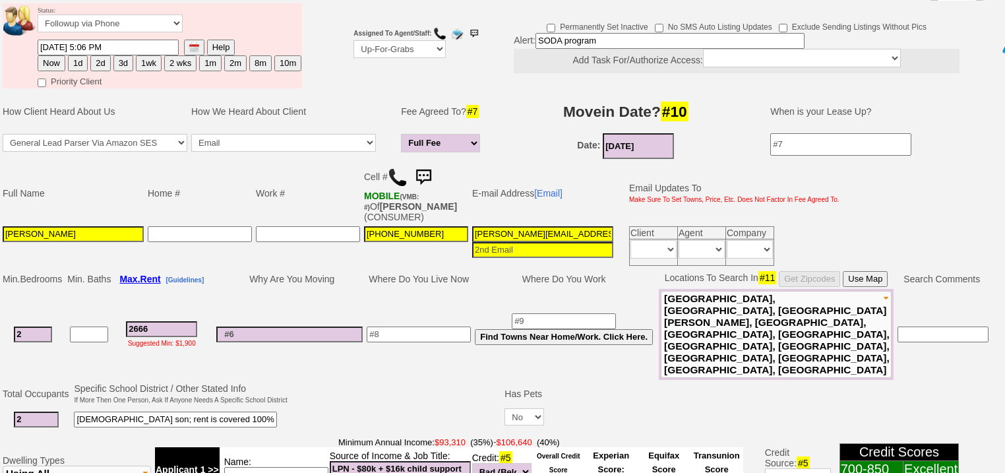
type input "tiffany.serrano912@icloud.com"
click at [655, 133] on input "08/28/2025" at bounding box center [638, 146] width 71 height 26
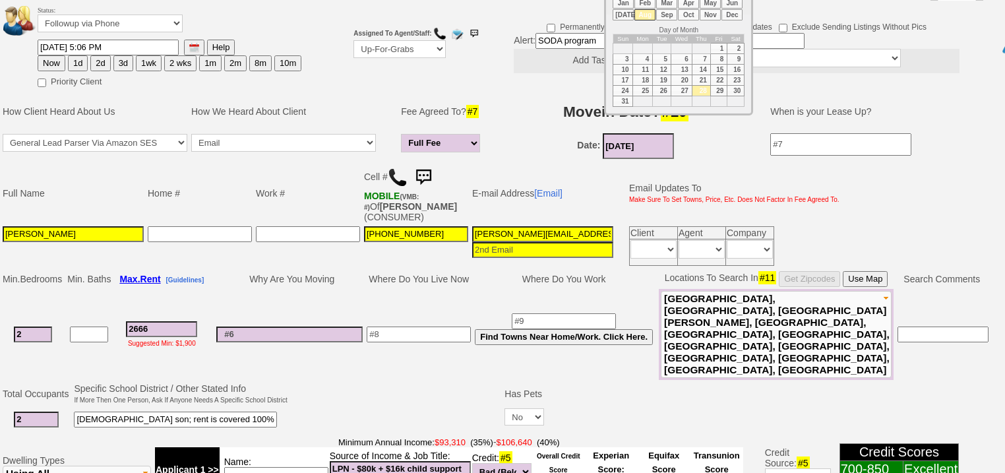
click at [667, 14] on li "Sep" at bounding box center [666, 14] width 21 height 11
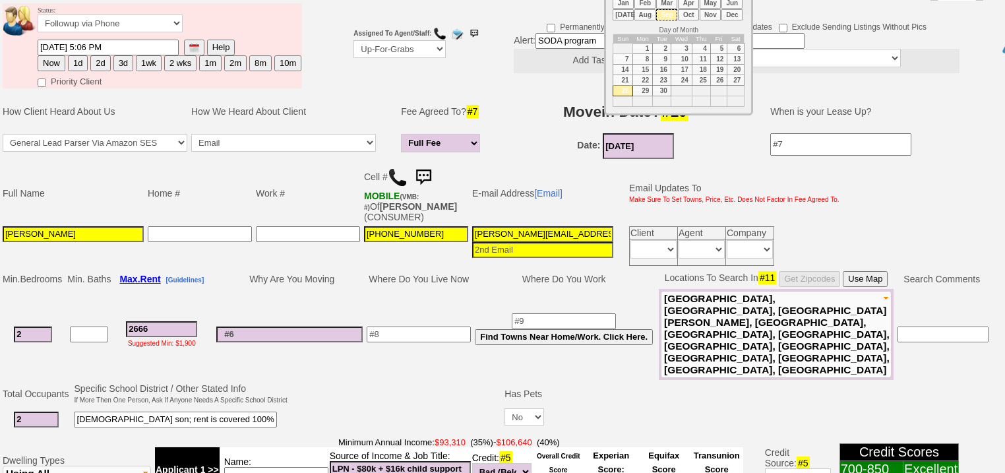
click at [644, 47] on td "1" at bounding box center [642, 49] width 20 height 11
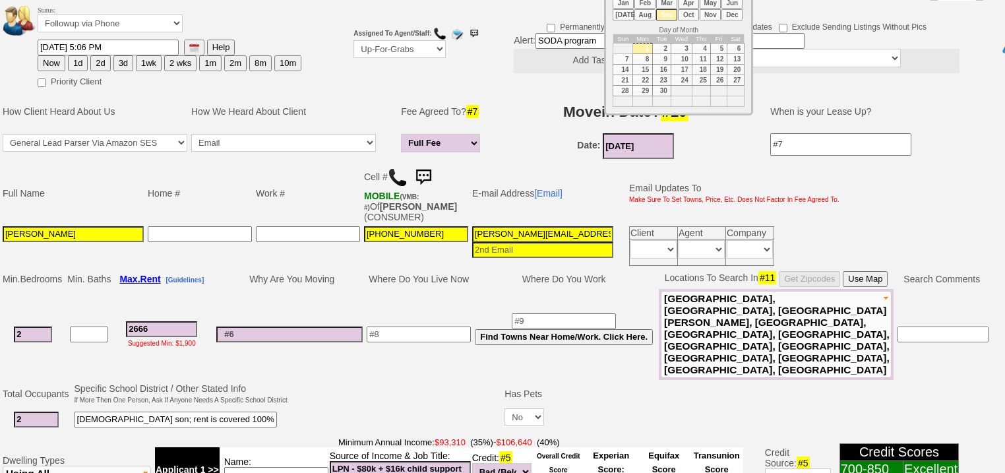
click at [662, 47] on td "2" at bounding box center [662, 49] width 18 height 11
click at [643, 48] on td "1" at bounding box center [642, 49] width 20 height 11
type input "[DATE]"
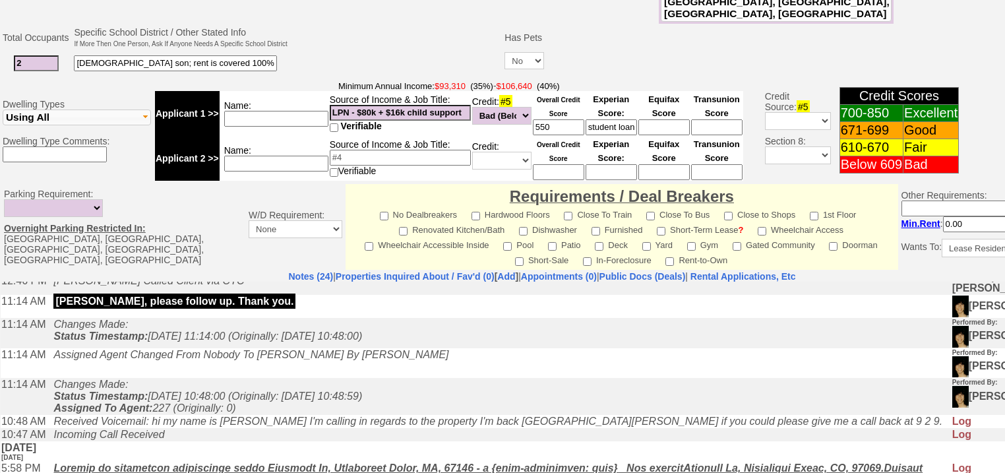
scroll to position [583, 0]
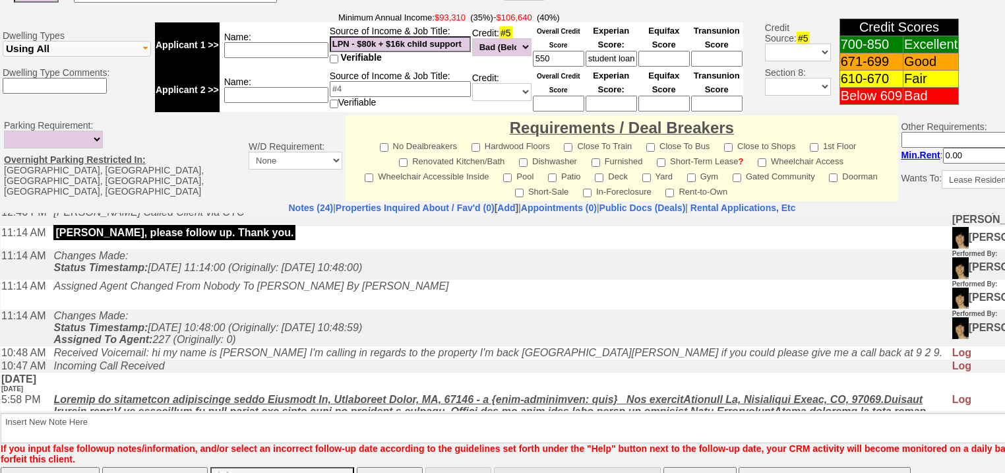
click at [123, 467] on input "Save And Remain Open" at bounding box center [154, 480] width 105 height 26
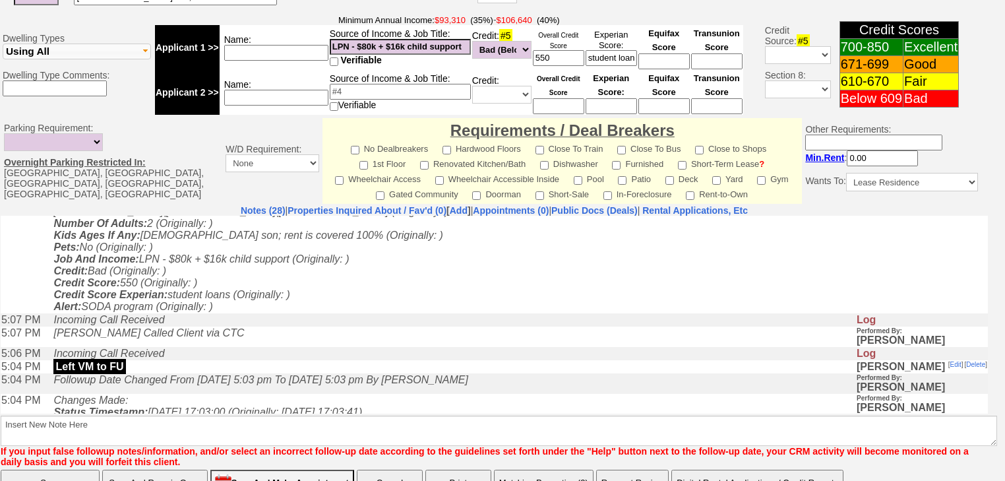
scroll to position [316, 0]
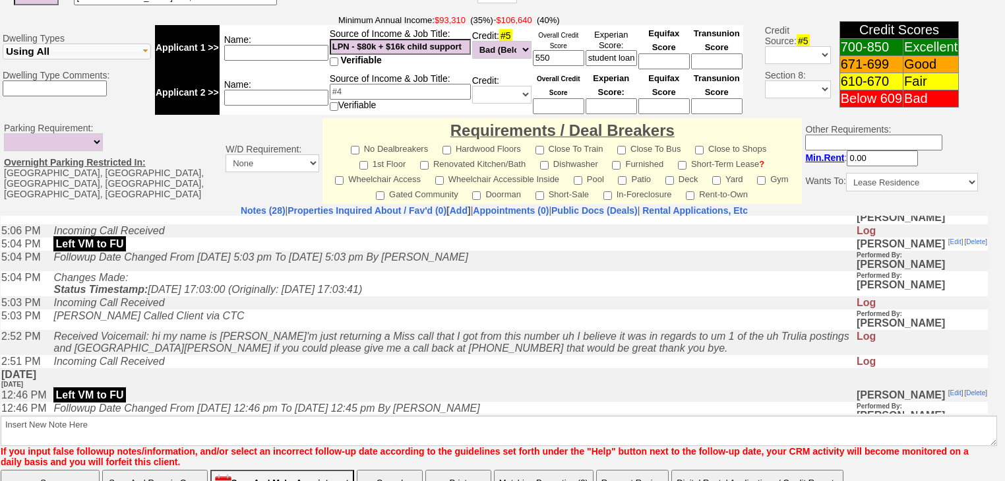
click at [55, 469] on input "Save" at bounding box center [50, 482] width 99 height 26
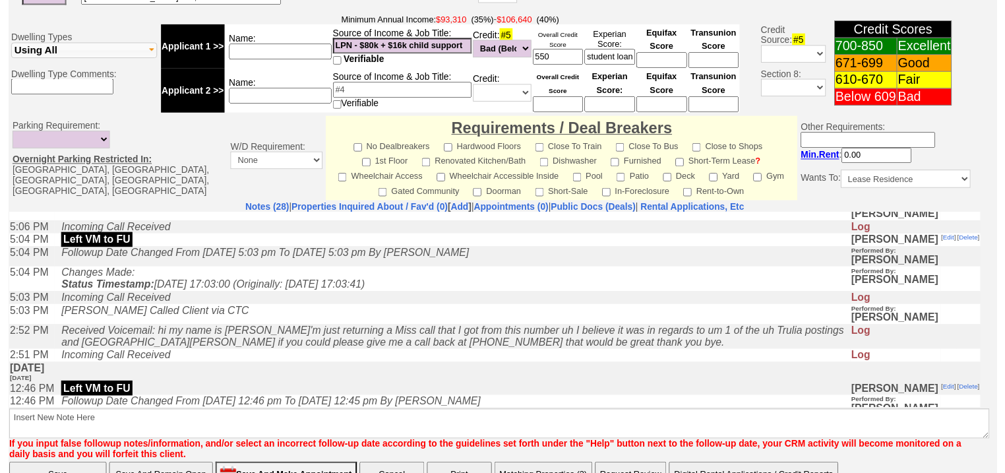
scroll to position [304, 0]
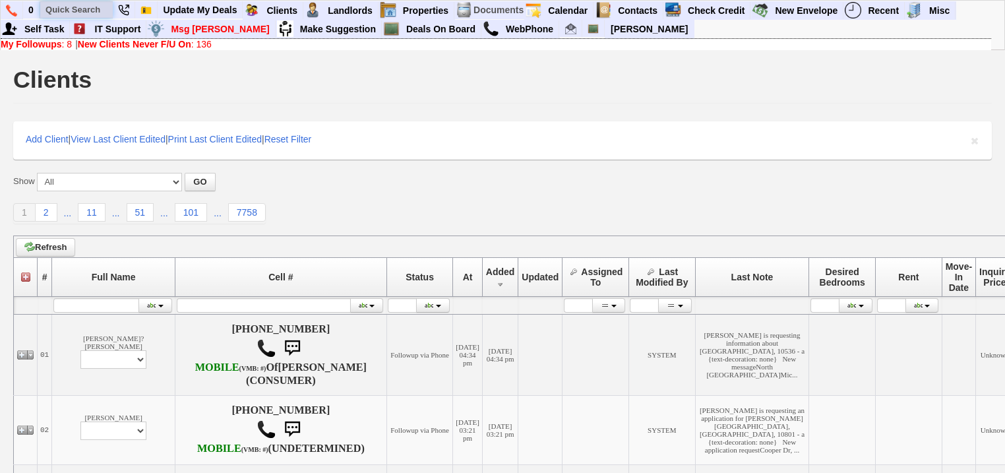
click at [84, 8] on input "text" at bounding box center [76, 9] width 73 height 16
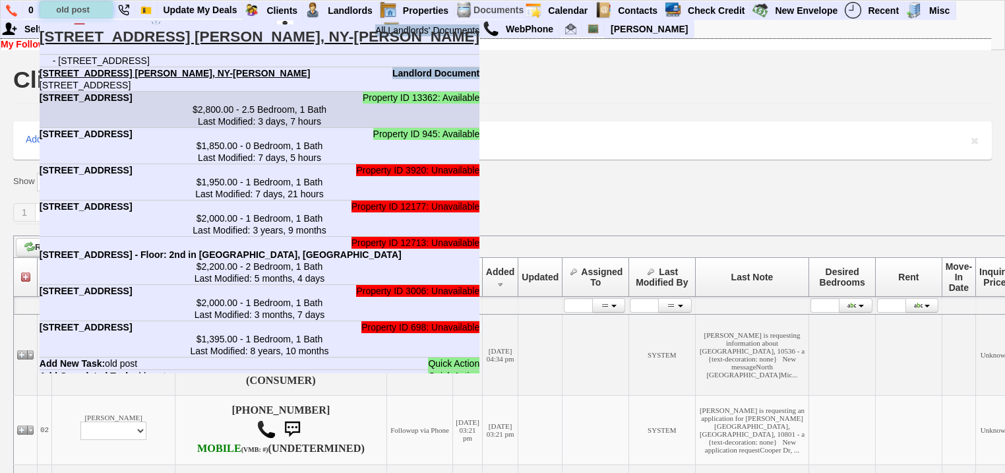
type input "old post"
click at [194, 121] on center "$2,800.00 - 2.5 Bedroom, 1 Bath Last Modified: 3 days, 7 hours" at bounding box center [260, 116] width 440 height 24
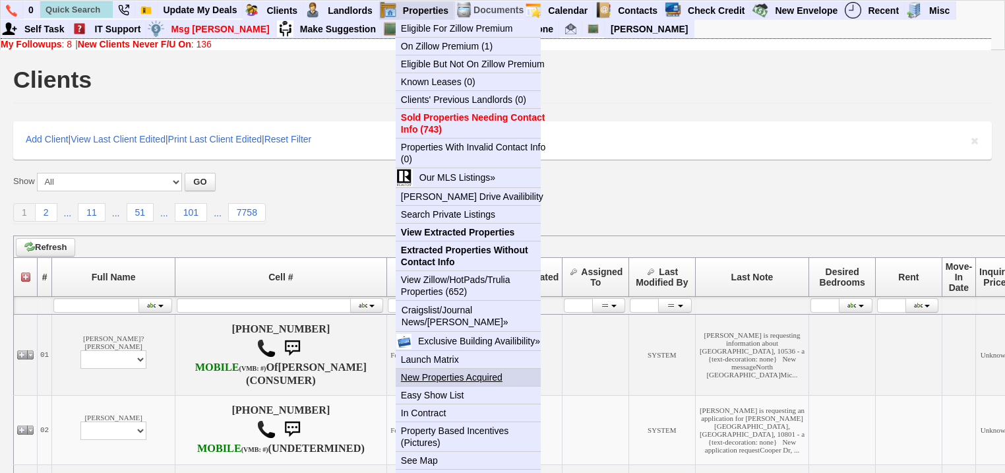
click at [472, 376] on link "New Properties Acquired" at bounding box center [474, 377] width 156 height 17
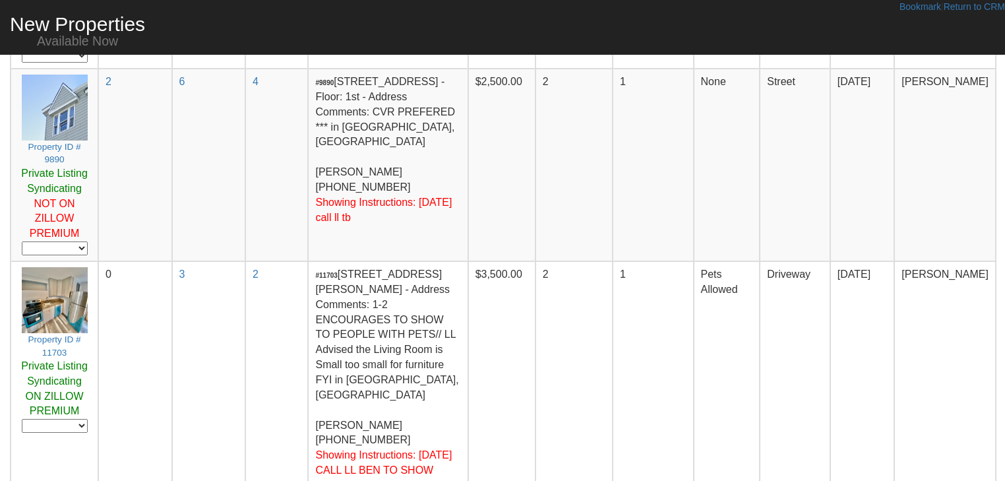
scroll to position [1575, 0]
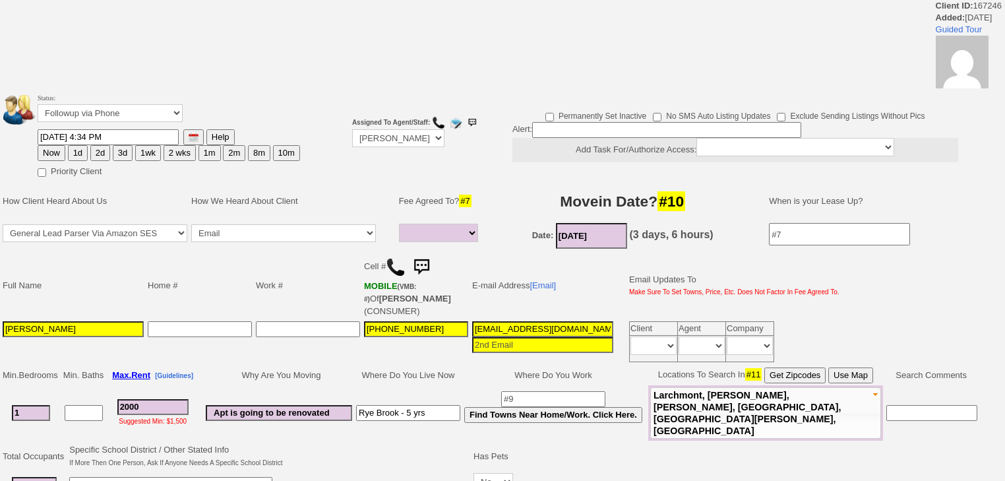
select select
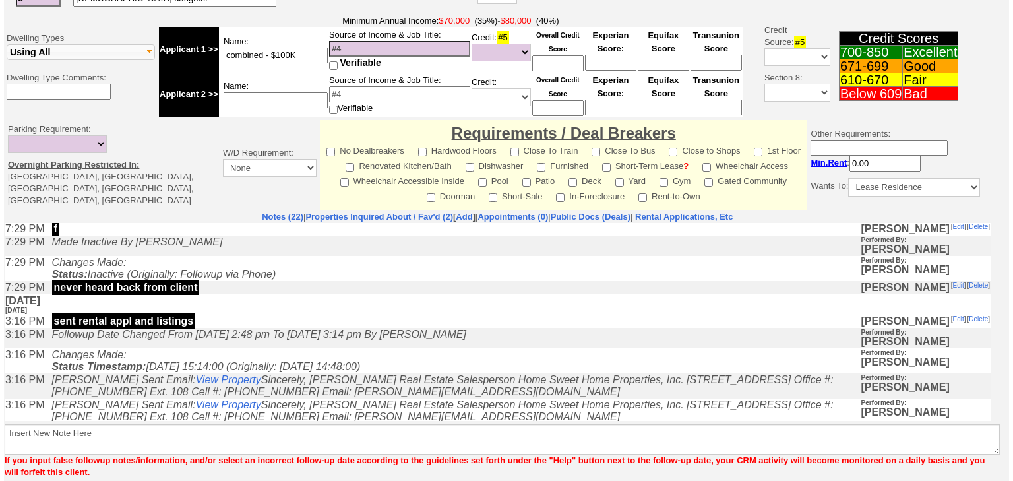
scroll to position [540, 0]
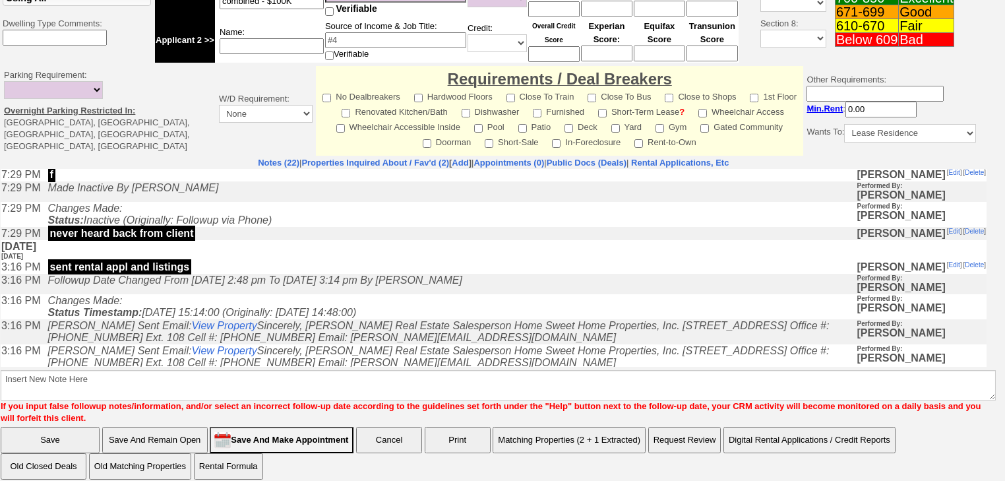
click at [549, 427] on button "Matching Properties (2 + 1 Extracted)" at bounding box center [569, 440] width 153 height 26
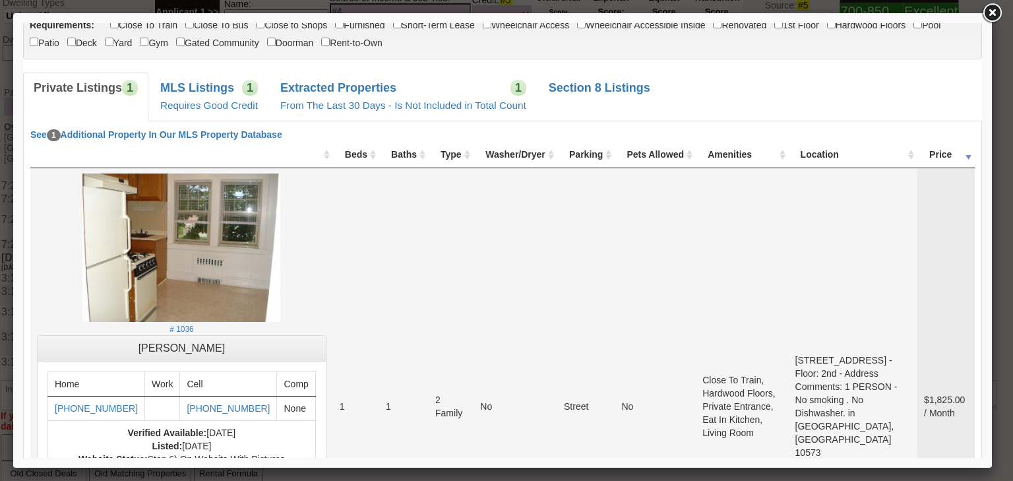
scroll to position [0, 0]
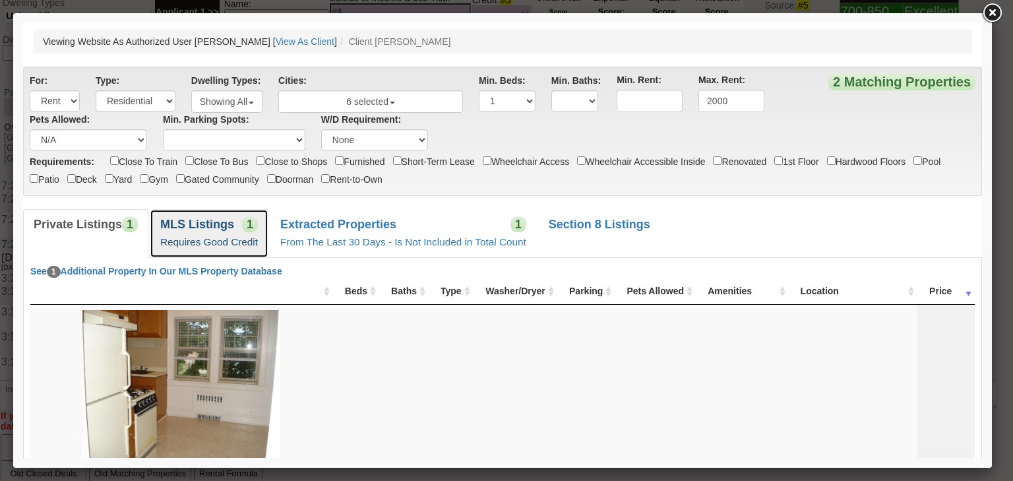
click at [243, 237] on small "Requires Good Credit" at bounding box center [209, 241] width 98 height 11
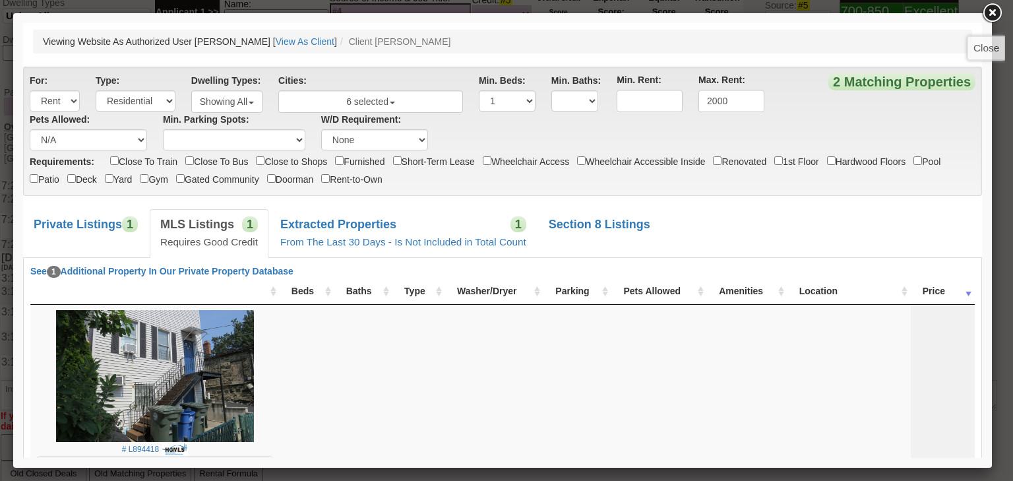
click at [997, 10] on link at bounding box center [992, 13] width 24 height 24
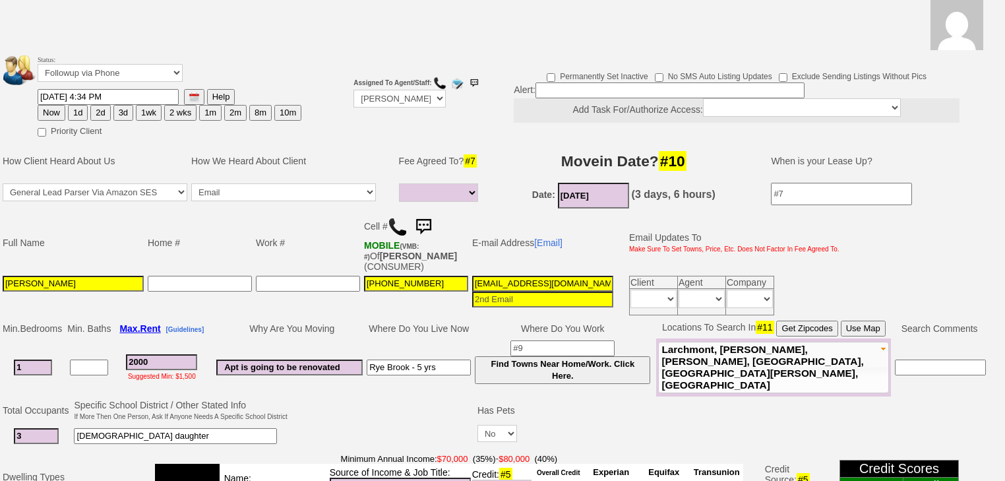
scroll to position [108, 0]
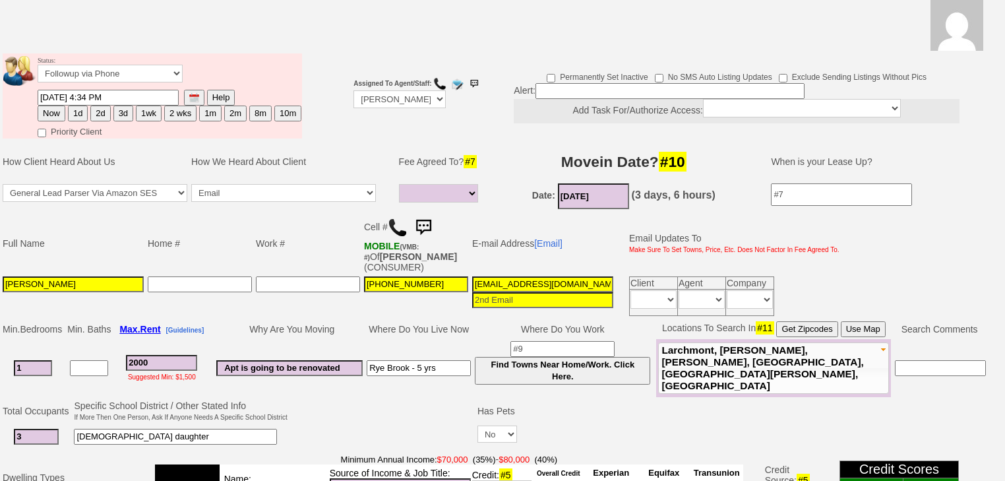
click at [123, 105] on button "3d" at bounding box center [123, 113] width 20 height 16
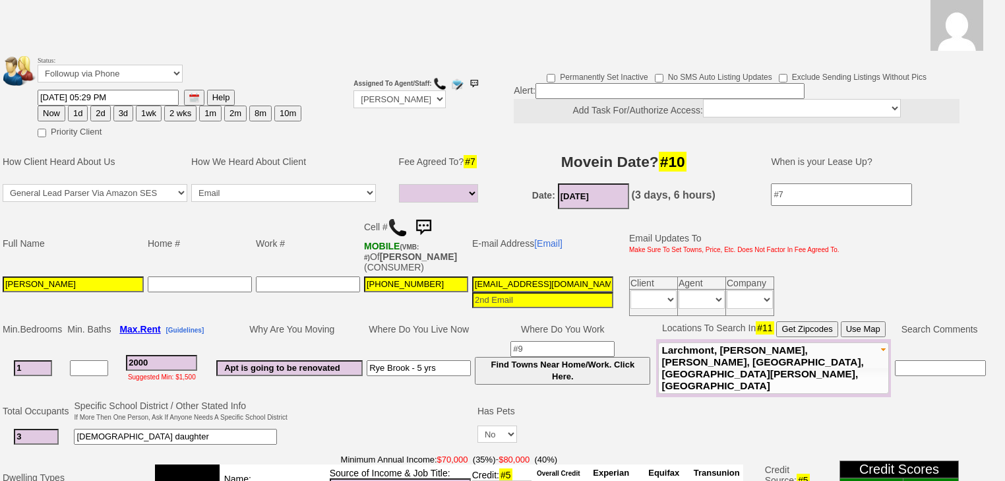
click at [130, 105] on button "3d" at bounding box center [123, 113] width 20 height 16
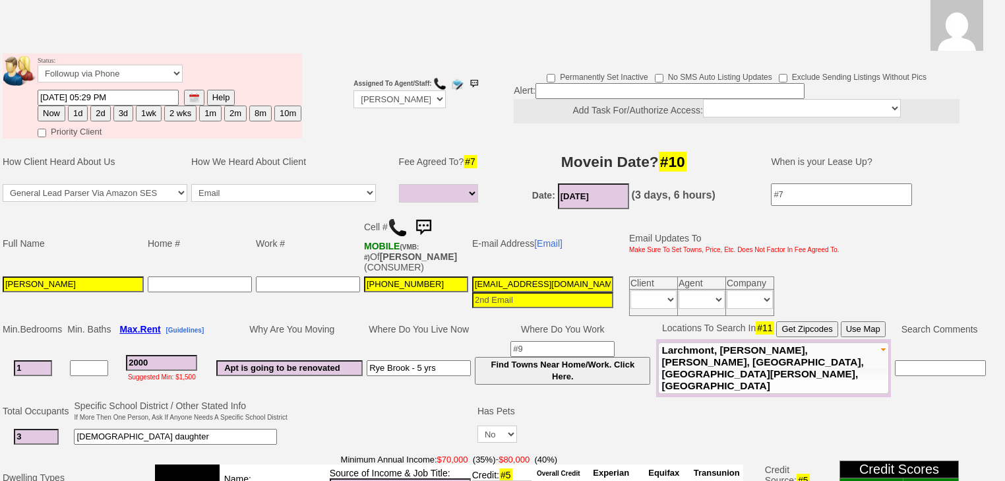
drag, startPoint x: 145, startPoint y: 92, endPoint x: 131, endPoint y: 190, distance: 98.7
click at [146, 105] on button "1wk" at bounding box center [149, 113] width 26 height 16
type input "[DATE] 05:29 PM"
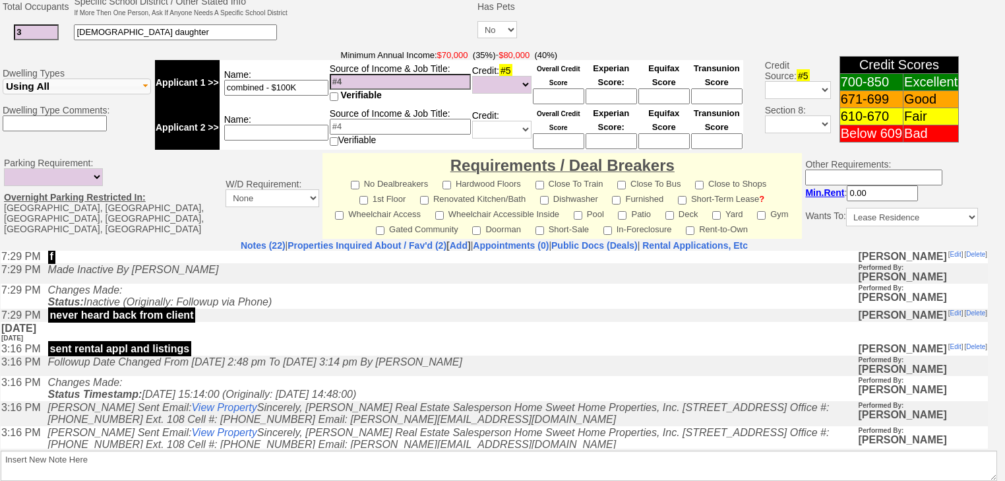
scroll to position [530, 0]
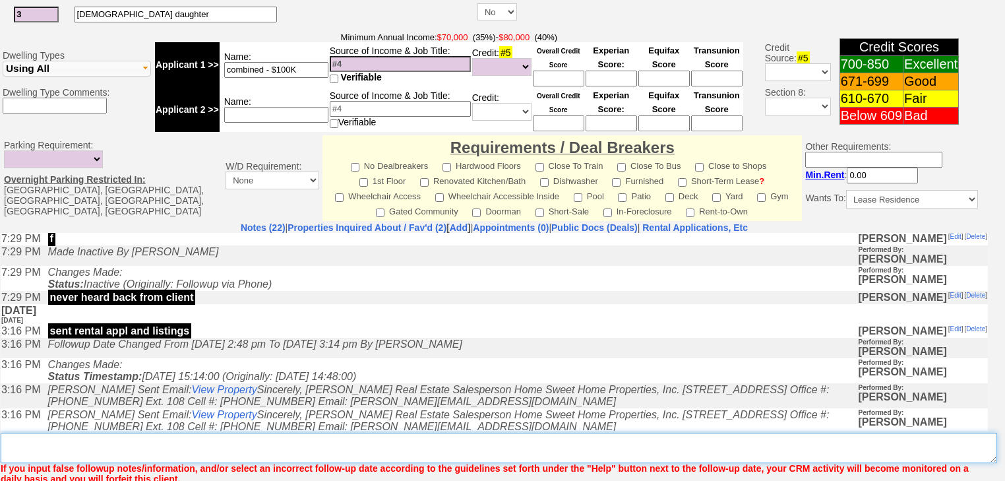
click at [165, 433] on textarea "Insert New Note Here" at bounding box center [499, 448] width 996 height 30
type textarea "f"
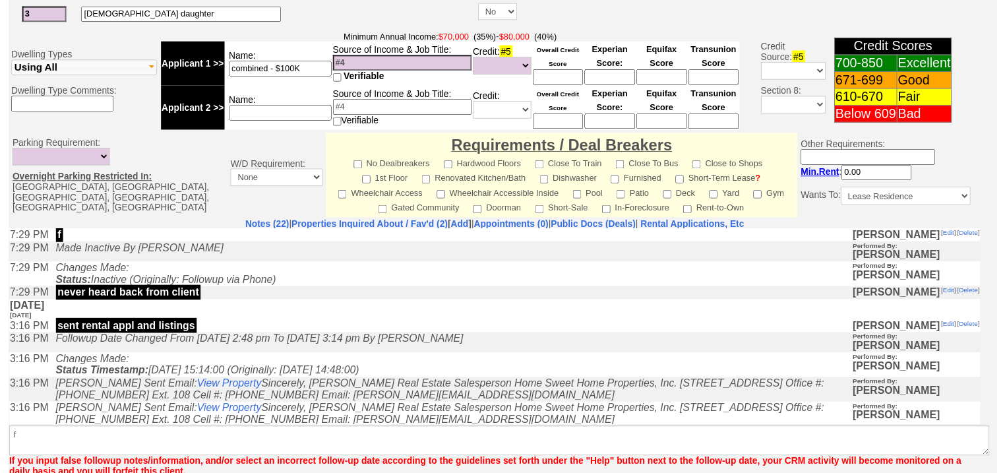
scroll to position [304, 0]
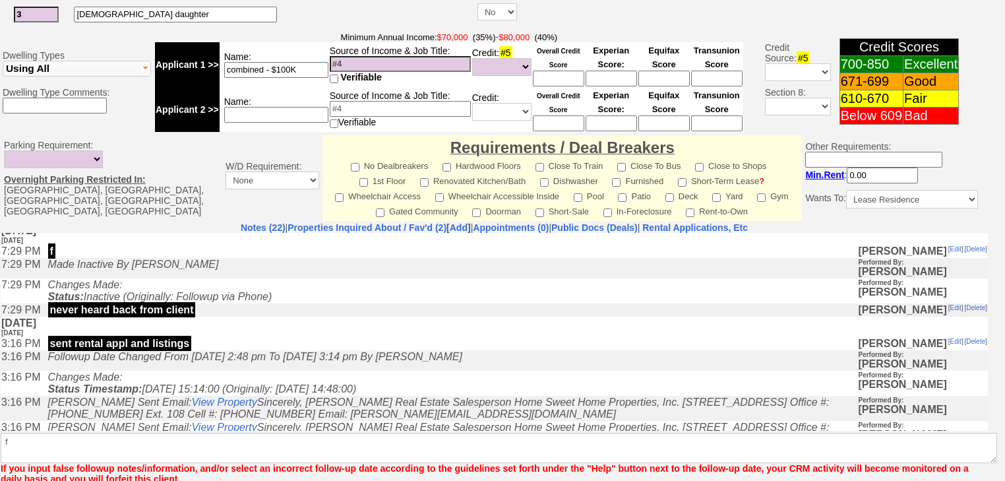
click at [67, 475] on html "0 Bookmark This Page Organize Update My Deals Clients Add New Client" at bounding box center [502, 10] width 1005 height 1081
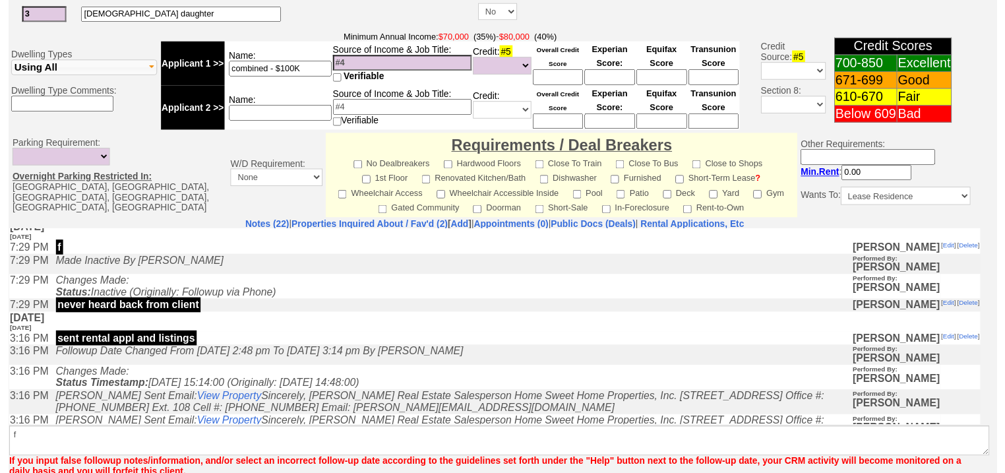
scroll to position [519, 0]
